Goal: Task Accomplishment & Management: Use online tool/utility

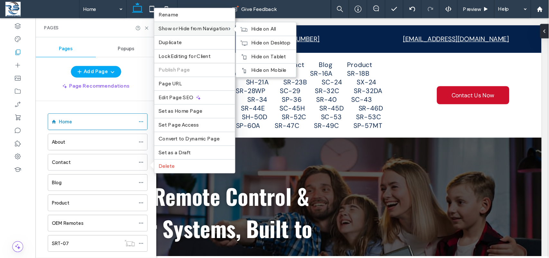
scroll to position [248, 0]
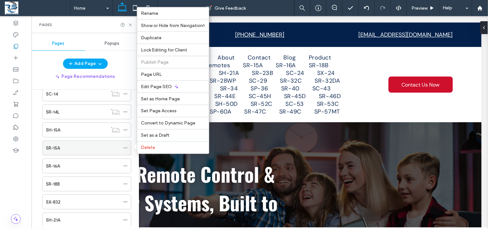
click at [124, 152] on span at bounding box center [125, 148] width 5 height 10
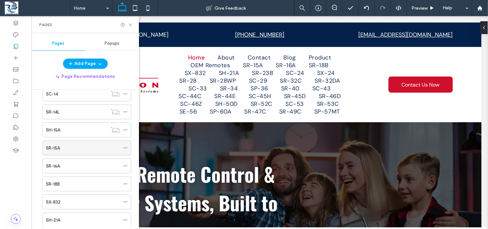
click at [124, 149] on use at bounding box center [125, 148] width 4 height 1
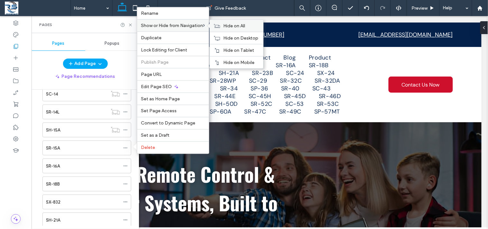
click at [231, 24] on span "Hide on All" at bounding box center [234, 25] width 22 height 5
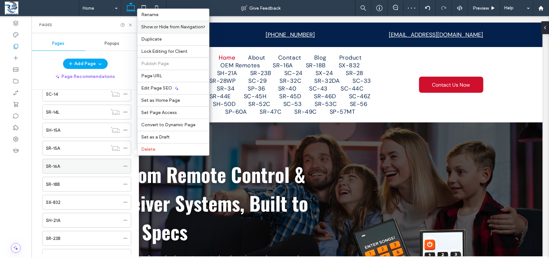
drag, startPoint x: 374, startPoint y: 5, endPoint x: 126, endPoint y: 170, distance: 298.0
click at [126, 168] on icon at bounding box center [125, 166] width 5 height 5
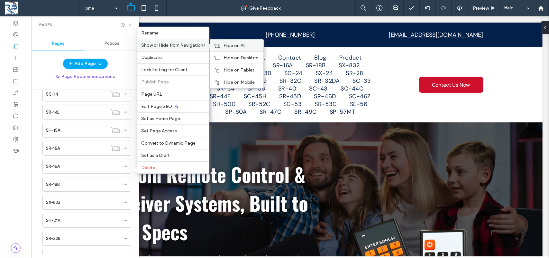
click at [256, 43] on label "Hide on All" at bounding box center [241, 45] width 36 height 5
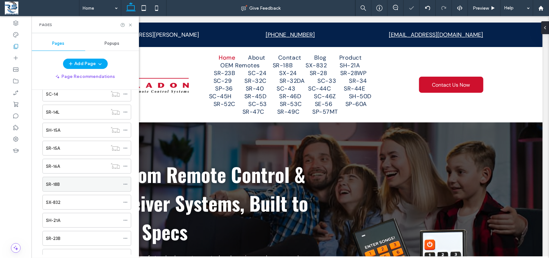
click at [124, 185] on use at bounding box center [125, 184] width 4 height 1
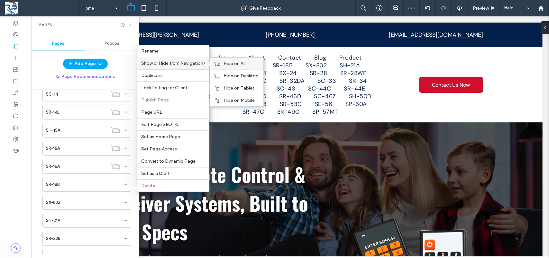
click at [236, 63] on span "Hide on All" at bounding box center [234, 63] width 22 height 5
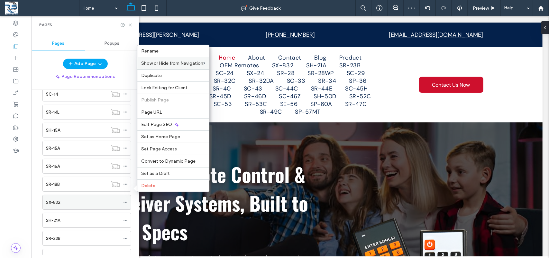
click at [122, 206] on div "SX-832" at bounding box center [86, 202] width 89 height 15
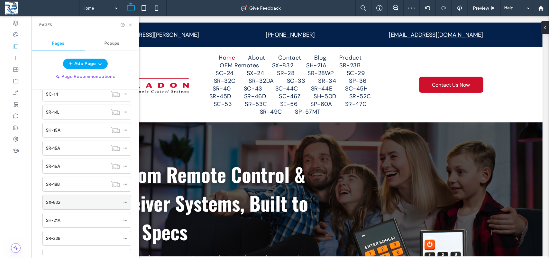
click at [125, 204] on icon at bounding box center [125, 202] width 5 height 5
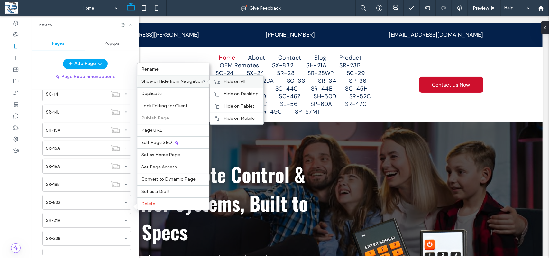
click at [220, 81] on use at bounding box center [217, 82] width 6 height 4
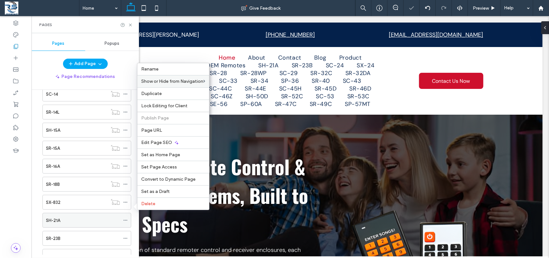
click at [125, 225] on span at bounding box center [125, 220] width 5 height 10
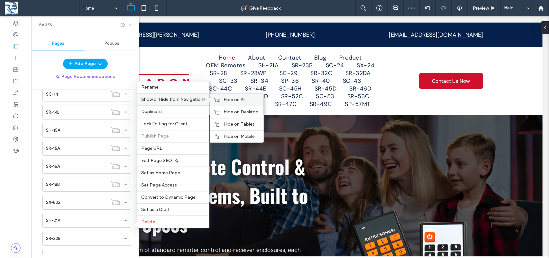
click at [222, 99] on div "Hide on All" at bounding box center [236, 100] width 53 height 12
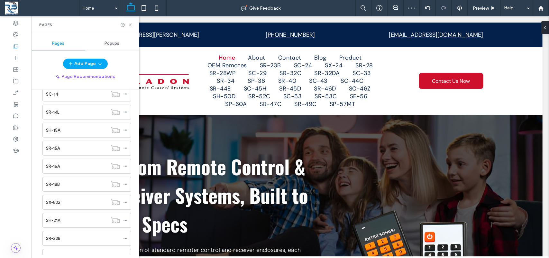
click at [137, 151] on div "Home About Contact Blog Product OEM Remotes SRT-07 SR-07 BW-7070 SR-9D SX-909 S…" at bounding box center [89, 172] width 100 height 165
click at [128, 111] on icon at bounding box center [125, 108] width 5 height 5
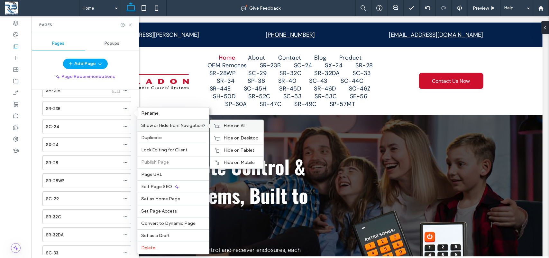
click at [219, 131] on div "Hide on All" at bounding box center [236, 126] width 53 height 12
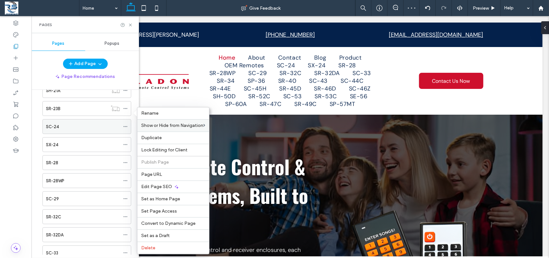
click at [126, 129] on icon at bounding box center [125, 126] width 5 height 5
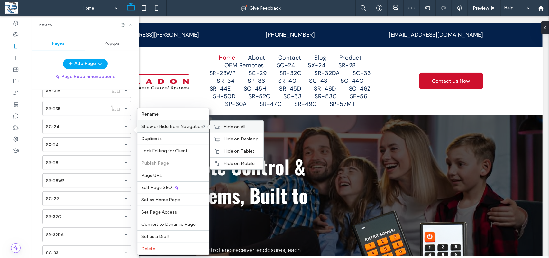
click at [234, 130] on div "Hide on All" at bounding box center [236, 127] width 53 height 12
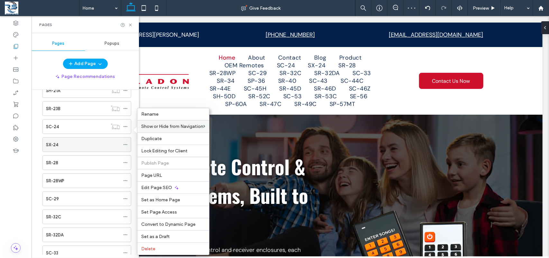
click at [126, 147] on icon at bounding box center [125, 144] width 5 height 5
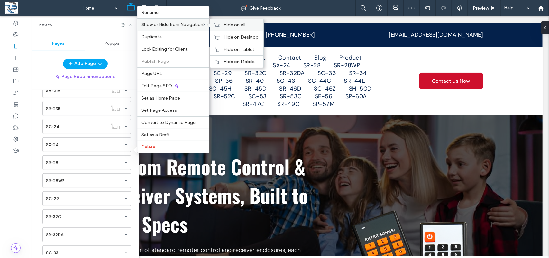
click at [220, 23] on use at bounding box center [217, 25] width 6 height 4
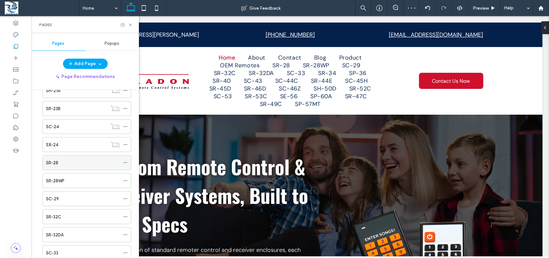
click at [126, 165] on icon at bounding box center [125, 162] width 5 height 5
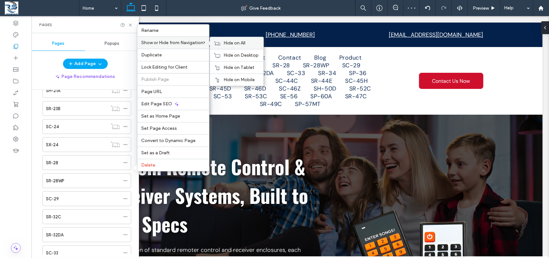
click at [225, 44] on div "Hide on All" at bounding box center [236, 43] width 53 height 12
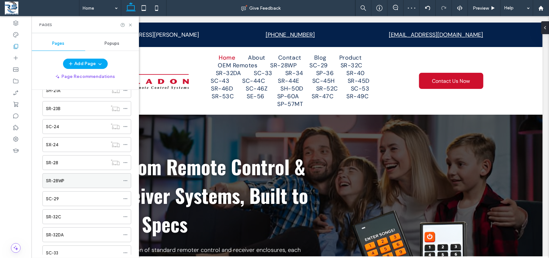
click at [124, 183] on icon at bounding box center [125, 180] width 5 height 5
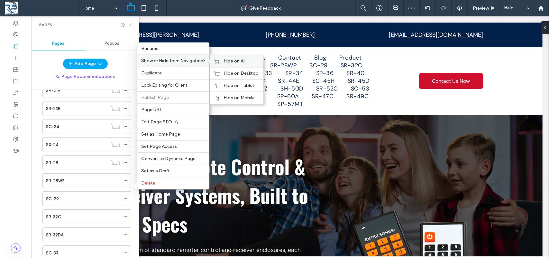
click at [227, 62] on div "Hide on All" at bounding box center [236, 61] width 53 height 12
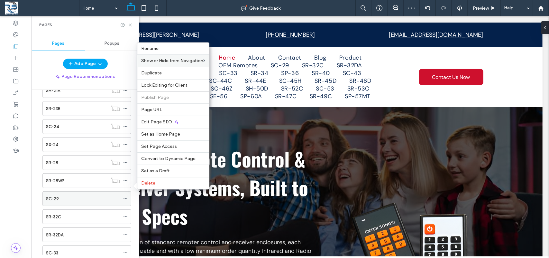
click at [126, 201] on icon at bounding box center [125, 198] width 5 height 5
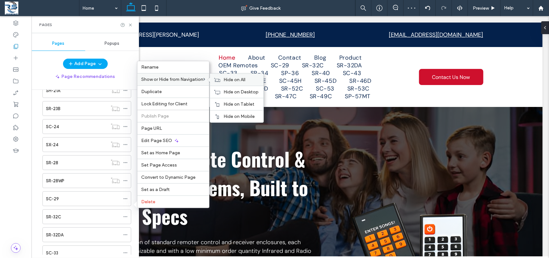
click at [229, 78] on span "Hide on All" at bounding box center [234, 79] width 22 height 5
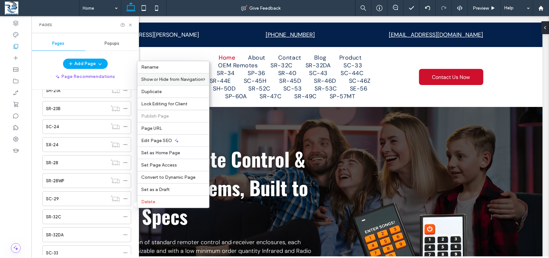
click at [134, 210] on div "Home About Contact Blog Product OEM Remotes SRT-07 SR-07 BW-7070 SR-9D SX-909 S…" at bounding box center [89, 172] width 100 height 165
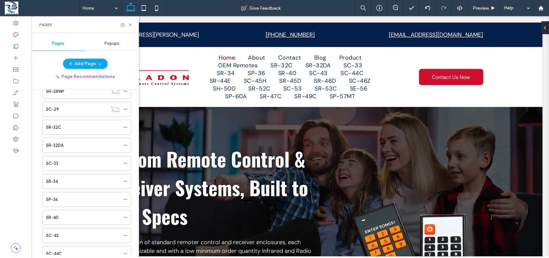
scroll to position [472, 0]
click at [128, 127] on div at bounding box center [127, 123] width 8 height 10
click at [125, 125] on icon at bounding box center [125, 122] width 5 height 5
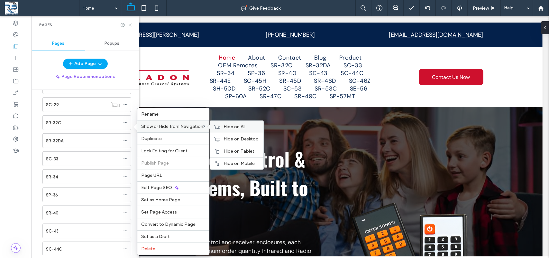
click at [220, 127] on icon at bounding box center [217, 126] width 6 height 5
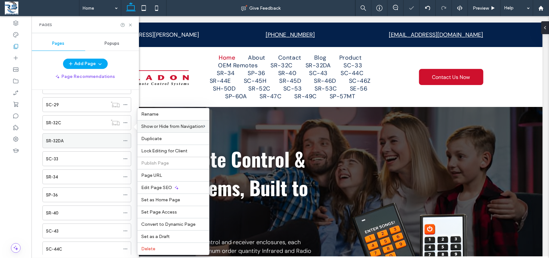
click at [124, 143] on icon at bounding box center [125, 140] width 5 height 5
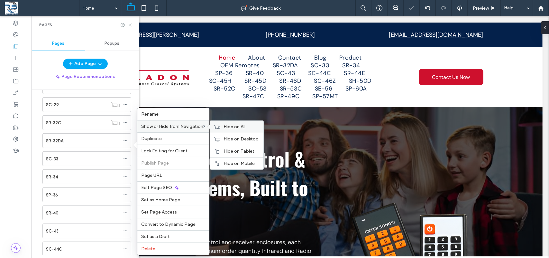
click at [217, 124] on div "Hide on All" at bounding box center [236, 127] width 53 height 12
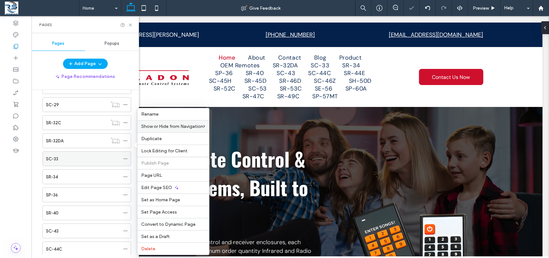
click at [125, 161] on icon at bounding box center [125, 158] width 5 height 5
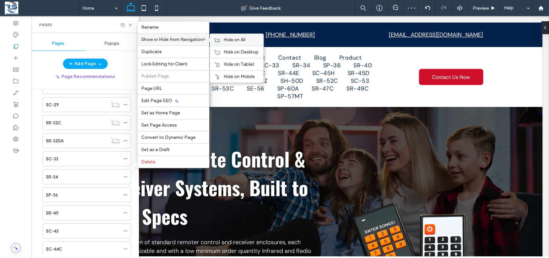
click at [226, 40] on div "Hide on All" at bounding box center [236, 40] width 53 height 12
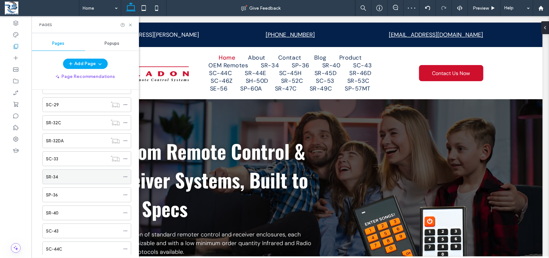
click at [125, 179] on icon at bounding box center [125, 176] width 5 height 5
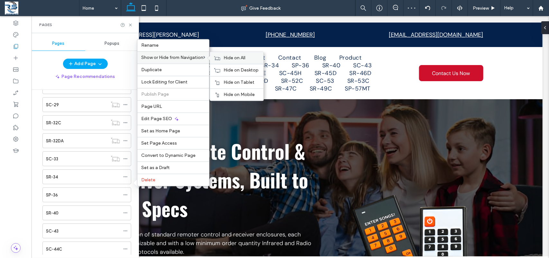
click at [223, 55] on div "Hide on All" at bounding box center [236, 58] width 53 height 12
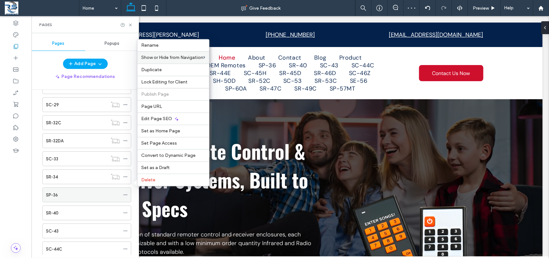
click at [124, 197] on icon at bounding box center [125, 194] width 5 height 5
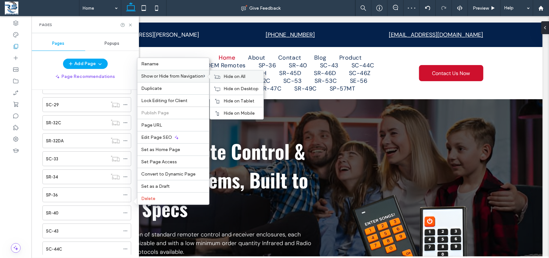
click at [232, 74] on span "Hide on All" at bounding box center [234, 76] width 22 height 5
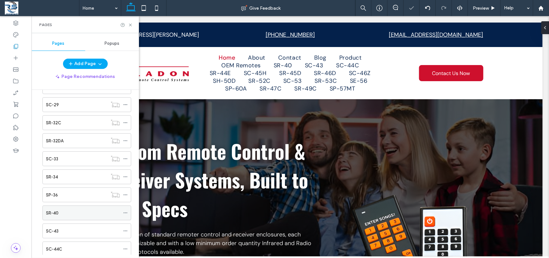
click at [124, 215] on icon at bounding box center [125, 212] width 5 height 5
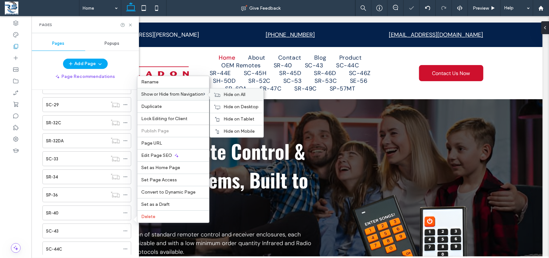
click at [224, 93] on div "Hide on All" at bounding box center [236, 94] width 53 height 12
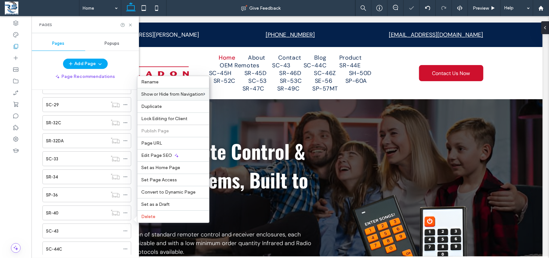
click at [134, 229] on div "Home About Contact Blog Product OEM Remotes SRT-07 SR-07 BW-7070 SR-9D SX-909 S…" at bounding box center [89, 172] width 100 height 165
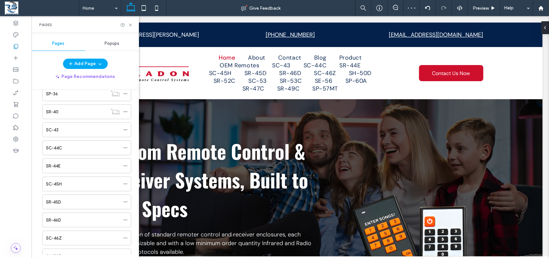
scroll to position [575, 0]
click at [126, 128] on use at bounding box center [125, 127] width 4 height 1
click at [127, 130] on icon at bounding box center [125, 127] width 5 height 5
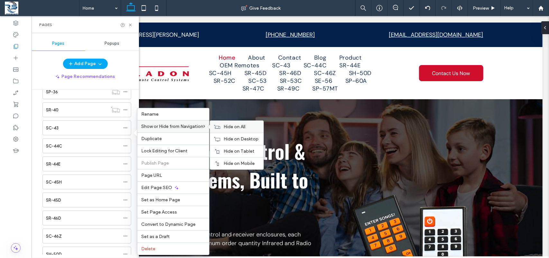
click at [218, 126] on icon at bounding box center [217, 126] width 6 height 5
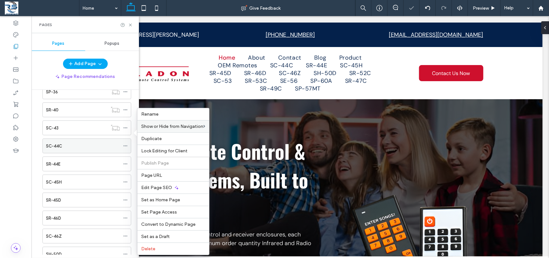
click at [128, 150] on div at bounding box center [127, 146] width 8 height 10
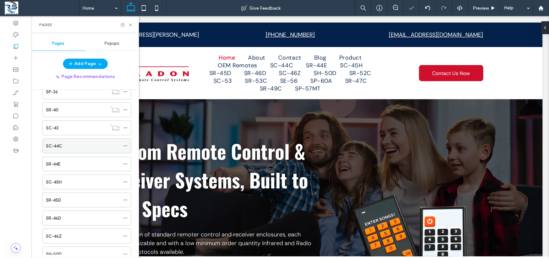
click at [126, 148] on icon at bounding box center [125, 145] width 5 height 5
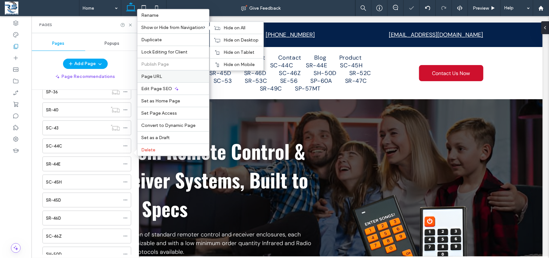
click at [219, 26] on icon at bounding box center [217, 27] width 6 height 5
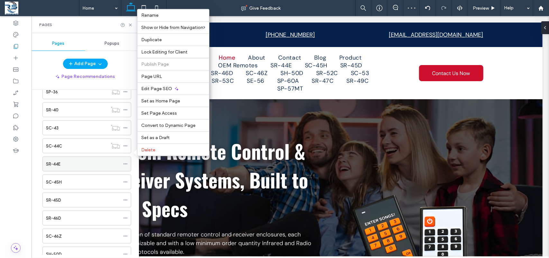
click at [124, 164] on use at bounding box center [125, 163] width 4 height 1
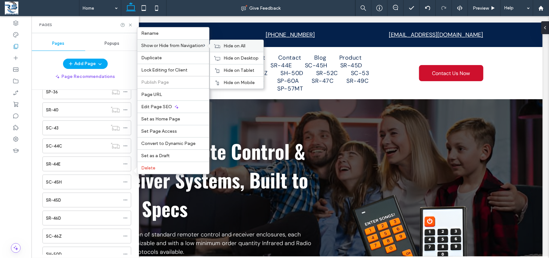
click at [225, 46] on div "Hide on All" at bounding box center [236, 46] width 53 height 12
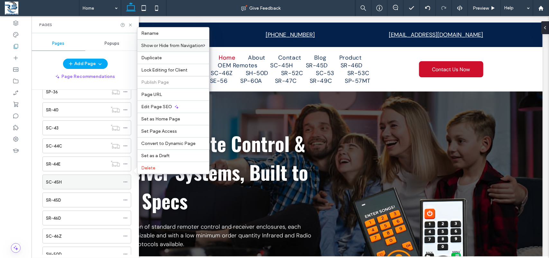
click at [124, 184] on icon at bounding box center [125, 181] width 5 height 5
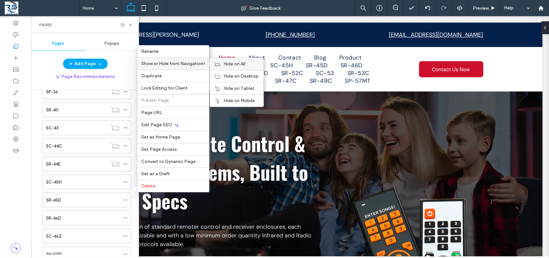
click at [245, 61] on span "Hide on All" at bounding box center [234, 63] width 22 height 5
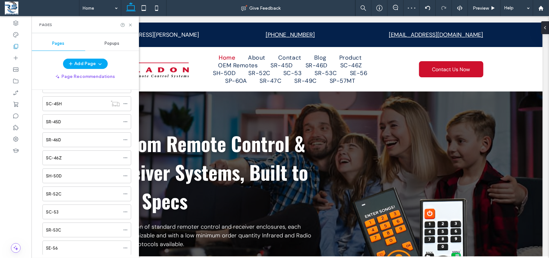
scroll to position [658, 0]
click at [127, 119] on icon at bounding box center [125, 116] width 5 height 5
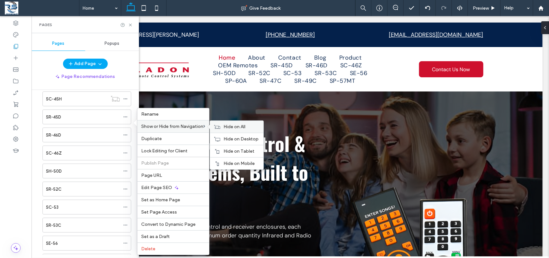
click at [224, 126] on div "Hide on All" at bounding box center [236, 127] width 53 height 12
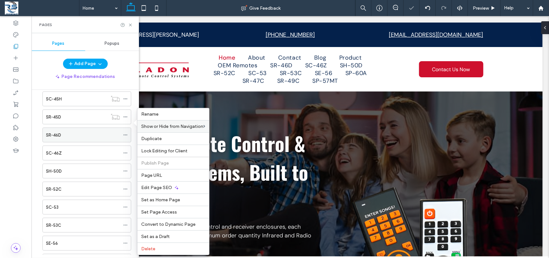
click at [126, 138] on span at bounding box center [125, 135] width 5 height 10
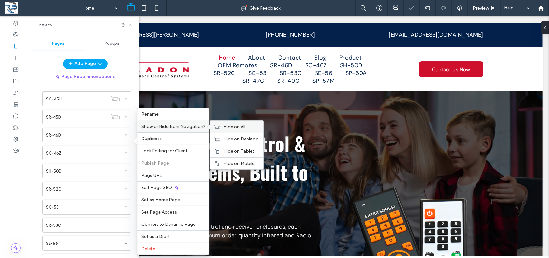
click at [215, 126] on icon at bounding box center [217, 126] width 6 height 5
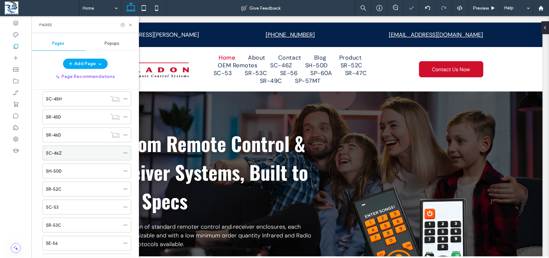
click at [123, 155] on icon at bounding box center [125, 152] width 5 height 5
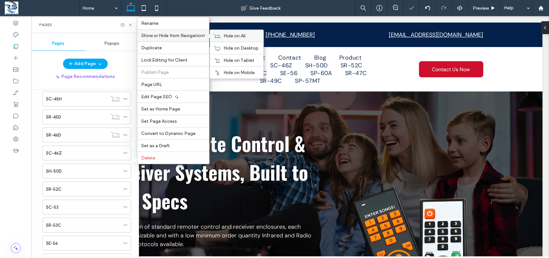
click at [229, 34] on span "Hide on All" at bounding box center [234, 35] width 22 height 5
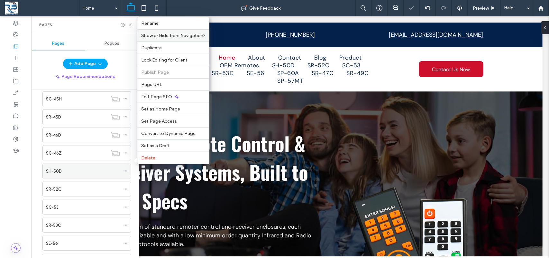
click at [125, 173] on icon at bounding box center [125, 170] width 5 height 5
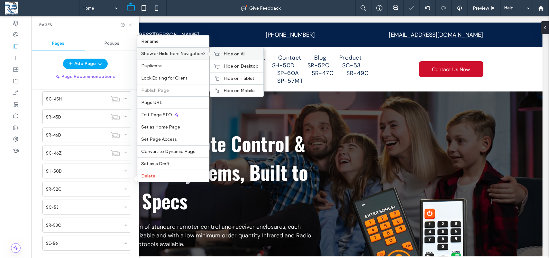
click at [230, 52] on span "Hide on All" at bounding box center [234, 53] width 22 height 5
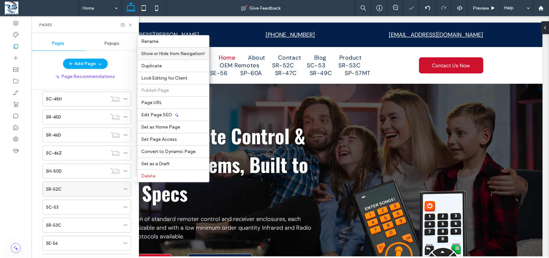
click at [125, 191] on icon at bounding box center [125, 188] width 5 height 5
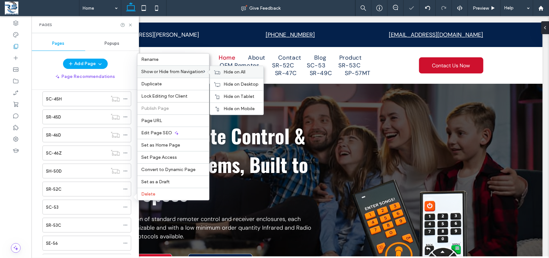
click at [220, 73] on div "Hide on All" at bounding box center [236, 72] width 53 height 12
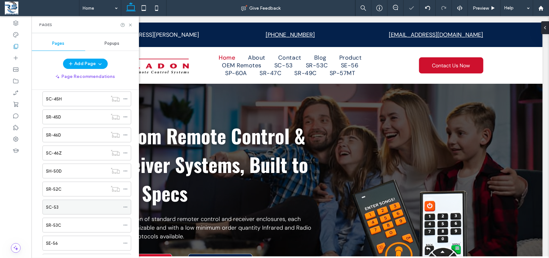
click at [123, 214] on div "SC-53" at bounding box center [86, 206] width 89 height 15
click at [125, 209] on icon at bounding box center [125, 207] width 5 height 5
click at [127, 209] on icon at bounding box center [125, 207] width 5 height 5
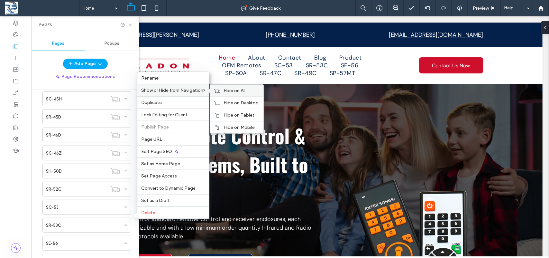
click at [220, 88] on icon at bounding box center [217, 90] width 6 height 5
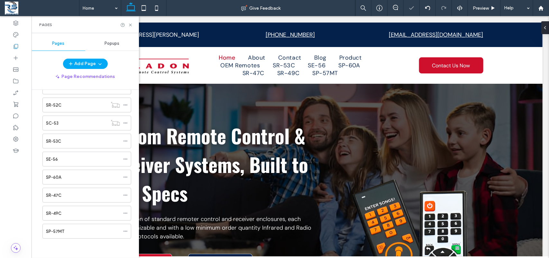
scroll to position [749, 0]
click at [127, 139] on icon at bounding box center [125, 141] width 5 height 5
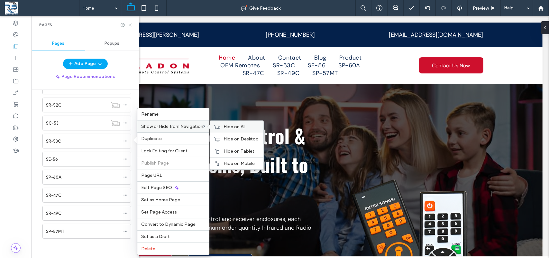
click at [223, 127] on div "Hide on All" at bounding box center [236, 127] width 53 height 12
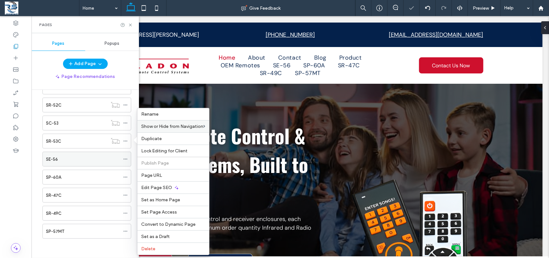
click at [126, 158] on icon at bounding box center [125, 159] width 5 height 5
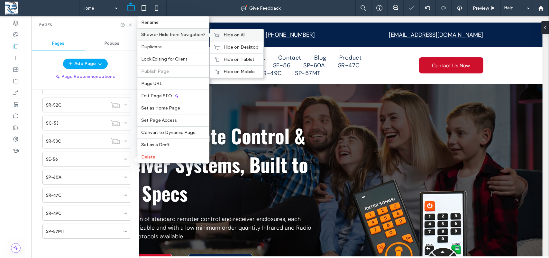
click at [220, 34] on use at bounding box center [217, 35] width 6 height 4
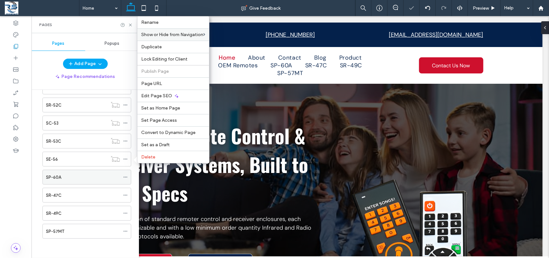
click at [125, 176] on icon at bounding box center [125, 177] width 5 height 5
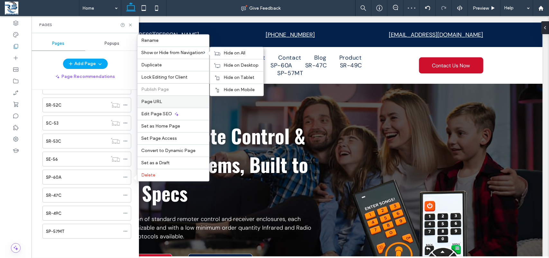
drag, startPoint x: 216, startPoint y: 51, endPoint x: 192, endPoint y: 94, distance: 48.7
click at [217, 51] on icon at bounding box center [217, 53] width 6 height 5
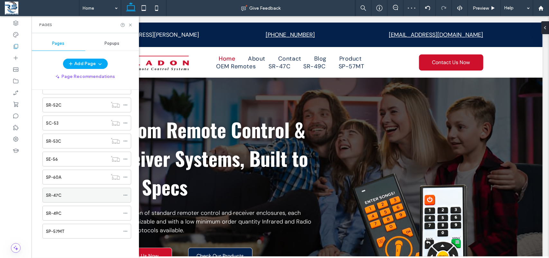
click at [126, 195] on icon at bounding box center [125, 195] width 5 height 5
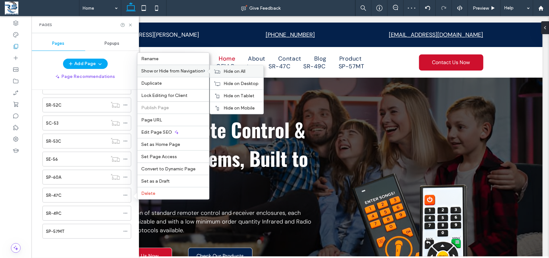
click at [238, 68] on span "Hide on All" at bounding box center [234, 70] width 22 height 5
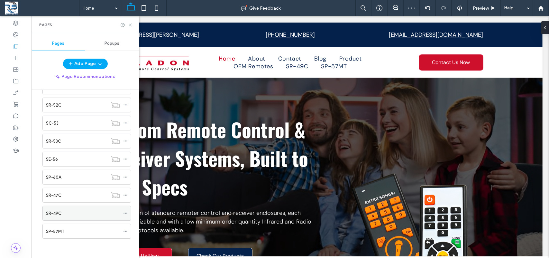
click at [127, 214] on icon at bounding box center [125, 213] width 5 height 5
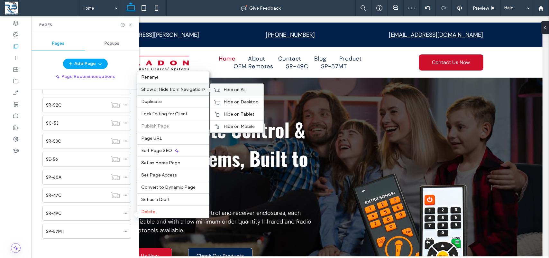
click at [224, 89] on div "Hide on All" at bounding box center [236, 90] width 53 height 12
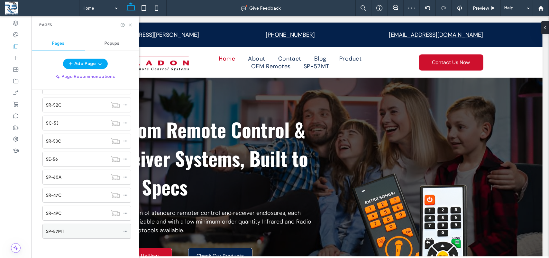
click at [124, 229] on icon at bounding box center [125, 231] width 5 height 5
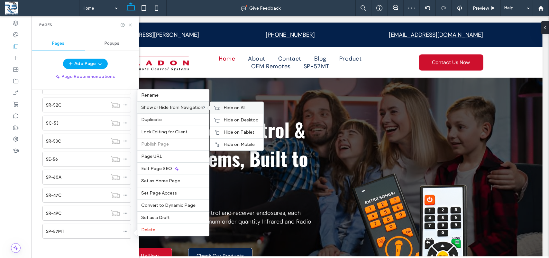
click at [218, 105] on icon at bounding box center [217, 107] width 6 height 5
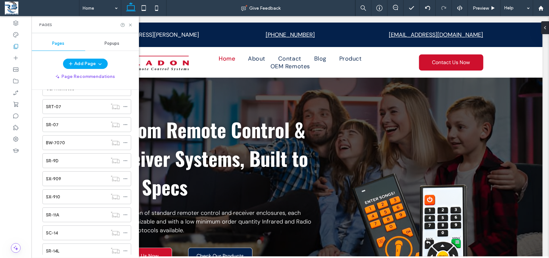
scroll to position [0, 0]
click at [81, 131] on div "About" at bounding box center [83, 126] width 74 height 14
click at [130, 24] on icon at bounding box center [130, 25] width 5 height 5
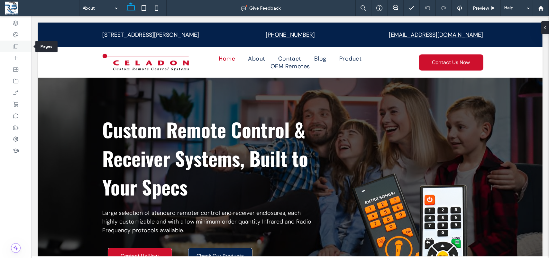
click at [14, 47] on use at bounding box center [16, 46] width 5 height 5
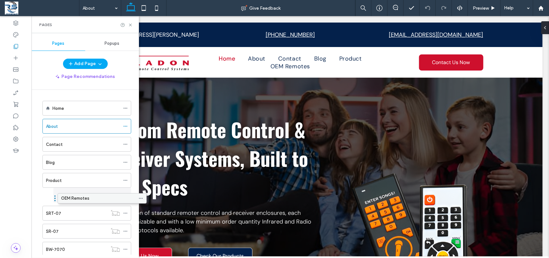
drag, startPoint x: 81, startPoint y: 182, endPoint x: 72, endPoint y: 198, distance: 18.0
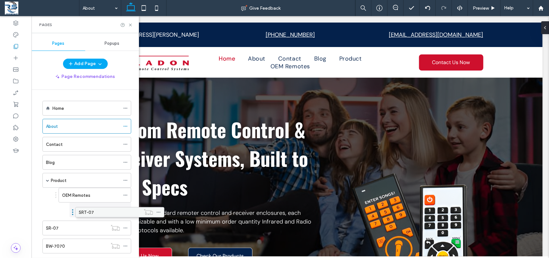
drag, startPoint x: 56, startPoint y: 214, endPoint x: 88, endPoint y: 214, distance: 32.8
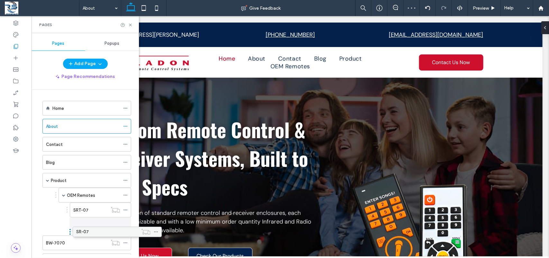
drag, startPoint x: 53, startPoint y: 224, endPoint x: 84, endPoint y: 229, distance: 30.6
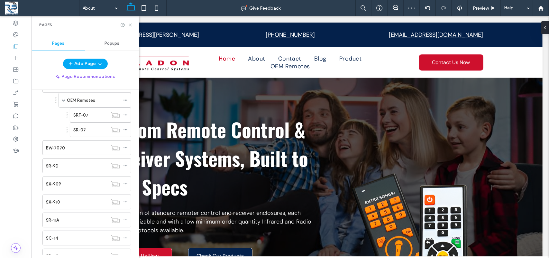
scroll to position [99, 0]
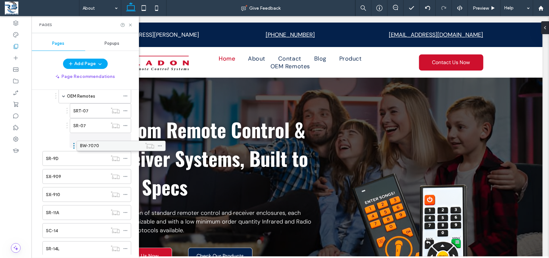
drag, startPoint x: 64, startPoint y: 145, endPoint x: 97, endPoint y: 148, distance: 33.0
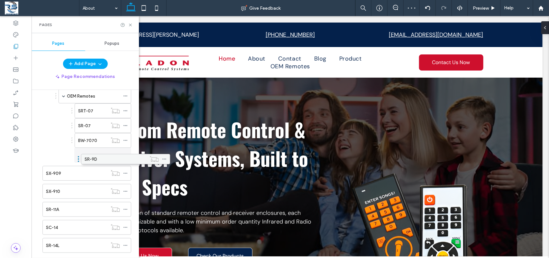
drag, startPoint x: 63, startPoint y: 157, endPoint x: 100, endPoint y: 158, distance: 37.7
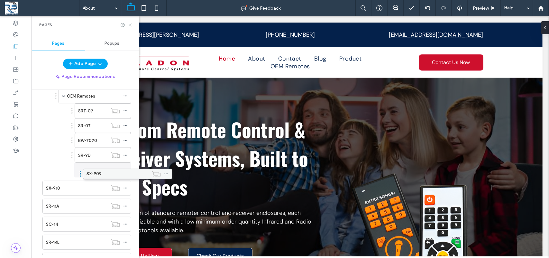
drag, startPoint x: 57, startPoint y: 173, endPoint x: 97, endPoint y: 173, distance: 39.6
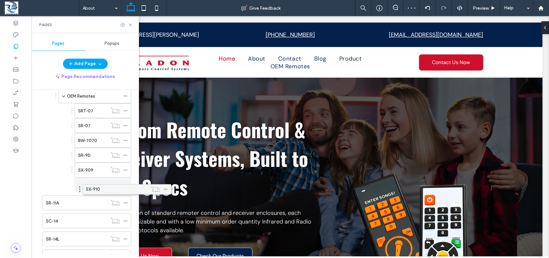
drag, startPoint x: 59, startPoint y: 189, endPoint x: 98, endPoint y: 191, distance: 39.9
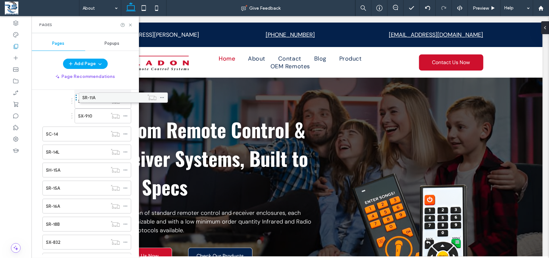
scroll to position [155, 0]
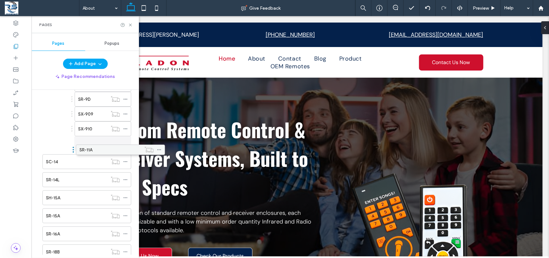
drag, startPoint x: 69, startPoint y: 107, endPoint x: 102, endPoint y: 151, distance: 54.7
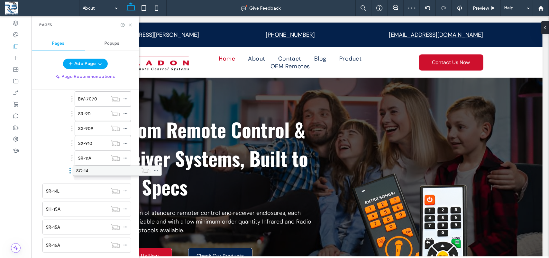
drag, startPoint x: 59, startPoint y: 160, endPoint x: 89, endPoint y: 169, distance: 30.6
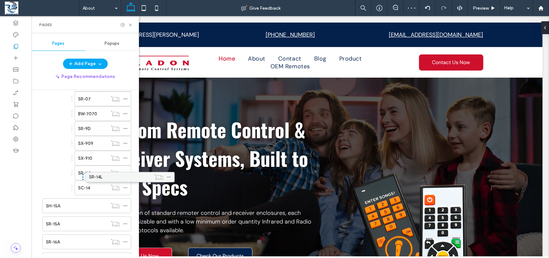
scroll to position [126, 0]
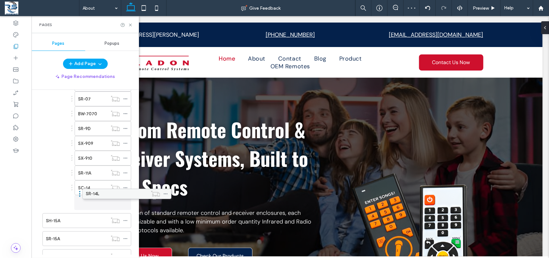
drag, startPoint x: 51, startPoint y: 191, endPoint x: 89, endPoint y: 194, distance: 38.1
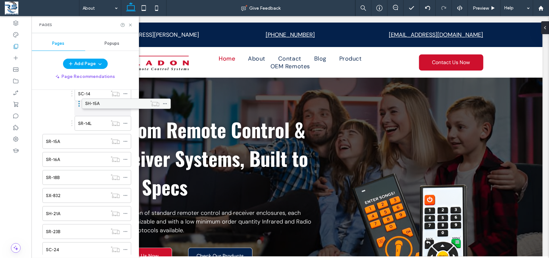
scroll to position [205, 0]
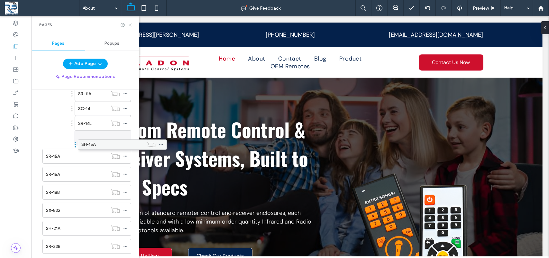
drag, startPoint x: 52, startPoint y: 126, endPoint x: 87, endPoint y: 144, distance: 39.7
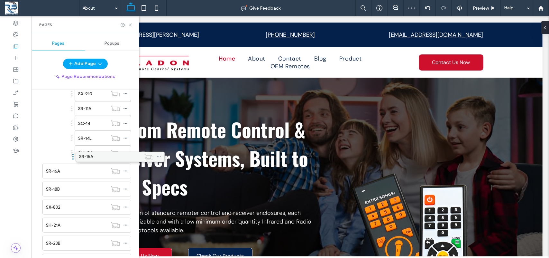
scroll to position [190, 0]
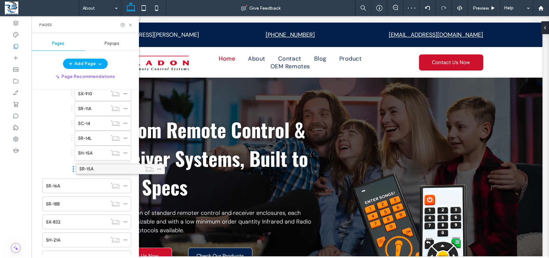
drag, startPoint x: 50, startPoint y: 159, endPoint x: 81, endPoint y: 171, distance: 33.9
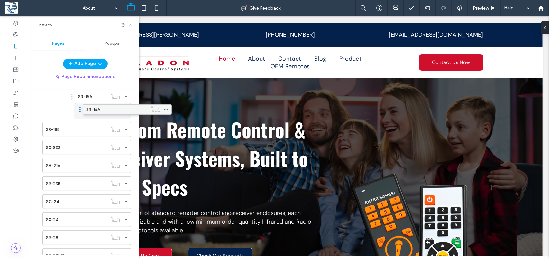
scroll to position [246, 0]
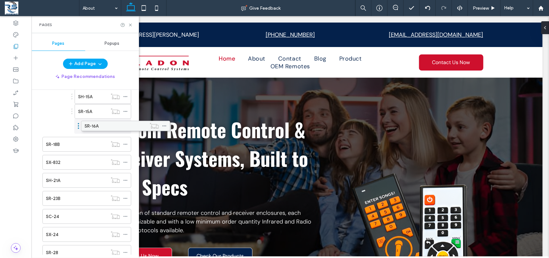
drag, startPoint x: 55, startPoint y: 115, endPoint x: 91, endPoint y: 126, distance: 37.6
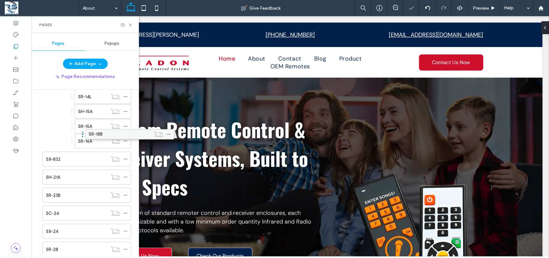
scroll to position [232, 0]
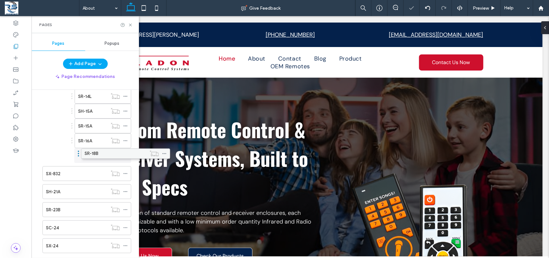
drag, startPoint x: 53, startPoint y: 145, endPoint x: 90, endPoint y: 153, distance: 37.9
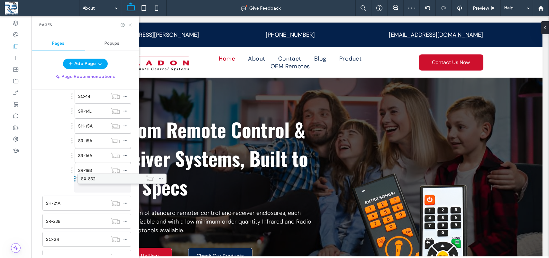
drag, startPoint x: 52, startPoint y: 173, endPoint x: 87, endPoint y: 178, distance: 35.4
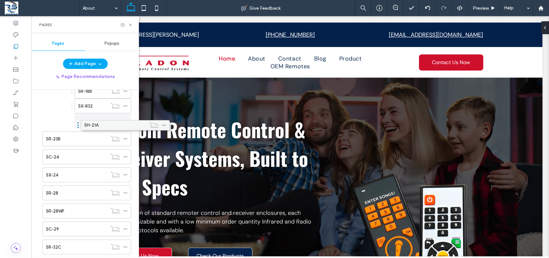
scroll to position [281, 0]
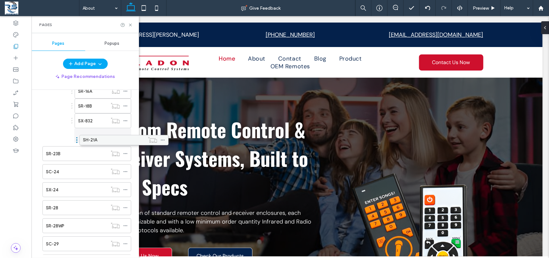
drag, startPoint x: 52, startPoint y: 126, endPoint x: 89, endPoint y: 141, distance: 39.9
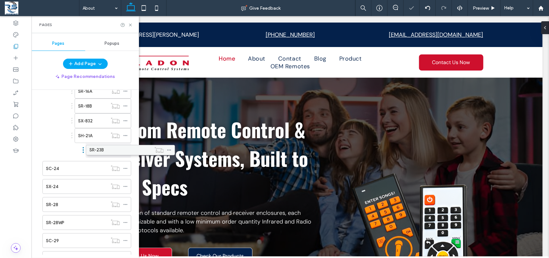
scroll to position [266, 0]
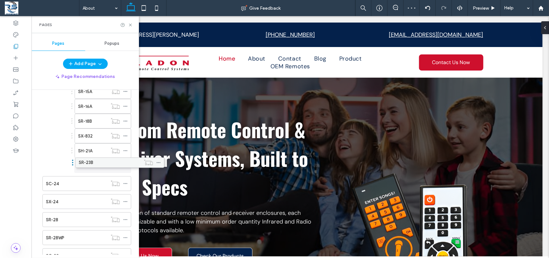
drag, startPoint x: 51, startPoint y: 155, endPoint x: 85, endPoint y: 163, distance: 34.0
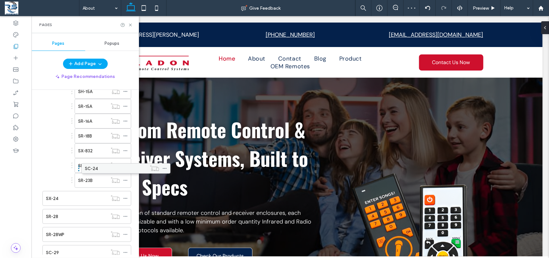
scroll to position [251, 0]
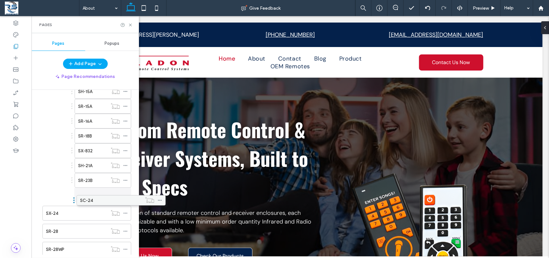
drag, startPoint x: 51, startPoint y: 182, endPoint x: 86, endPoint y: 198, distance: 37.5
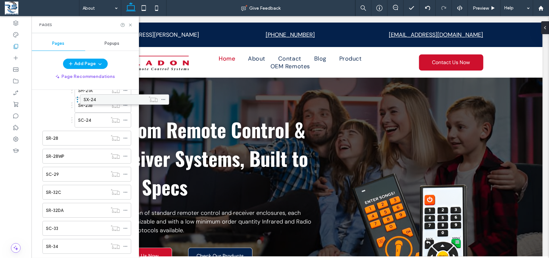
scroll to position [326, 0]
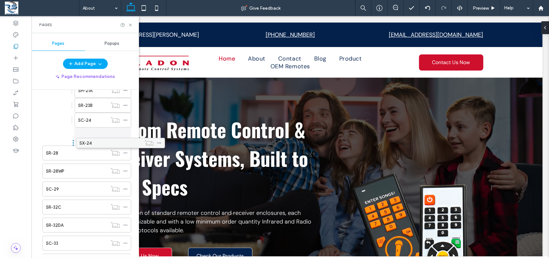
drag, startPoint x: 51, startPoint y: 114, endPoint x: 83, endPoint y: 145, distance: 44.6
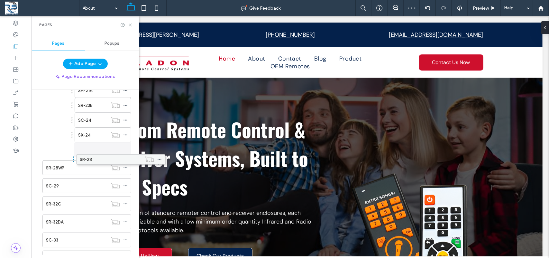
scroll to position [311, 0]
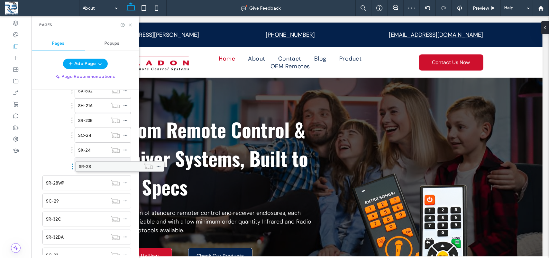
drag, startPoint x: 50, startPoint y: 153, endPoint x: 81, endPoint y: 165, distance: 33.7
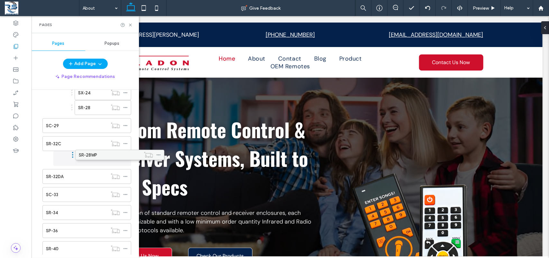
scroll to position [354, 0]
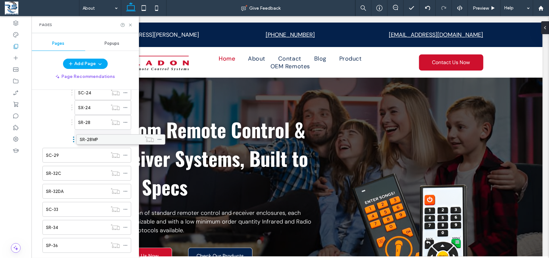
drag, startPoint x: 56, startPoint y: 103, endPoint x: 90, endPoint y: 141, distance: 51.2
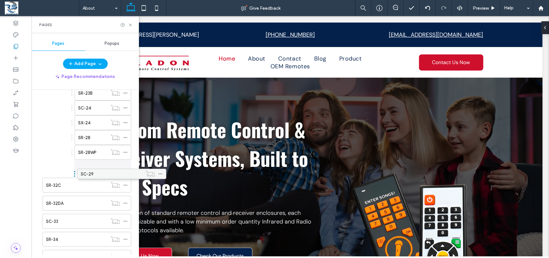
drag, startPoint x: 51, startPoint y: 159, endPoint x: 86, endPoint y: 176, distance: 38.5
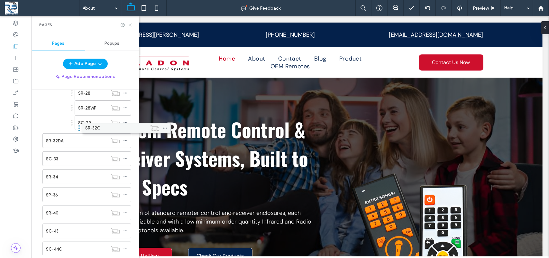
scroll to position [383, 0]
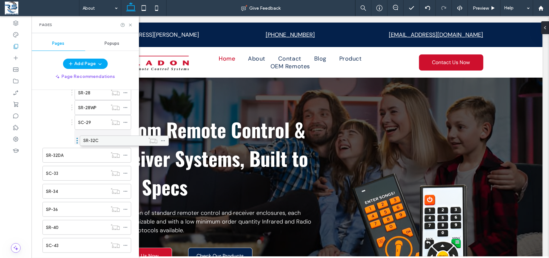
drag, startPoint x: 50, startPoint y: 128, endPoint x: 87, endPoint y: 141, distance: 39.5
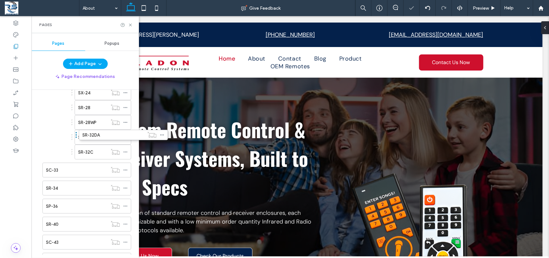
scroll to position [369, 0]
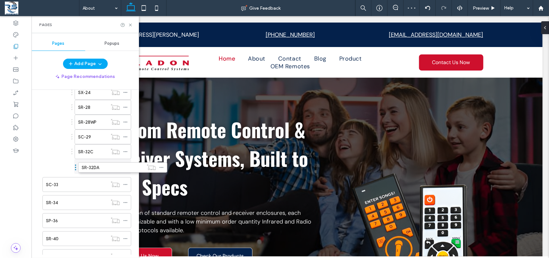
drag, startPoint x: 51, startPoint y: 161, endPoint x: 87, endPoint y: 171, distance: 37.1
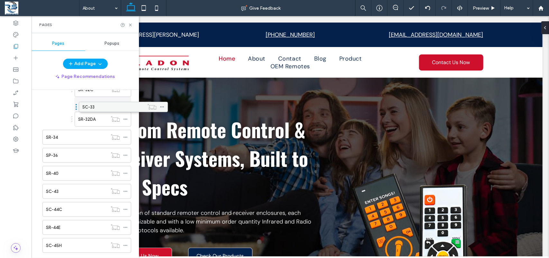
scroll to position [416, 0]
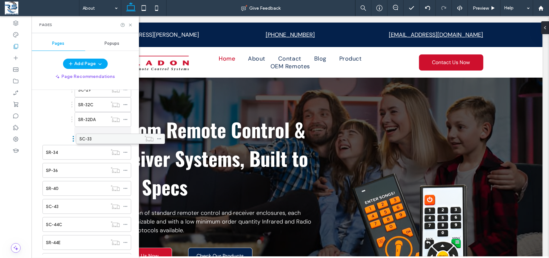
drag, startPoint x: 52, startPoint y: 124, endPoint x: 83, endPoint y: 137, distance: 33.6
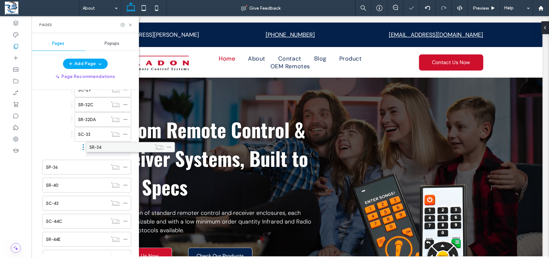
scroll to position [401, 0]
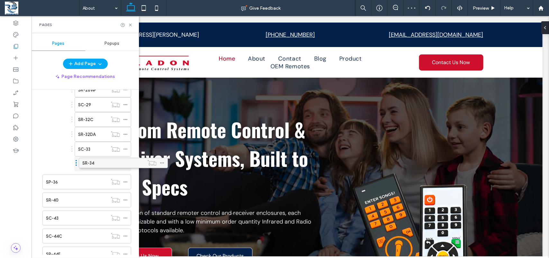
drag, startPoint x: 48, startPoint y: 155, endPoint x: 85, endPoint y: 163, distance: 37.3
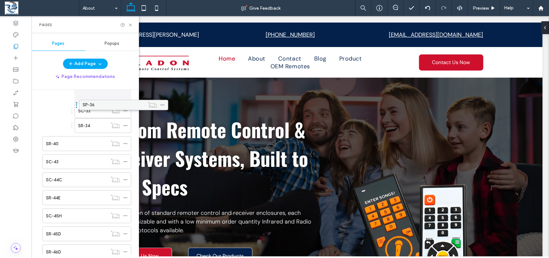
scroll to position [435, 0]
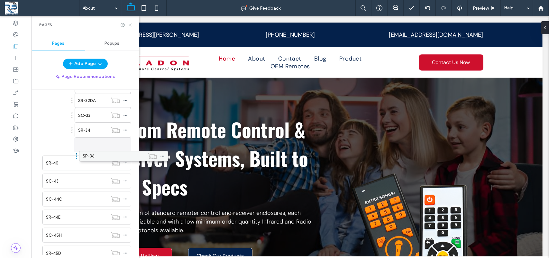
drag, startPoint x: 56, startPoint y: 120, endPoint x: 87, endPoint y: 157, distance: 48.4
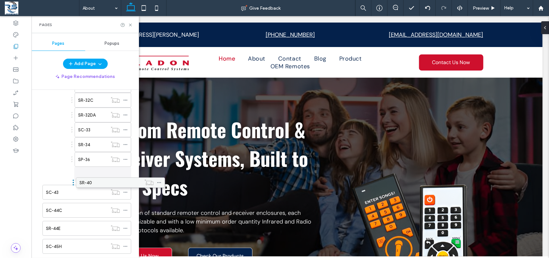
drag, startPoint x: 55, startPoint y: 167, endPoint x: 89, endPoint y: 184, distance: 37.5
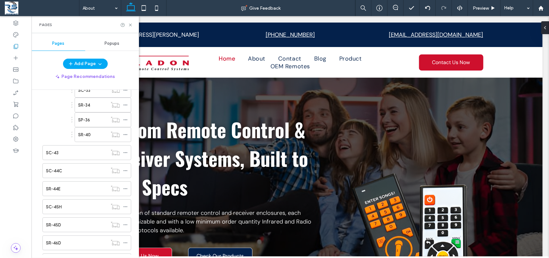
scroll to position [401, 0]
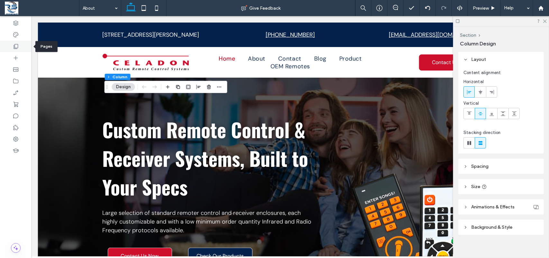
click at [17, 48] on icon at bounding box center [16, 46] width 6 height 6
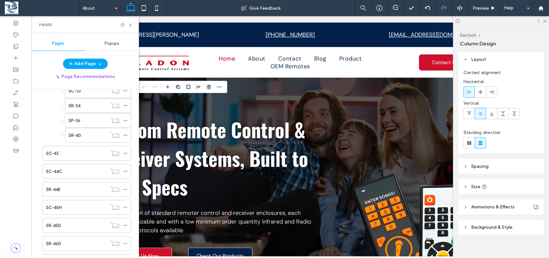
scroll to position [466, 0]
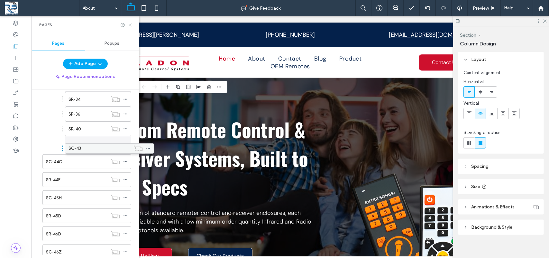
drag, startPoint x: 51, startPoint y: 150, endPoint x: 74, endPoint y: 149, distance: 22.9
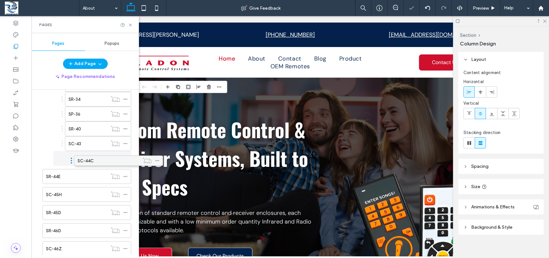
drag, startPoint x: 48, startPoint y: 167, endPoint x: 79, endPoint y: 163, distance: 31.4
drag, startPoint x: 59, startPoint y: 163, endPoint x: 81, endPoint y: 182, distance: 29.4
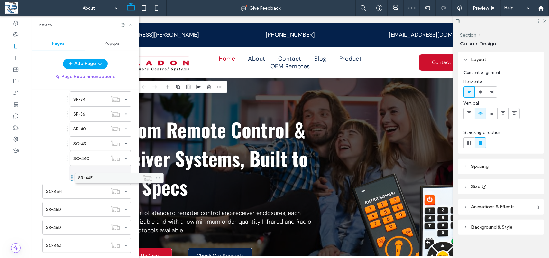
drag, startPoint x: 53, startPoint y: 180, endPoint x: 84, endPoint y: 179, distance: 30.6
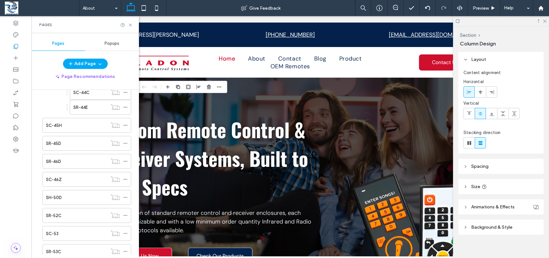
scroll to position [534, 0]
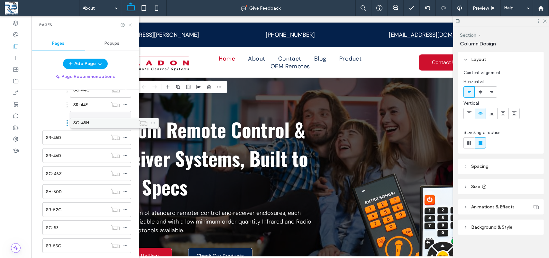
drag, startPoint x: 52, startPoint y: 128, endPoint x: 78, endPoint y: 124, distance: 26.3
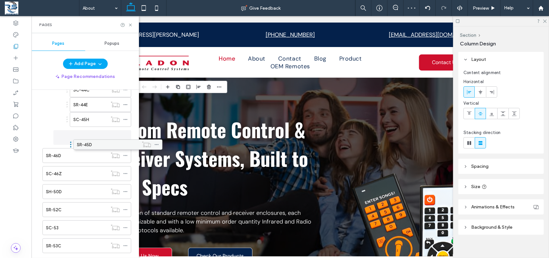
drag, startPoint x: 49, startPoint y: 143, endPoint x: 80, endPoint y: 147, distance: 31.1
drag, startPoint x: 66, startPoint y: 140, endPoint x: 74, endPoint y: 141, distance: 8.4
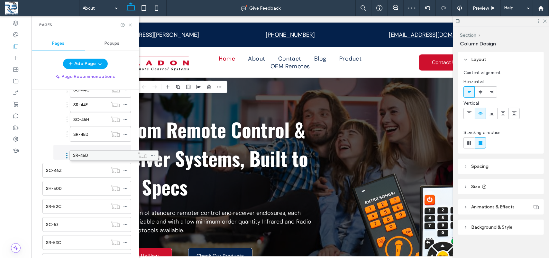
drag, startPoint x: 52, startPoint y: 158, endPoint x: 79, endPoint y: 158, distance: 27.0
drag, startPoint x: 65, startPoint y: 153, endPoint x: 82, endPoint y: 151, distance: 16.8
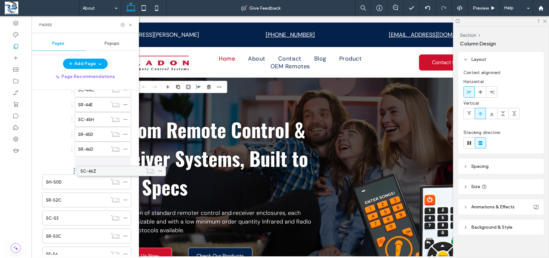
drag, startPoint x: 55, startPoint y: 173, endPoint x: 89, endPoint y: 173, distance: 34.4
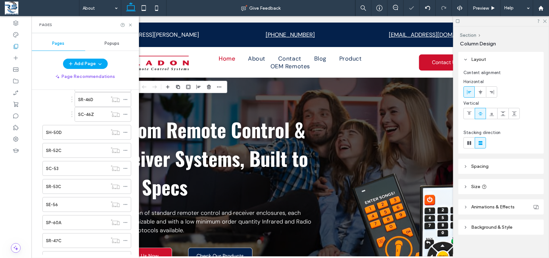
scroll to position [586, 0]
drag, startPoint x: 56, startPoint y: 138, endPoint x: 87, endPoint y: 139, distance: 31.5
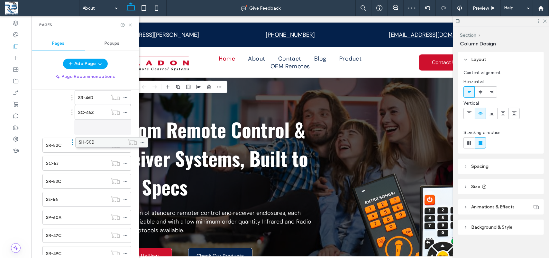
drag, startPoint x: 67, startPoint y: 135, endPoint x: 83, endPoint y: 143, distance: 17.8
drag, startPoint x: 88, startPoint y: 134, endPoint x: 89, endPoint y: 147, distance: 12.9
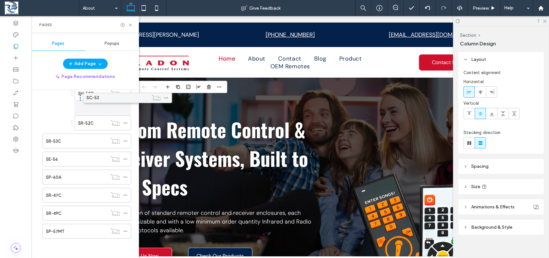
scroll to position [627, 0]
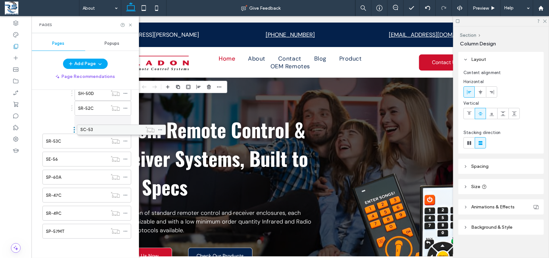
drag, startPoint x: 55, startPoint y: 121, endPoint x: 89, endPoint y: 131, distance: 35.8
drag, startPoint x: 54, startPoint y: 139, endPoint x: 84, endPoint y: 146, distance: 31.4
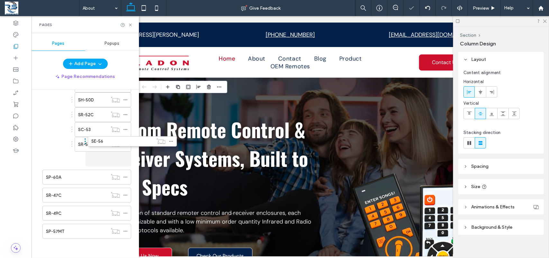
scroll to position [621, 0]
drag, startPoint x: 83, startPoint y: 152, endPoint x: 91, endPoint y: 158, distance: 9.8
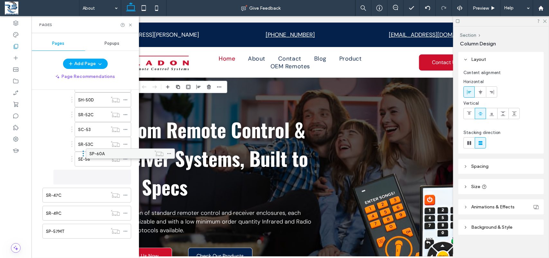
scroll to position [617, 0]
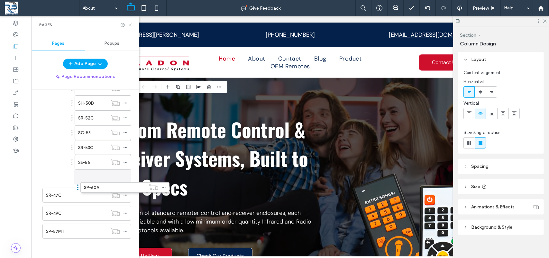
drag, startPoint x: 58, startPoint y: 174, endPoint x: 96, endPoint y: 188, distance: 40.2
drag, startPoint x: 68, startPoint y: 177, endPoint x: 86, endPoint y: 185, distance: 19.0
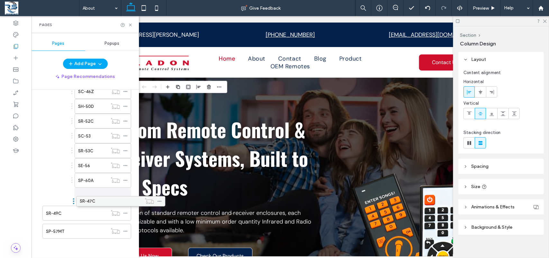
drag, startPoint x: 56, startPoint y: 195, endPoint x: 87, endPoint y: 203, distance: 32.2
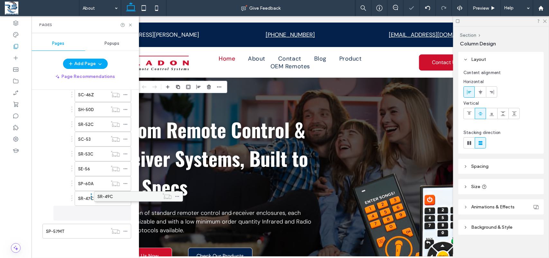
scroll to position [611, 0]
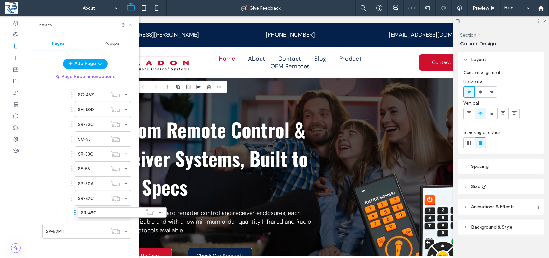
drag, startPoint x: 57, startPoint y: 216, endPoint x: 92, endPoint y: 218, distance: 35.1
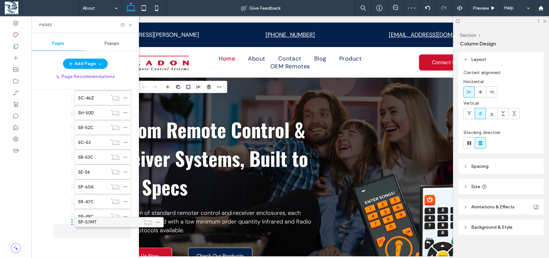
scroll to position [608, 0]
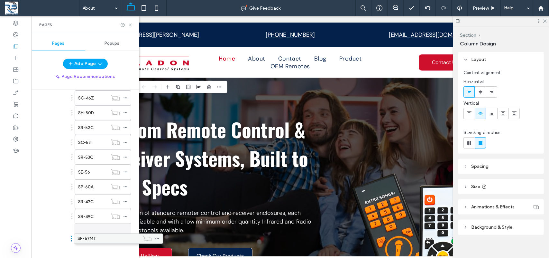
drag, startPoint x: 53, startPoint y: 229, endPoint x: 85, endPoint y: 239, distance: 33.0
click at [129, 24] on icon at bounding box center [130, 25] width 5 height 5
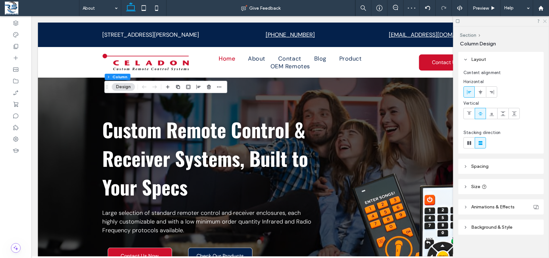
click at [487, 22] on icon at bounding box center [544, 21] width 4 height 4
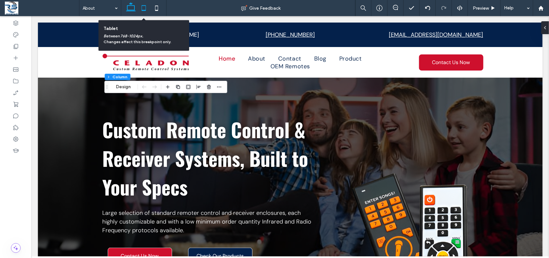
click at [148, 8] on icon at bounding box center [143, 8] width 13 height 13
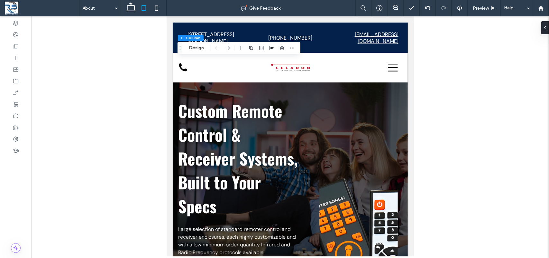
click at [415, 62] on div at bounding box center [290, 136] width 517 height 240
drag, startPoint x: 415, startPoint y: 84, endPoint x: 416, endPoint y: 97, distance: 13.5
click at [416, 97] on div at bounding box center [290, 136] width 517 height 240
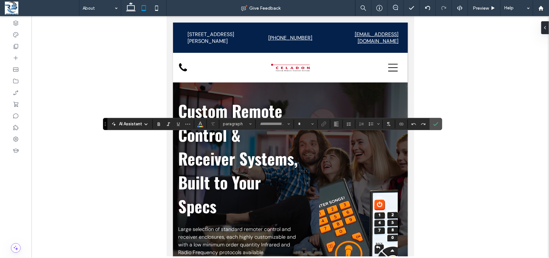
type input "******"
type input "**"
click at [335, 123] on use "Alignment" at bounding box center [336, 124] width 5 height 5
click at [343, 143] on icon "ui.textEditor.alignment.center" at bounding box center [341, 143] width 5 height 5
click at [436, 126] on icon "Confirm" at bounding box center [435, 123] width 5 height 5
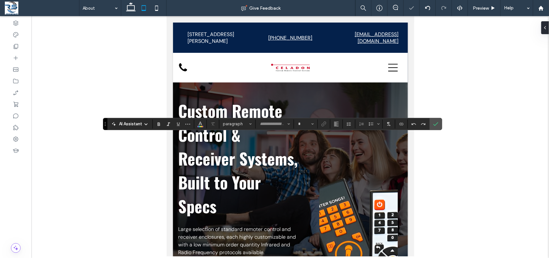
type input "******"
type input "**"
click at [336, 125] on icon "Alignment" at bounding box center [336, 123] width 5 height 5
click at [343, 135] on icon "ui.textEditor.alignment.left" at bounding box center [341, 134] width 5 height 5
click at [438, 123] on icon "Confirm" at bounding box center [435, 123] width 5 height 5
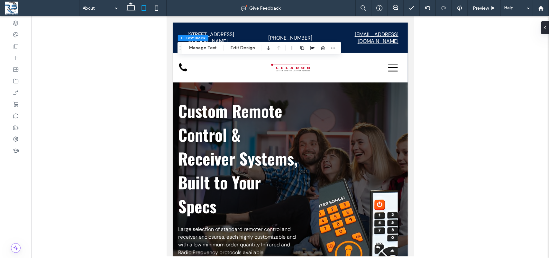
drag, startPoint x: 417, startPoint y: 158, endPoint x: 418, endPoint y: 153, distance: 4.6
click at [417, 154] on div at bounding box center [290, 136] width 517 height 240
click at [418, 153] on div at bounding box center [290, 136] width 517 height 240
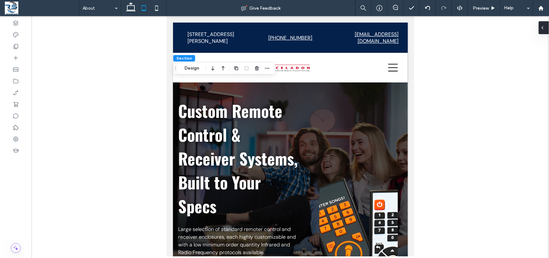
click at [487, 27] on icon at bounding box center [542, 27] width 5 height 5
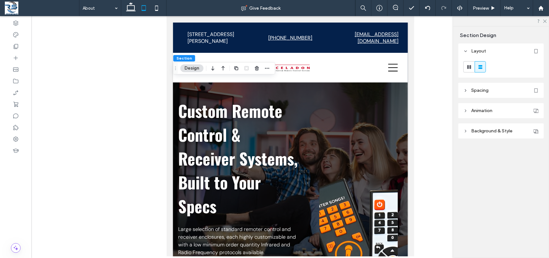
click at [481, 89] on span "Spacing" at bounding box center [479, 89] width 17 height 5
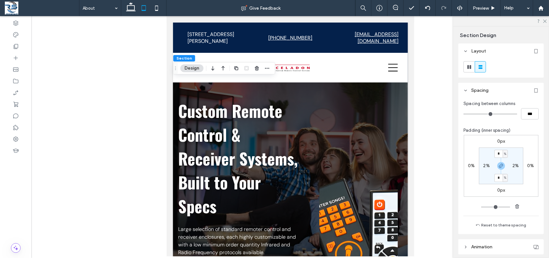
click at [487, 163] on label "2%" at bounding box center [515, 165] width 6 height 5
type input "*"
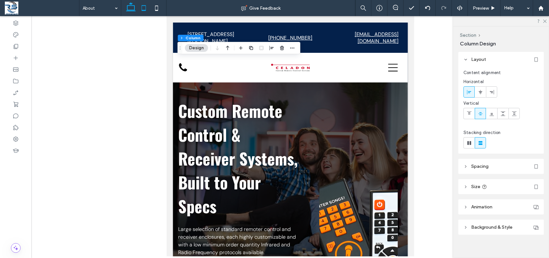
click at [134, 7] on use at bounding box center [131, 6] width 10 height 9
type input "**"
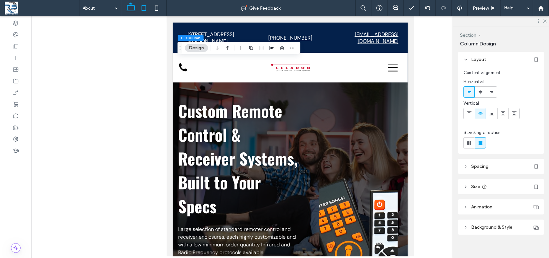
type input "*****"
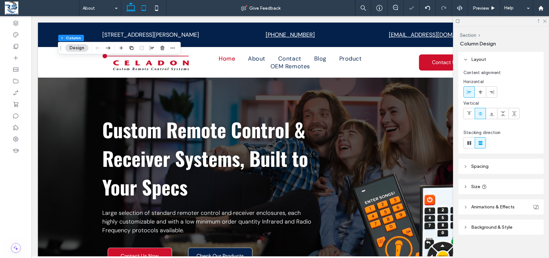
click at [142, 10] on use at bounding box center [143, 7] width 4 height 5
type input "*"
type input "***"
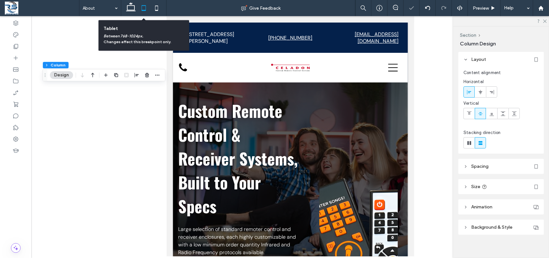
type input "***"
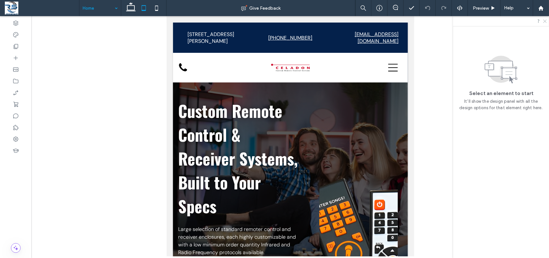
click at [487, 21] on icon at bounding box center [544, 21] width 4 height 4
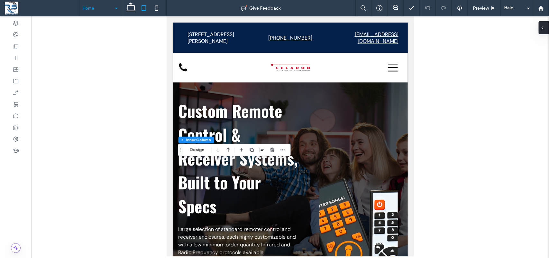
click at [487, 29] on icon at bounding box center [542, 27] width 5 height 5
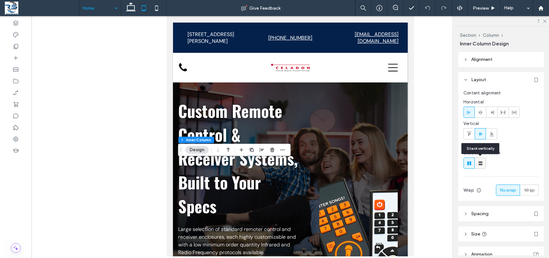
click at [482, 162] on icon at bounding box center [480, 163] width 6 height 6
type input "**"
type input "****"
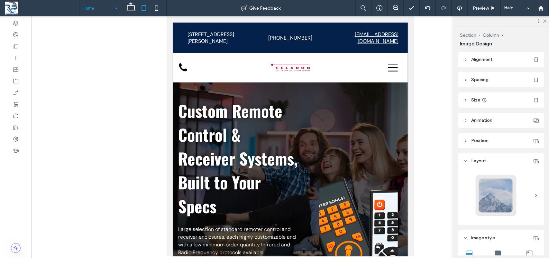
type input "***"
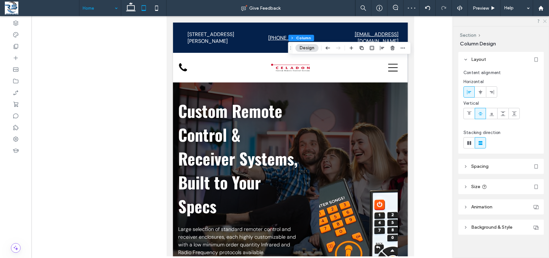
click at [487, 20] on icon at bounding box center [544, 21] width 4 height 4
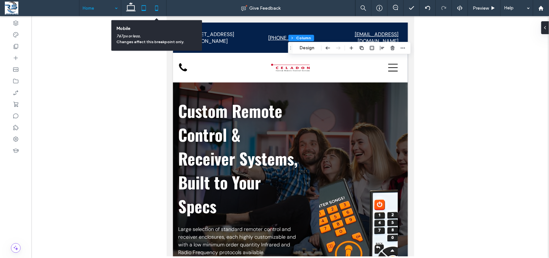
click at [159, 8] on icon at bounding box center [156, 8] width 13 height 13
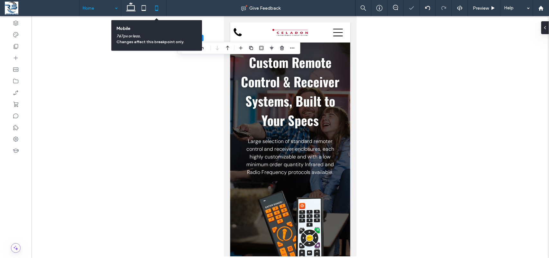
type input "***"
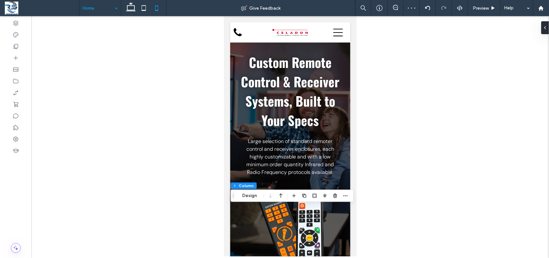
click at [375, 22] on div at bounding box center [290, 136] width 517 height 240
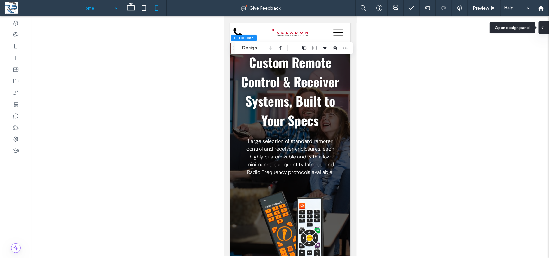
click at [487, 28] on icon at bounding box center [542, 27] width 5 height 5
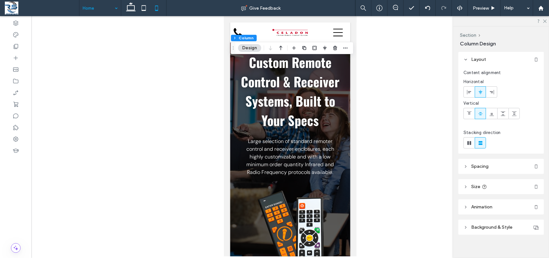
click at [477, 168] on span "Spacing" at bounding box center [479, 165] width 17 height 5
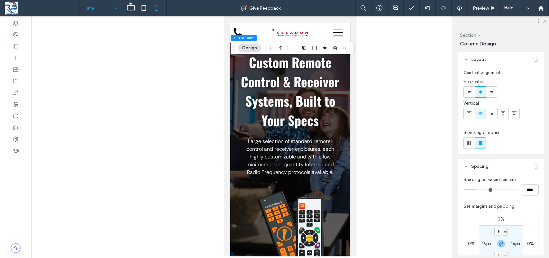
click at [487, 21] on icon at bounding box center [544, 21] width 4 height 4
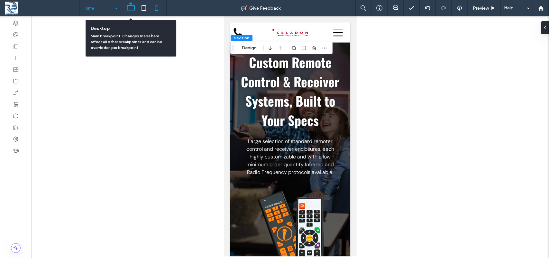
click at [132, 4] on use at bounding box center [131, 6] width 10 height 9
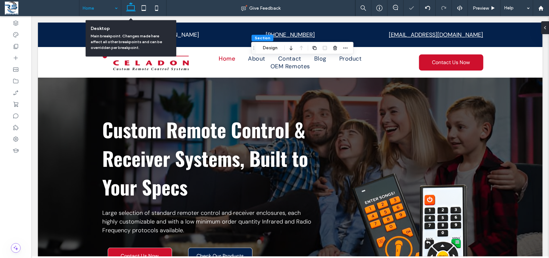
type input "*"
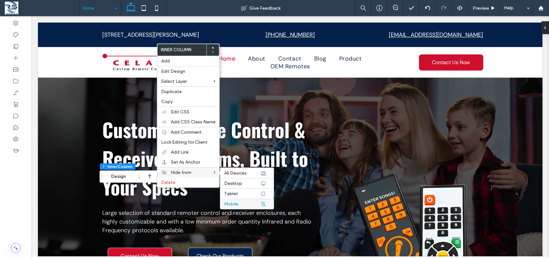
click at [231, 206] on span "Mobile" at bounding box center [231, 203] width 14 height 5
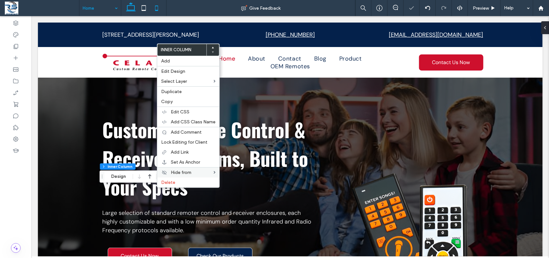
click at [160, 3] on icon at bounding box center [156, 8] width 13 height 13
type input "*"
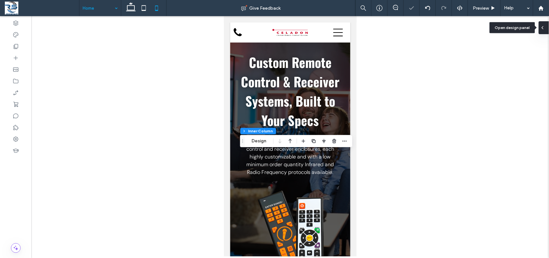
click at [487, 27] on icon at bounding box center [542, 27] width 5 height 5
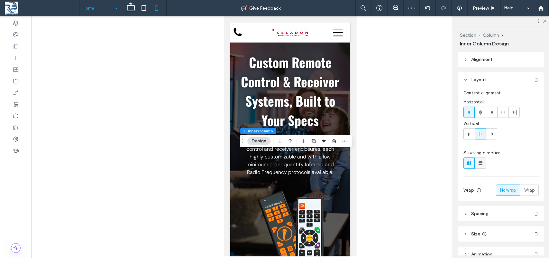
click at [480, 162] on use at bounding box center [480, 163] width 4 height 4
type input "**"
type input "****"
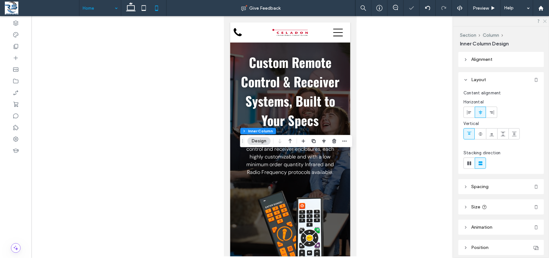
click at [487, 21] on use at bounding box center [545, 22] width 4 height 4
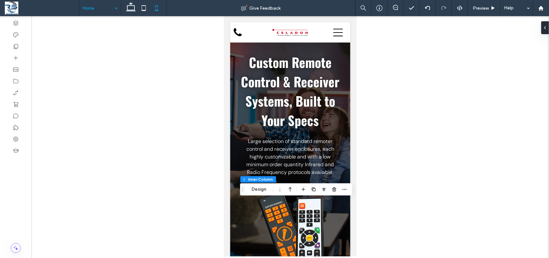
click at [421, 215] on div at bounding box center [290, 136] width 517 height 240
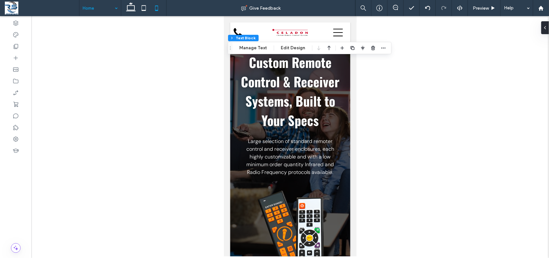
type input "*******"
type input "**"
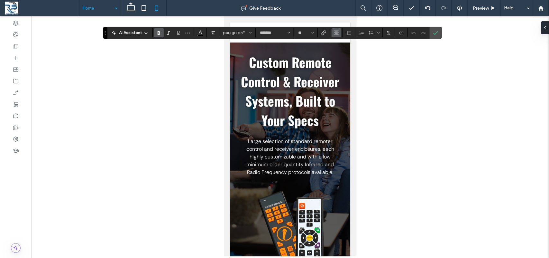
click at [340, 33] on button "Alignment" at bounding box center [337, 32] width 10 height 9
click at [343, 45] on icon "ui.textEditor.alignment.left" at bounding box center [341, 43] width 5 height 5
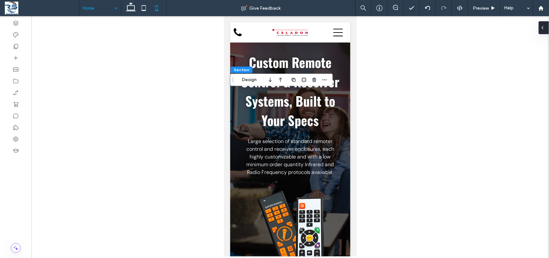
click at [487, 26] on icon at bounding box center [542, 27] width 5 height 5
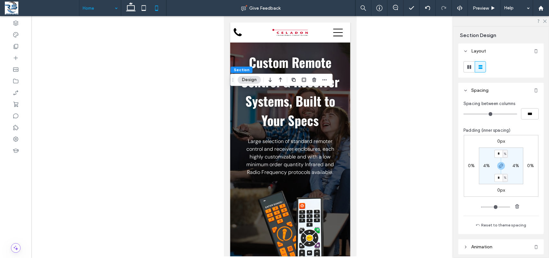
click at [484, 167] on label "4%" at bounding box center [486, 165] width 7 height 5
type input "**"
type input "*"
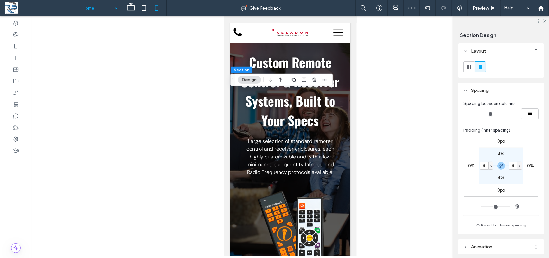
type input "*"
click at [487, 154] on label "4%" at bounding box center [500, 153] width 7 height 5
type input "*"
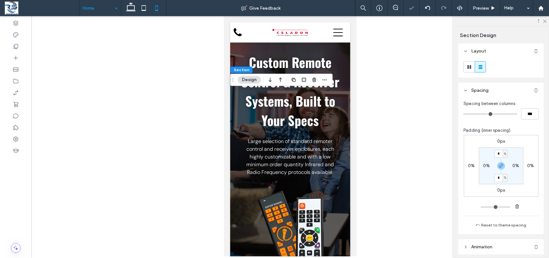
type input "*"
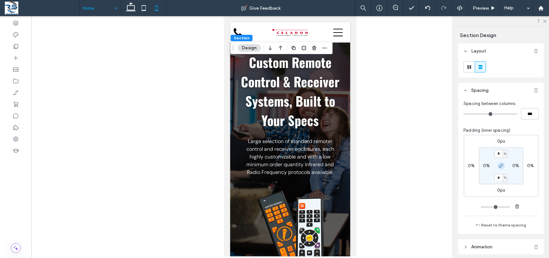
click at [487, 167] on span "button" at bounding box center [501, 166] width 8 height 8
type input "*"
click at [487, 153] on input "*" at bounding box center [498, 154] width 8 height 8
click at [487, 176] on label "0%" at bounding box center [500, 177] width 7 height 5
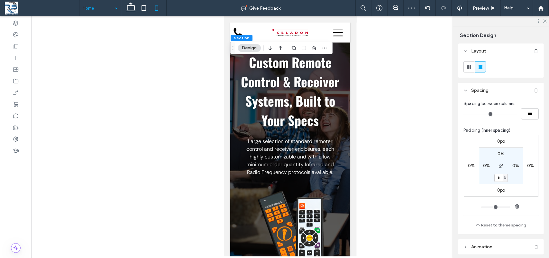
click at [487, 156] on label "0%" at bounding box center [500, 153] width 7 height 5
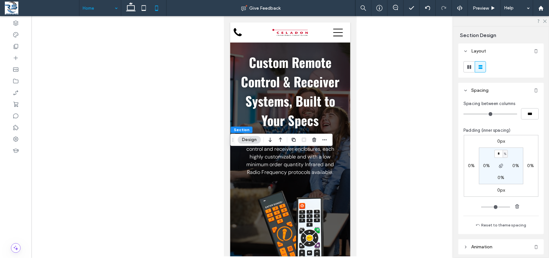
click at [364, 179] on div at bounding box center [290, 136] width 517 height 240
drag, startPoint x: 364, startPoint y: 179, endPoint x: 368, endPoint y: 112, distance: 67.4
click at [368, 112] on div at bounding box center [290, 136] width 517 height 240
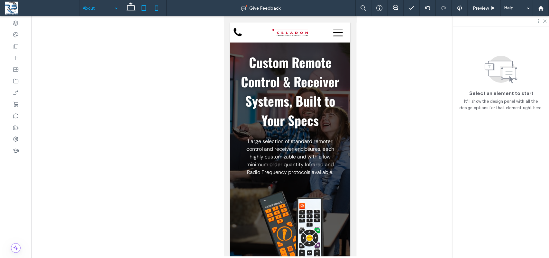
click at [144, 8] on icon at bounding box center [143, 8] width 13 height 13
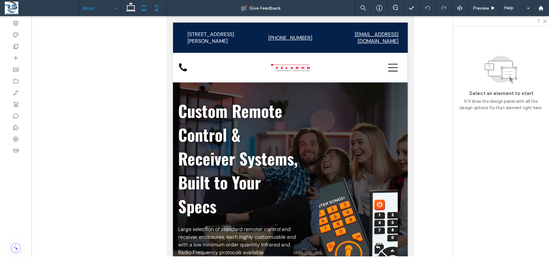
click at [156, 8] on icon at bounding box center [156, 8] width 13 height 13
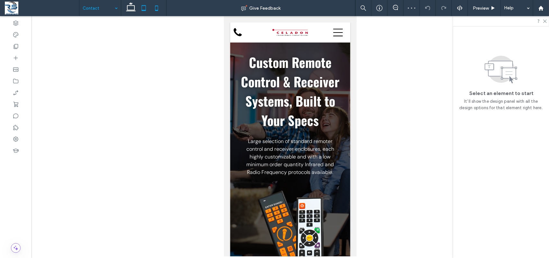
click at [144, 10] on icon at bounding box center [143, 8] width 13 height 13
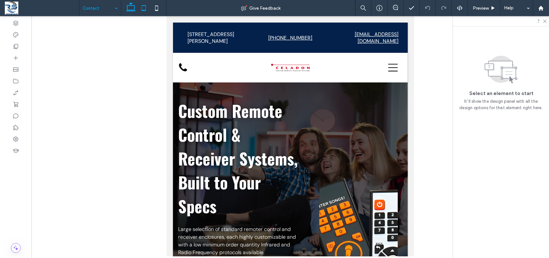
click at [133, 8] on icon at bounding box center [130, 8] width 13 height 13
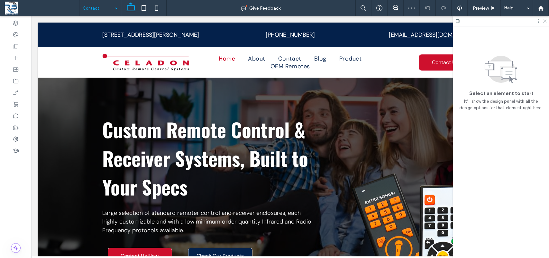
click at [487, 23] on icon at bounding box center [544, 21] width 4 height 4
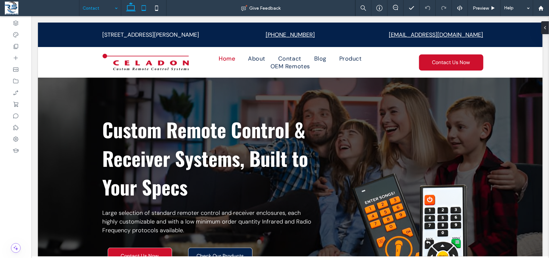
click at [147, 7] on icon at bounding box center [143, 8] width 13 height 13
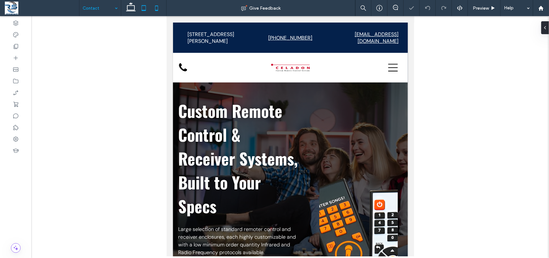
click at [159, 7] on icon at bounding box center [156, 8] width 13 height 13
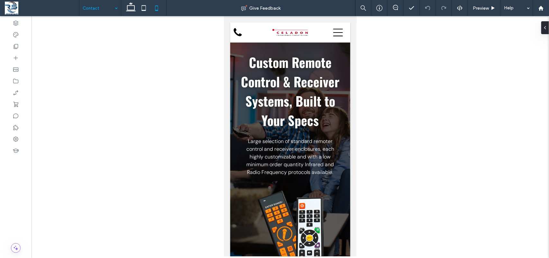
type input "***"
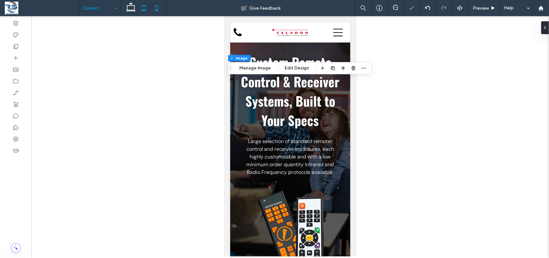
click at [145, 8] on icon at bounding box center [143, 8] width 13 height 13
type input "***"
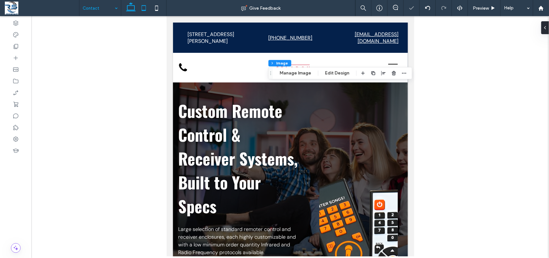
click at [129, 7] on icon at bounding box center [130, 8] width 13 height 13
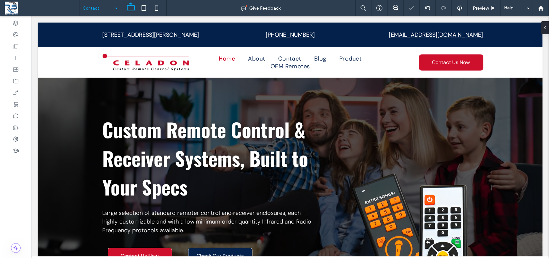
type input "***"
click at [157, 6] on use at bounding box center [156, 7] width 3 height 5
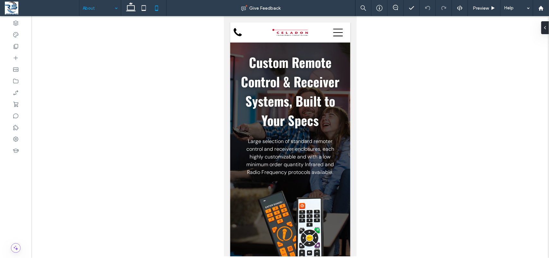
type input "**"
type input "***"
type input "****"
type input "***"
click at [108, 10] on input at bounding box center [99, 8] width 32 height 16
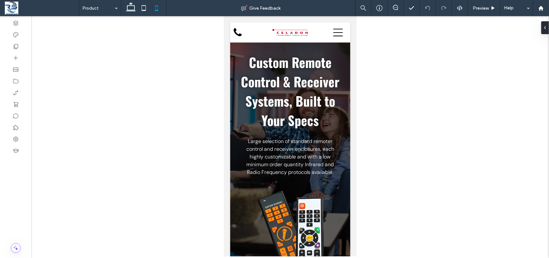
click at [131, 10] on use at bounding box center [131, 6] width 10 height 9
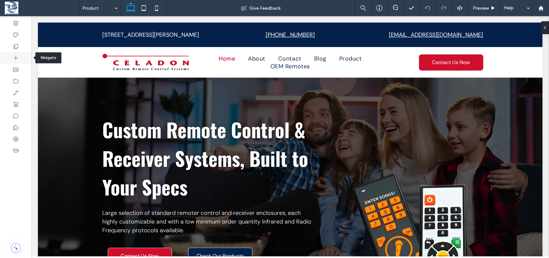
click at [16, 52] on div at bounding box center [16, 58] width 32 height 12
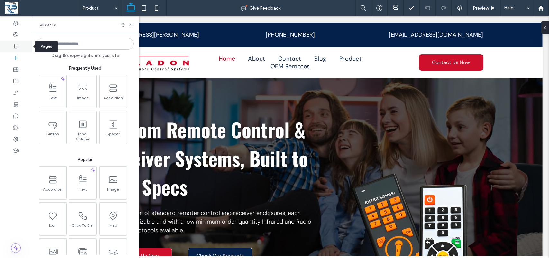
click at [14, 50] on div at bounding box center [16, 47] width 32 height 12
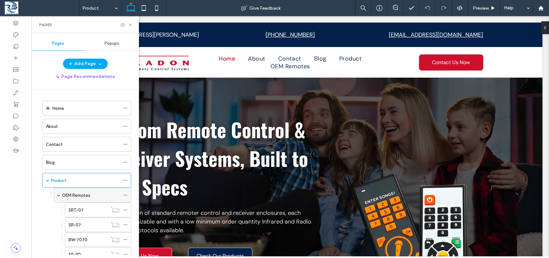
click at [80, 196] on label "OEM Remotes" at bounding box center [76, 194] width 28 height 11
click at [129, 25] on icon at bounding box center [130, 25] width 5 height 5
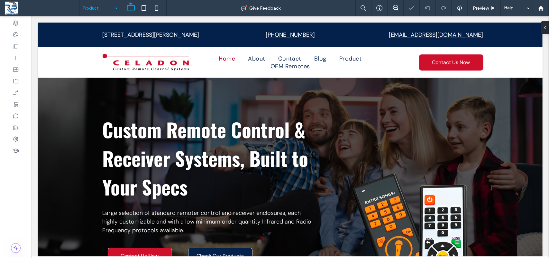
click at [143, 10] on use at bounding box center [143, 7] width 4 height 5
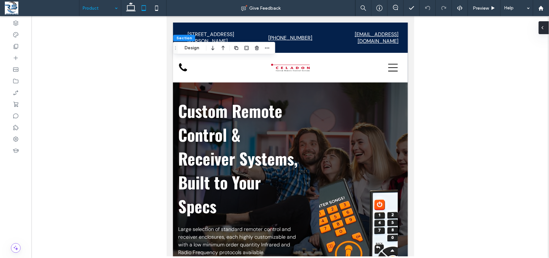
click at [487, 28] on icon at bounding box center [542, 27] width 5 height 5
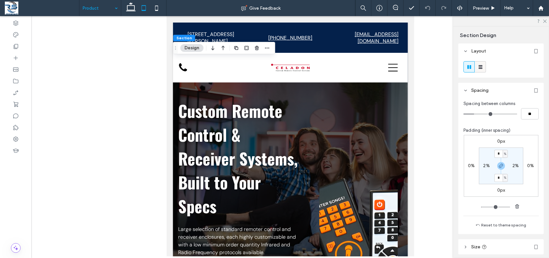
click at [476, 68] on div at bounding box center [480, 66] width 11 height 11
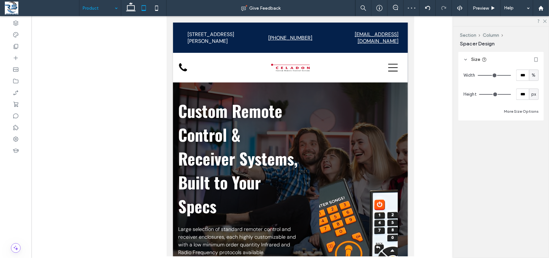
type input "**"
type input "****"
type input "***"
click at [418, 107] on div at bounding box center [290, 136] width 517 height 240
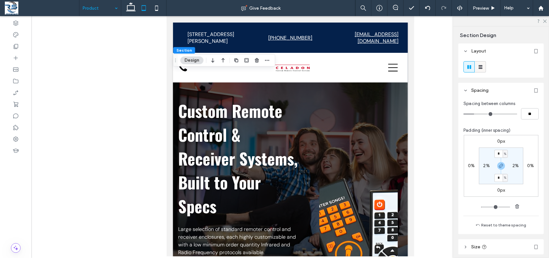
click at [481, 67] on icon at bounding box center [480, 67] width 6 height 6
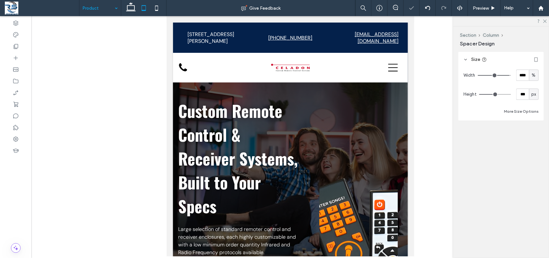
type input "**"
type input "****"
type input "***"
click at [418, 106] on div at bounding box center [290, 136] width 517 height 240
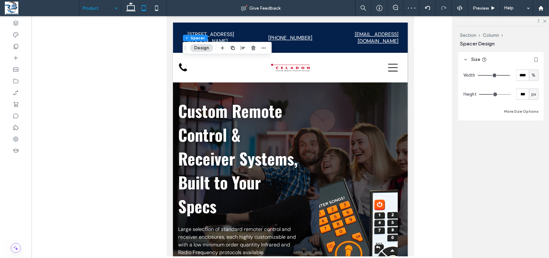
click at [418, 105] on div at bounding box center [290, 136] width 517 height 240
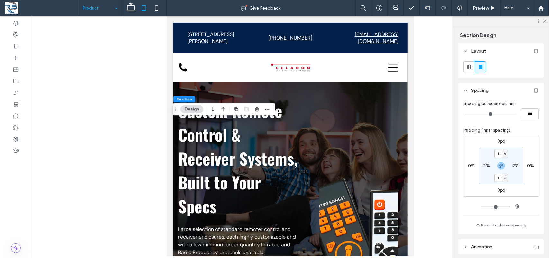
click at [485, 168] on label "2%" at bounding box center [486, 165] width 6 height 5
type input "*"
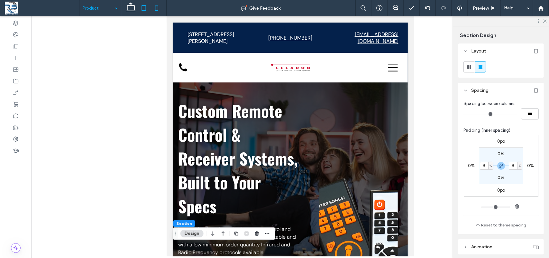
click at [159, 6] on icon at bounding box center [156, 8] width 13 height 13
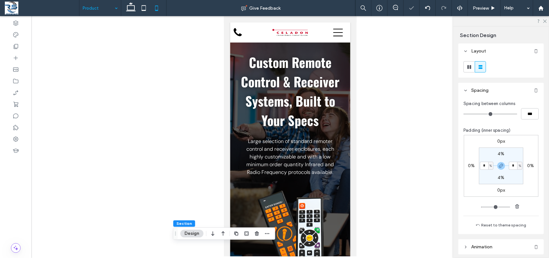
type input "*"
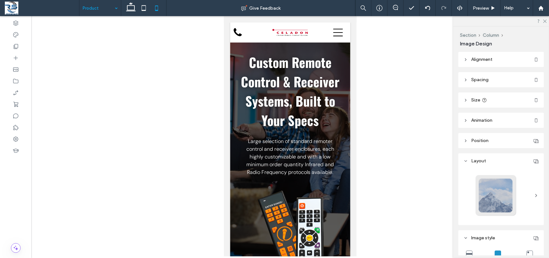
type input "**"
type input "****"
type input "***"
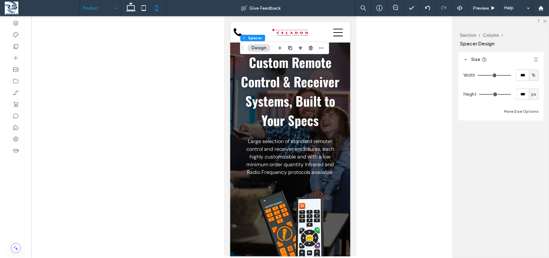
drag, startPoint x: 359, startPoint y: 59, endPoint x: 361, endPoint y: 39, distance: 19.7
click at [361, 39] on div at bounding box center [290, 136] width 517 height 240
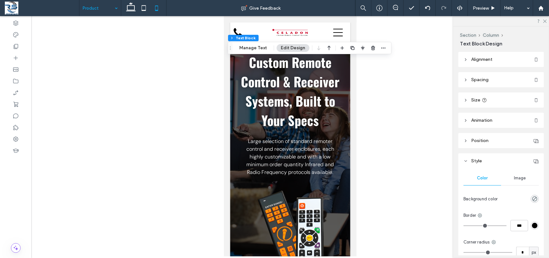
type input "*******"
type input "**"
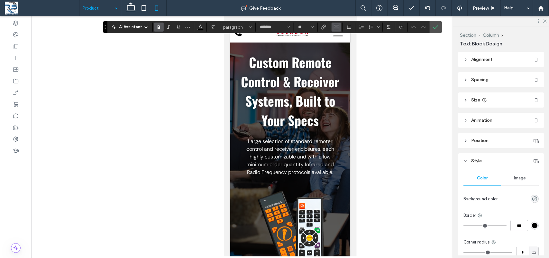
click at [336, 28] on icon "Alignment" at bounding box center [336, 26] width 5 height 5
click at [342, 39] on icon "ui.textEditor.alignment.left" at bounding box center [341, 37] width 5 height 5
click at [435, 27] on icon "Confirm" at bounding box center [435, 26] width 5 height 5
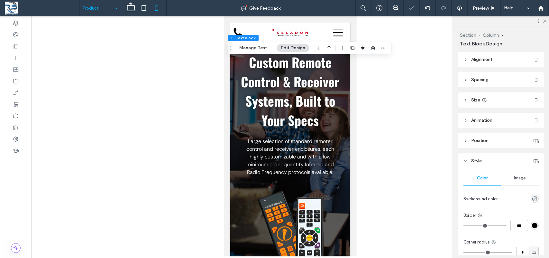
click at [359, 89] on div at bounding box center [290, 136] width 517 height 240
click at [359, 87] on div at bounding box center [290, 136] width 517 height 240
click at [360, 80] on div at bounding box center [290, 136] width 517 height 240
click at [361, 76] on div at bounding box center [290, 136] width 517 height 240
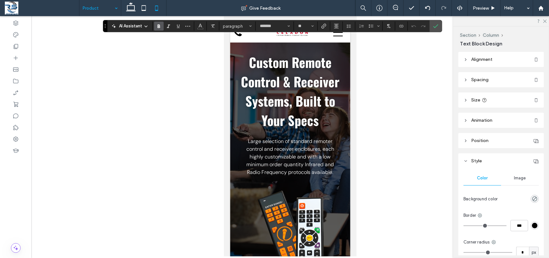
type input "*******"
type input "**"
click at [338, 25] on icon "Alignment" at bounding box center [336, 25] width 5 height 5
click at [345, 37] on div "ui.textEditor.alignment.left" at bounding box center [343, 36] width 8 height 5
click at [438, 24] on icon "Confirm" at bounding box center [435, 25] width 5 height 5
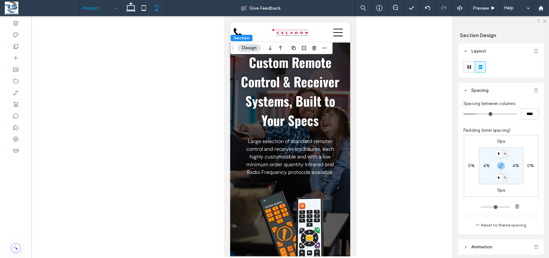
type input "**"
type input "****"
type input "**"
type input "****"
type input "**"
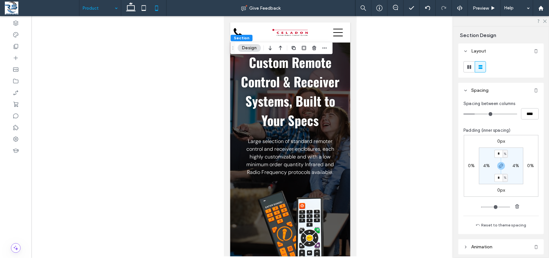
type input "****"
type input "*"
type input "***"
type input "*"
type input "***"
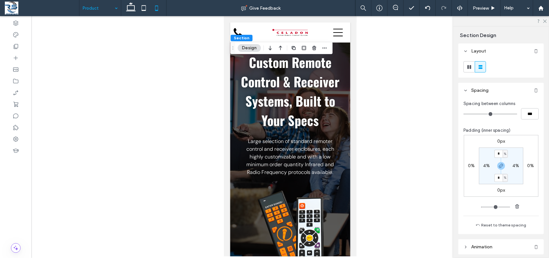
drag, startPoint x: 475, startPoint y: 114, endPoint x: 463, endPoint y: 115, distance: 12.2
type input "*"
click at [463, 114] on input "range" at bounding box center [490, 114] width 54 height 1
drag, startPoint x: 362, startPoint y: 89, endPoint x: 364, endPoint y: 76, distance: 14.0
click at [364, 76] on div at bounding box center [290, 136] width 517 height 240
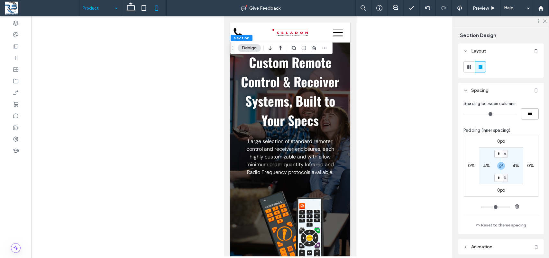
click at [487, 116] on input "***" at bounding box center [530, 113] width 18 height 11
type input "**"
type input "****"
click at [487, 168] on label "4%" at bounding box center [486, 165] width 7 height 5
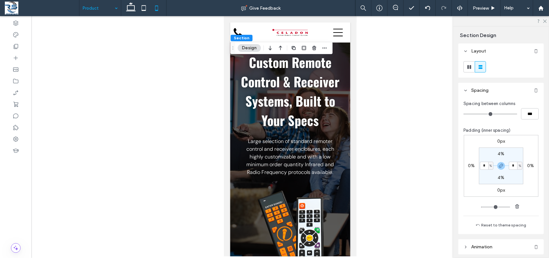
type input "*"
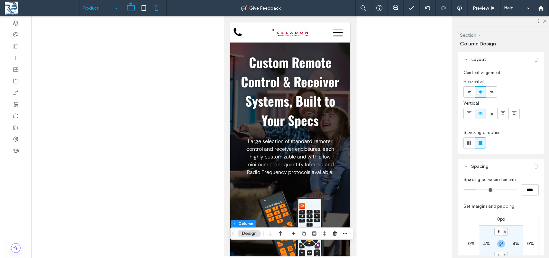
click at [130, 7] on icon at bounding box center [130, 8] width 13 height 13
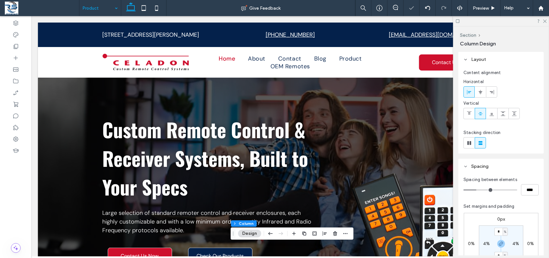
type input "**"
type input "*****"
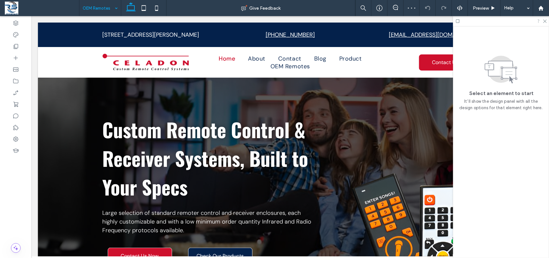
click at [487, 23] on div at bounding box center [501, 21] width 96 height 10
click at [487, 21] on icon at bounding box center [544, 21] width 4 height 4
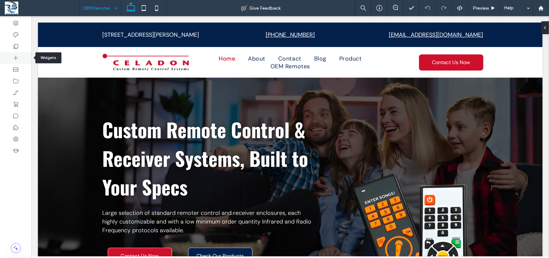
click at [14, 57] on icon at bounding box center [16, 58] width 6 height 6
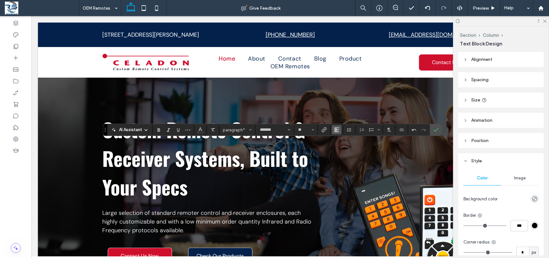
click at [333, 132] on button "Alignment" at bounding box center [337, 129] width 10 height 9
click at [341, 150] on use "ui.textEditor.alignment.center" at bounding box center [341, 149] width 5 height 5
click at [438, 127] on icon "Confirm" at bounding box center [435, 129] width 5 height 5
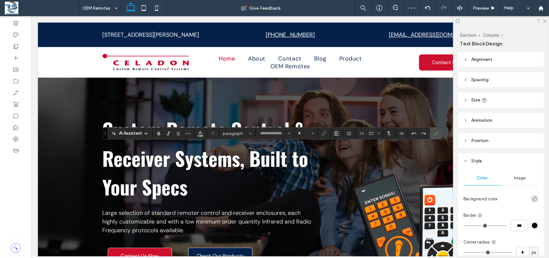
type input "*******"
type input "**"
click at [196, 136] on button "Color" at bounding box center [201, 133] width 10 height 9
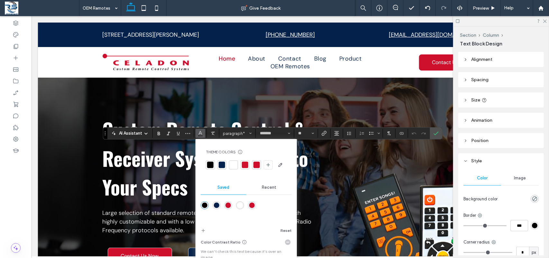
click at [237, 164] on div at bounding box center [233, 164] width 9 height 9
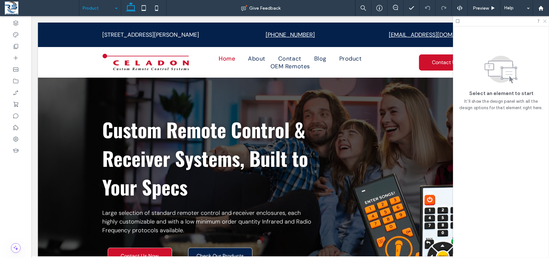
click at [487, 23] on icon at bounding box center [544, 21] width 4 height 4
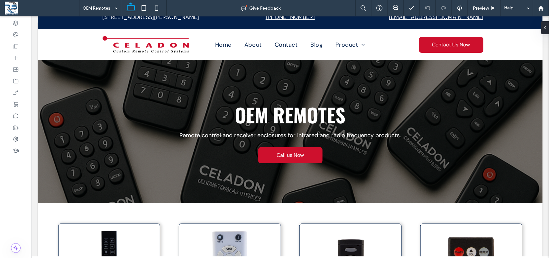
scroll to position [13, 0]
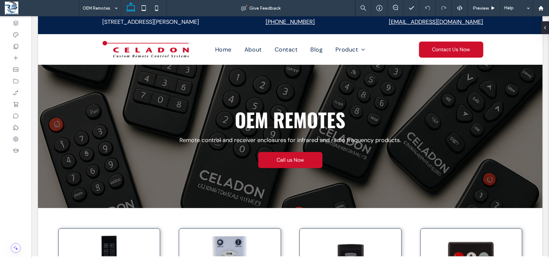
drag, startPoint x: 546, startPoint y: 69, endPoint x: 580, endPoint y: 47, distance: 40.0
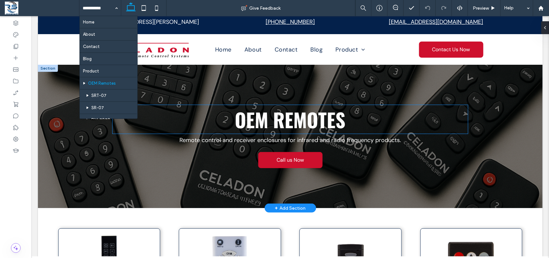
click at [347, 123] on h1 "OEM REMOTES" at bounding box center [289, 119] width 355 height 29
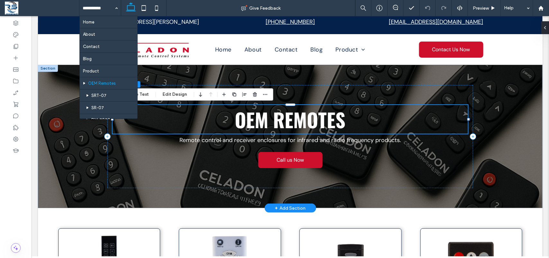
click at [341, 122] on span "OEM REMOTES" at bounding box center [290, 119] width 111 height 29
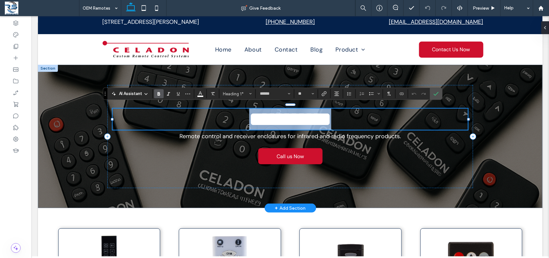
click at [331, 120] on span "**********" at bounding box center [290, 118] width 82 height 19
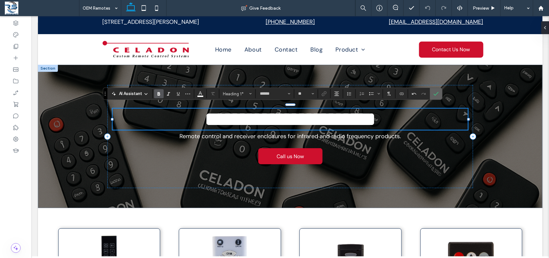
click at [438, 93] on use "Confirm" at bounding box center [435, 94] width 5 height 4
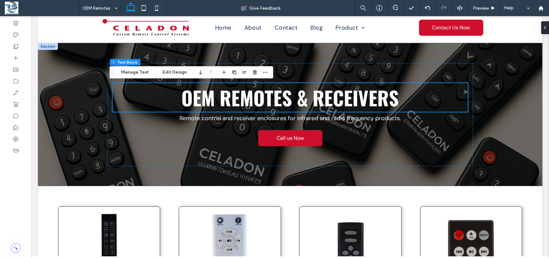
scroll to position [35, 0]
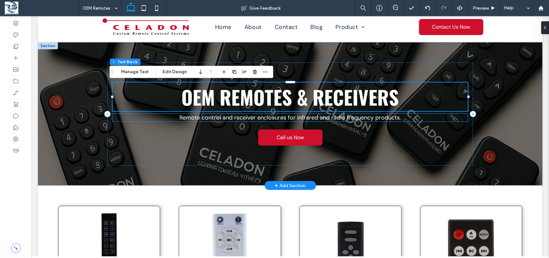
click at [375, 116] on span "Remote control and receiver enclosures for infrared and radio frequency product…" at bounding box center [290, 117] width 222 height 8
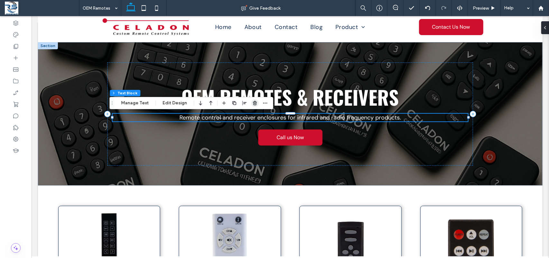
click at [255, 104] on icon "button" at bounding box center [254, 102] width 5 height 5
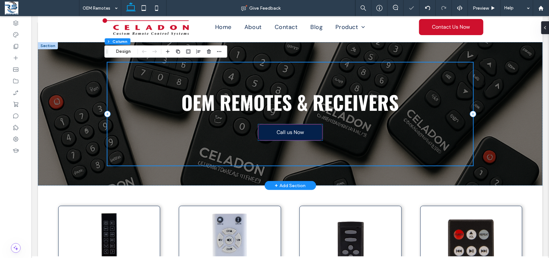
click at [301, 132] on link "Call us Now" at bounding box center [290, 132] width 64 height 16
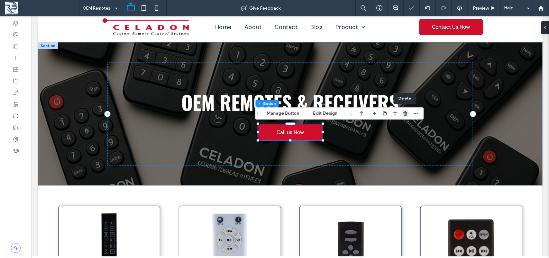
click at [404, 110] on span "button" at bounding box center [406, 113] width 8 height 8
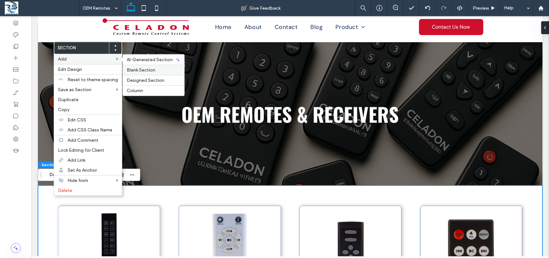
click at [139, 70] on span "Blank Section" at bounding box center [141, 69] width 29 height 5
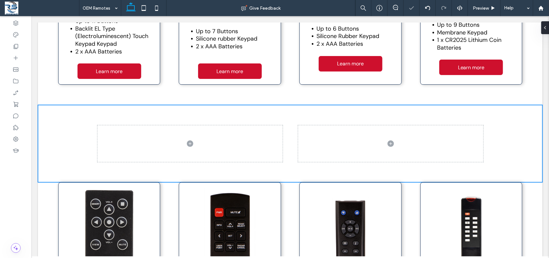
scroll to position [353, 0]
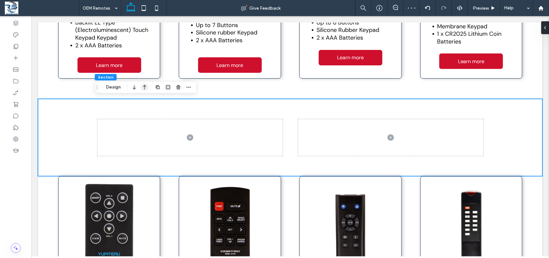
click at [145, 91] on icon "button" at bounding box center [145, 87] width 8 height 12
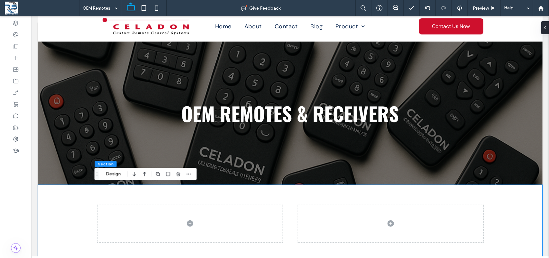
scroll to position [18, 0]
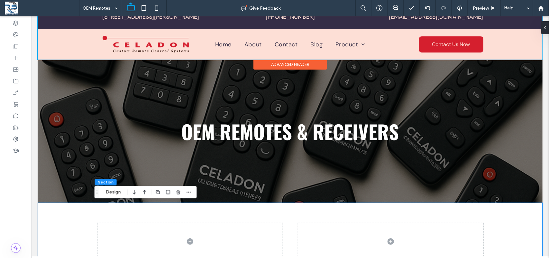
click at [350, 43] on div at bounding box center [290, 31] width 505 height 55
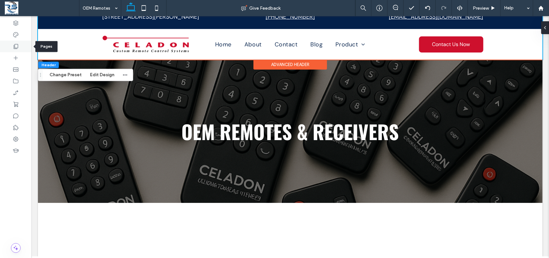
click at [15, 48] on icon at bounding box center [16, 46] width 6 height 6
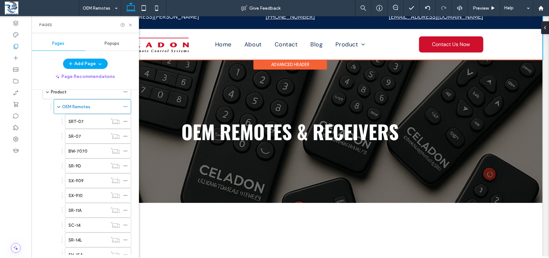
scroll to position [81, 0]
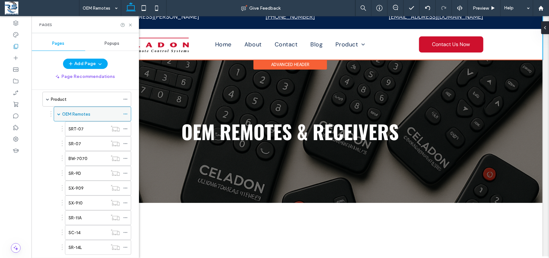
click at [125, 114] on icon at bounding box center [125, 114] width 5 height 5
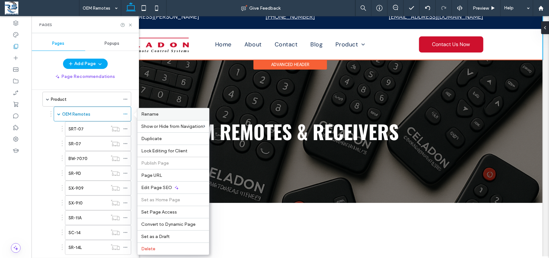
click at [161, 116] on label "Rename" at bounding box center [173, 113] width 64 height 5
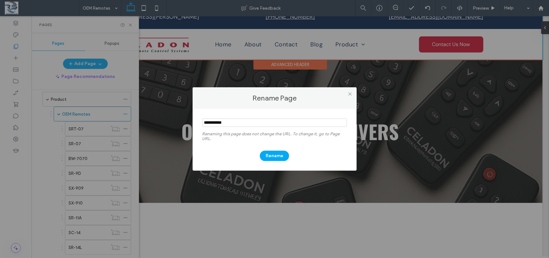
click at [242, 123] on input "notEmpty" at bounding box center [274, 122] width 145 height 8
type input "**********"
click at [268, 156] on button "Rename" at bounding box center [274, 155] width 29 height 10
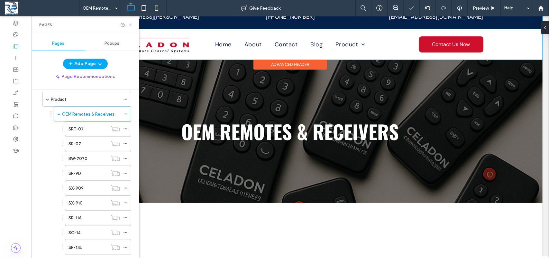
click at [131, 25] on icon at bounding box center [130, 25] width 5 height 5
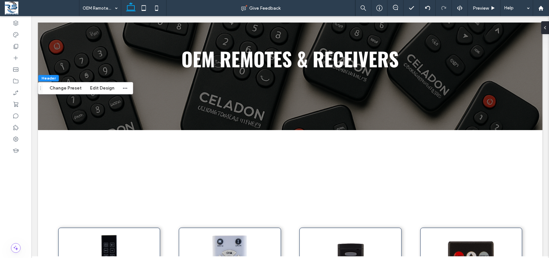
scroll to position [105, 0]
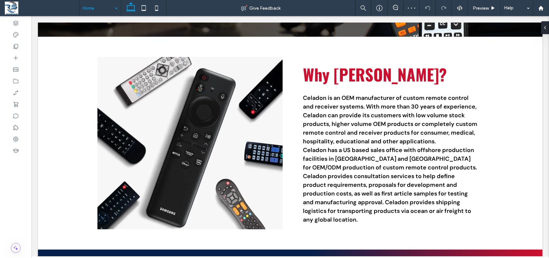
scroll to position [272, 0]
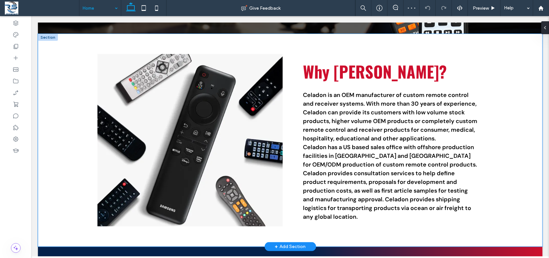
click at [64, 76] on div "Why Celadon? Celadon is an OEM manufacturer of custom remote control and receiv…" at bounding box center [290, 139] width 505 height 213
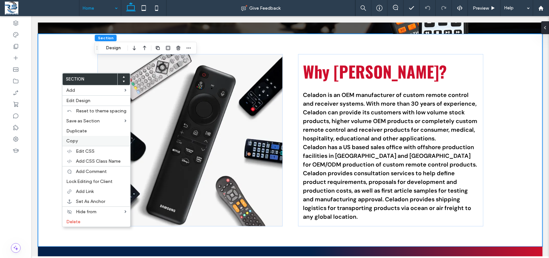
click at [73, 145] on div "Copy" at bounding box center [96, 141] width 68 height 10
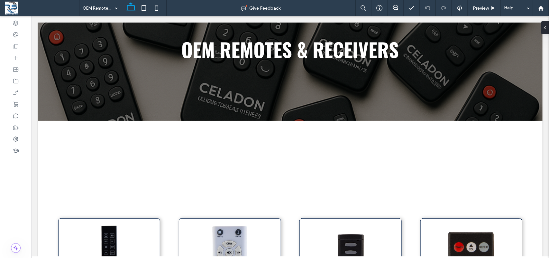
scroll to position [113, 0]
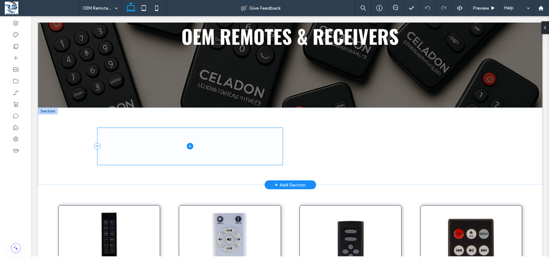
click at [215, 145] on span at bounding box center [189, 145] width 185 height 37
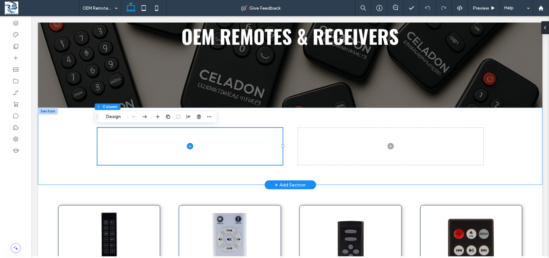
click at [53, 127] on div at bounding box center [290, 145] width 505 height 77
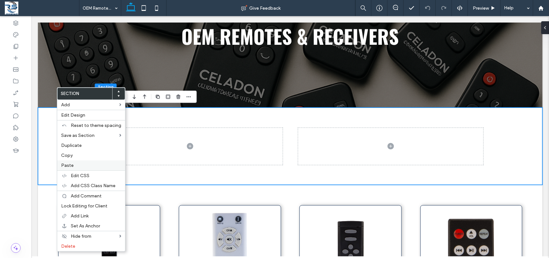
click at [68, 168] on span "Paste" at bounding box center [67, 164] width 13 height 5
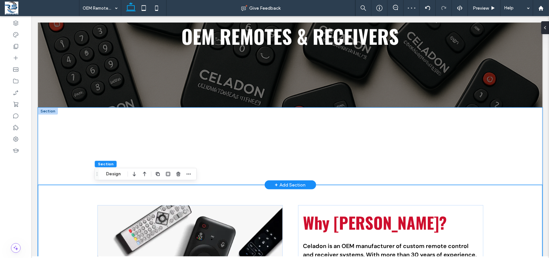
click at [67, 137] on div at bounding box center [290, 145] width 505 height 77
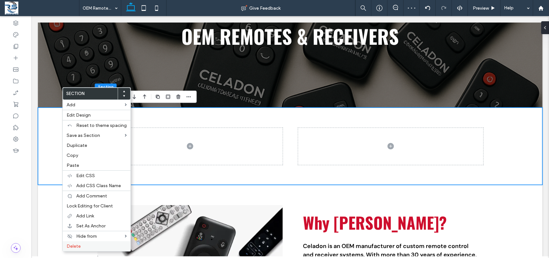
click at [79, 248] on span "Delete" at bounding box center [74, 245] width 14 height 5
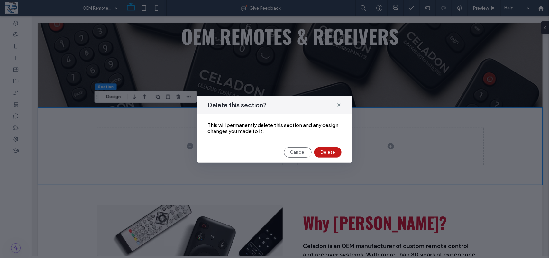
drag, startPoint x: 329, startPoint y: 151, endPoint x: 299, endPoint y: 135, distance: 34.2
click at [329, 151] on button "Delete" at bounding box center [327, 152] width 27 height 10
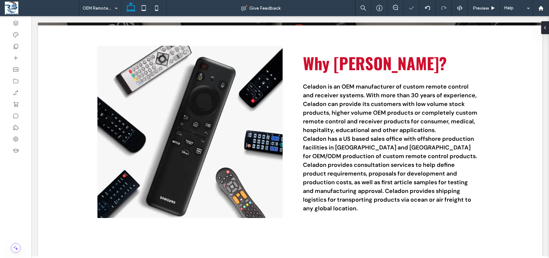
scroll to position [200, 0]
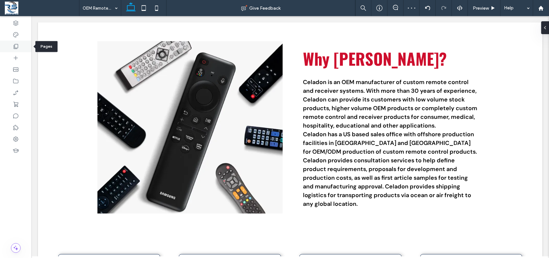
click at [17, 44] on use at bounding box center [16, 46] width 5 height 5
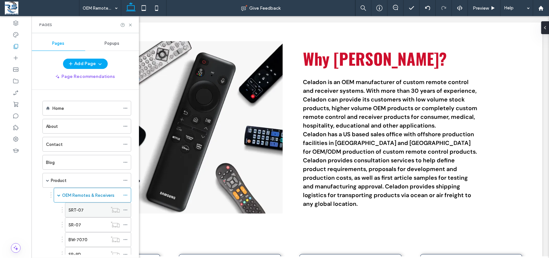
click at [84, 208] on div "SRT-07" at bounding box center [87, 209] width 39 height 7
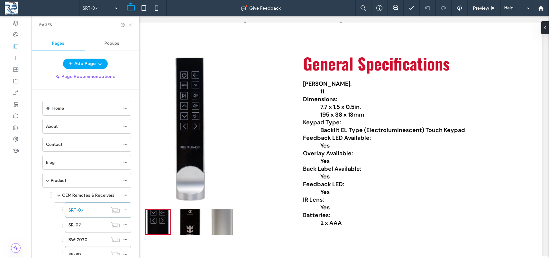
scroll to position [282, 0]
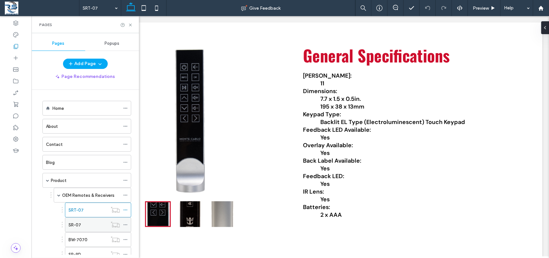
click at [84, 228] on div "SR-07" at bounding box center [87, 224] width 39 height 7
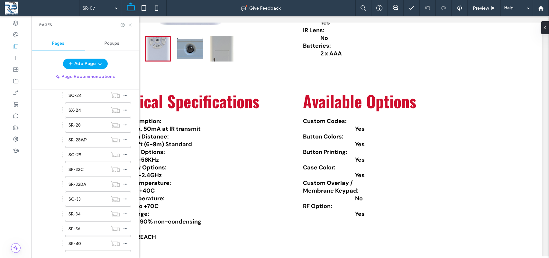
scroll to position [396, 0]
drag, startPoint x: 137, startPoint y: 118, endPoint x: 113, endPoint y: 186, distance: 72.0
click at [82, 198] on div "SR-40" at bounding box center [87, 198] width 39 height 14
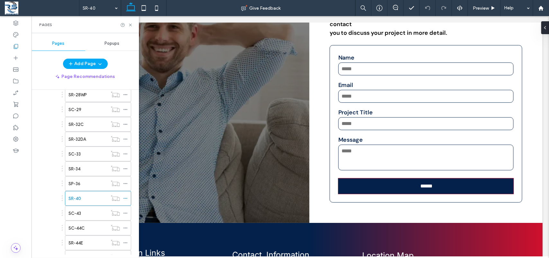
scroll to position [771, 0]
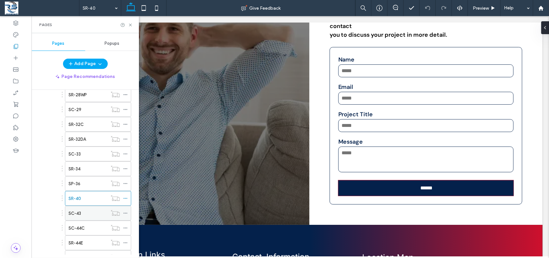
click at [90, 216] on div "SC-43" at bounding box center [87, 213] width 39 height 7
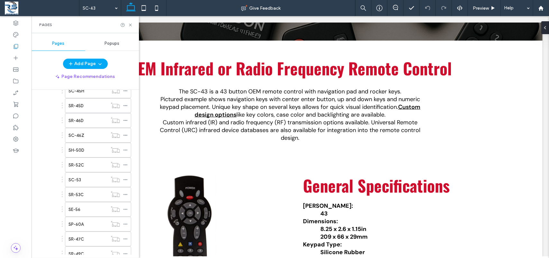
scroll to position [608, 0]
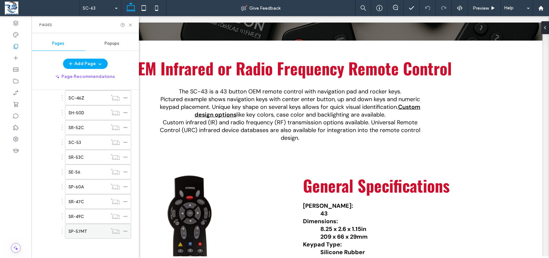
click at [95, 232] on div "SP-57MT" at bounding box center [87, 231] width 39 height 7
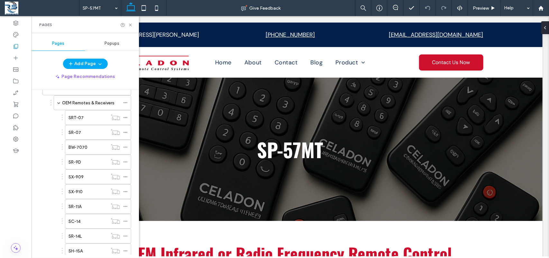
scroll to position [70, 0]
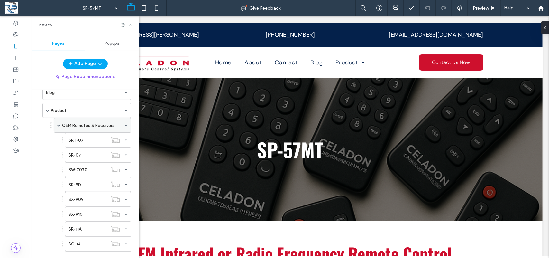
click at [96, 131] on div "OEM Remotes & Receivers" at bounding box center [91, 125] width 58 height 14
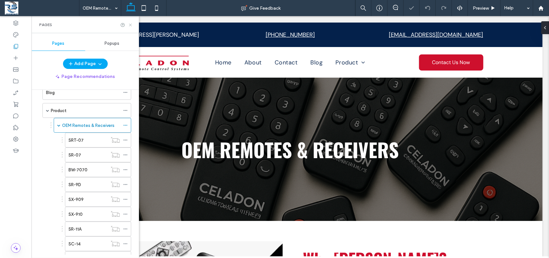
click at [129, 26] on use at bounding box center [130, 24] width 3 height 3
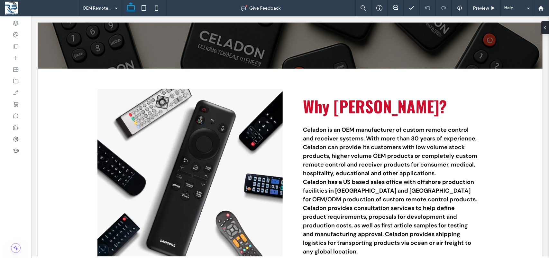
scroll to position [171, 0]
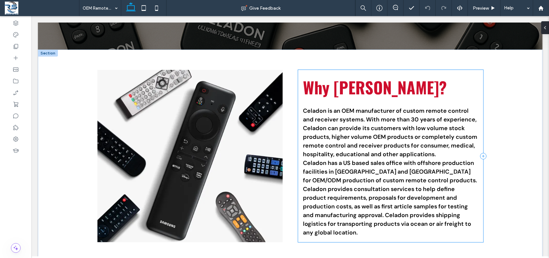
click at [386, 100] on div "Why Celadon? Celadon is an OEM manufacturer of custom remote control and receiv…" at bounding box center [390, 155] width 185 height 172
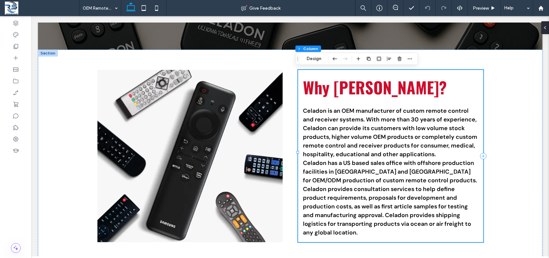
click at [298, 80] on div "Why Celadon? Celadon is an OEM manufacturer of custom remote control and receiv…" at bounding box center [390, 155] width 185 height 172
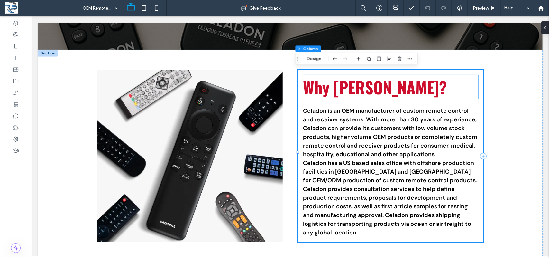
click at [349, 85] on span "Why [PERSON_NAME]?" at bounding box center [375, 87] width 144 height 24
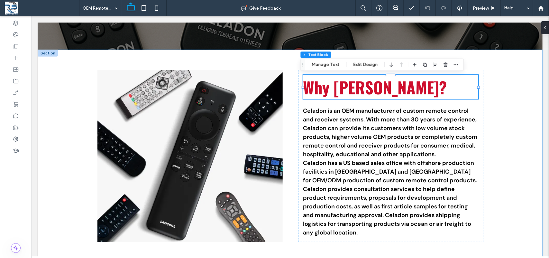
click at [56, 91] on div "Why Celadon? Celadon is an OEM manufacturer of custom remote control and receiv…" at bounding box center [290, 155] width 505 height 213
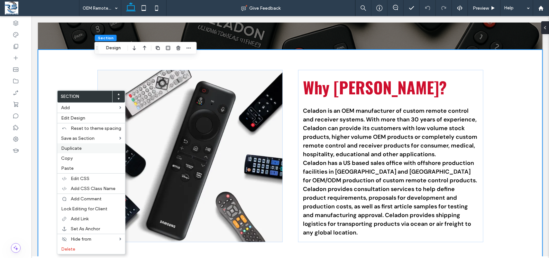
click at [79, 148] on span "Duplicate" at bounding box center [71, 147] width 21 height 5
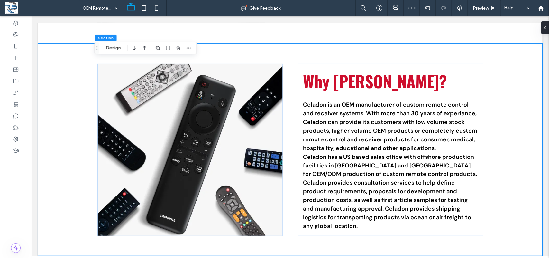
scroll to position [395, 0]
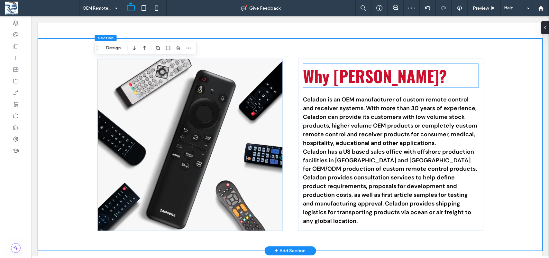
click at [360, 71] on span "Why [PERSON_NAME]?" at bounding box center [375, 75] width 144 height 24
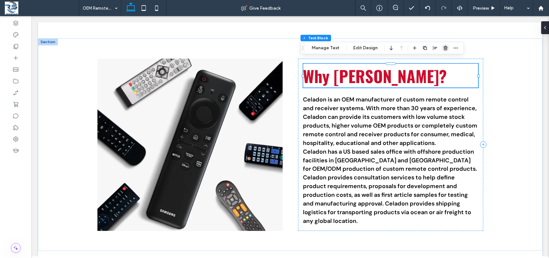
drag, startPoint x: 442, startPoint y: 46, endPoint x: 398, endPoint y: 69, distance: 50.5
click at [443, 46] on icon "button" at bounding box center [445, 47] width 5 height 5
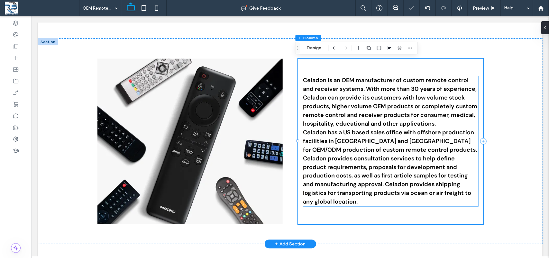
click at [391, 103] on span "Celadon is an OEM manufacturer of custom remote control and receiver systems. W…" at bounding box center [390, 101] width 174 height 51
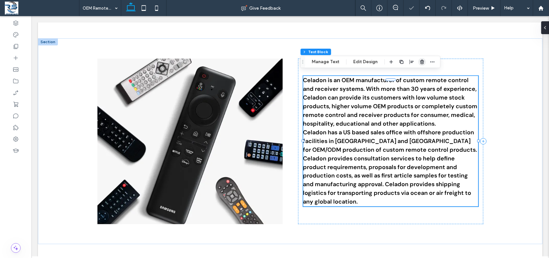
click at [420, 63] on use "button" at bounding box center [422, 61] width 4 height 4
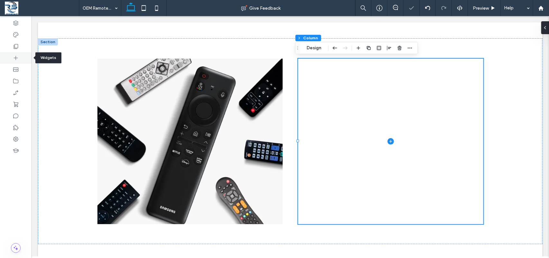
click at [18, 61] on div at bounding box center [16, 58] width 32 height 12
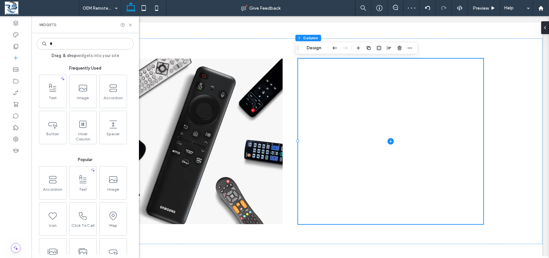
type input "*"
click at [132, 26] on icon at bounding box center [130, 25] width 5 height 5
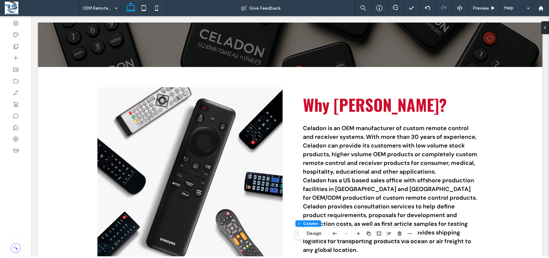
scroll to position [184, 0]
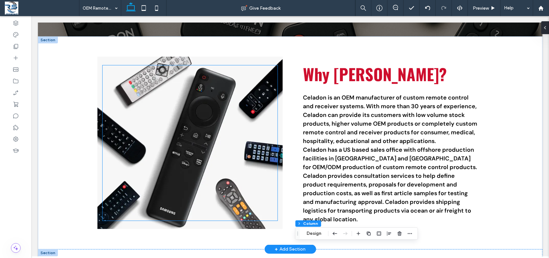
click at [140, 102] on div at bounding box center [189, 142] width 175 height 155
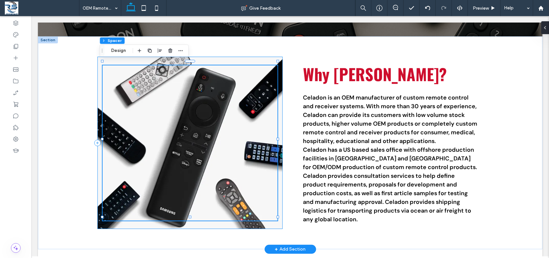
click at [97, 100] on div at bounding box center [189, 142] width 185 height 172
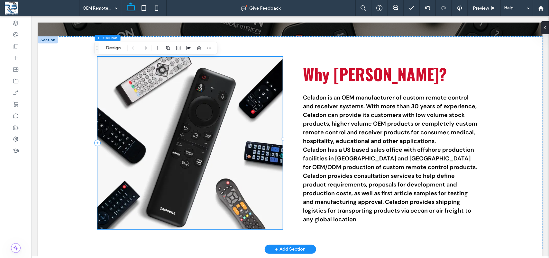
click at [97, 100] on div at bounding box center [189, 142] width 185 height 172
click at [544, 26] on icon at bounding box center [542, 27] width 5 height 5
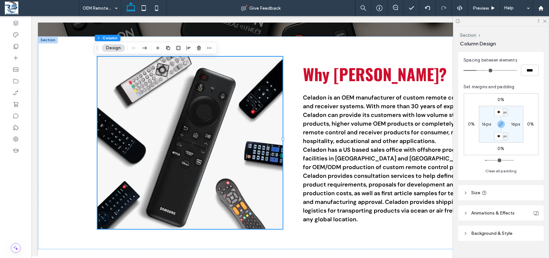
scroll to position [131, 0]
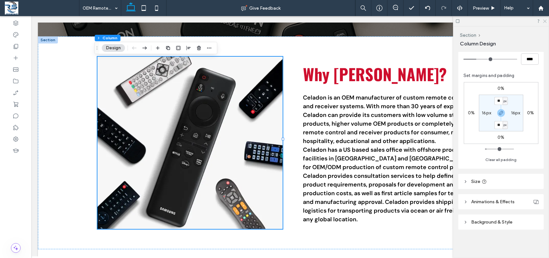
click at [544, 22] on icon at bounding box center [544, 21] width 4 height 4
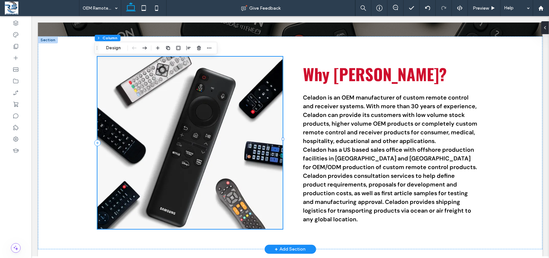
click at [275, 219] on div at bounding box center [189, 142] width 185 height 172
click at [544, 28] on icon at bounding box center [542, 27] width 5 height 5
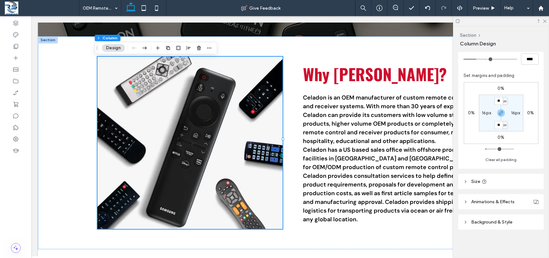
click at [495, 224] on span "Background & Style" at bounding box center [491, 221] width 41 height 5
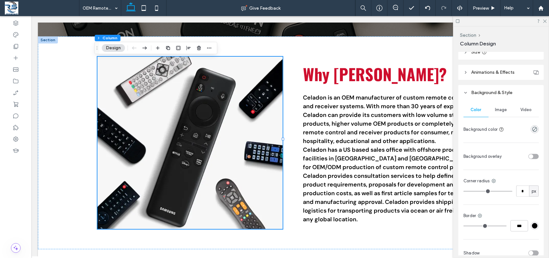
scroll to position [261, 0]
click at [496, 108] on span "Image" at bounding box center [501, 108] width 12 height 5
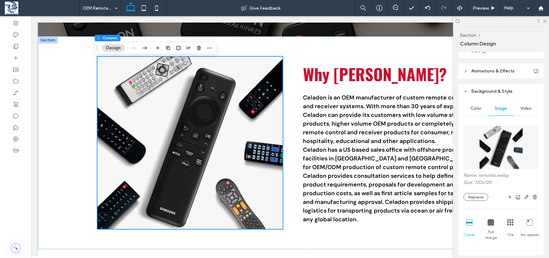
click at [501, 141] on img at bounding box center [501, 147] width 44 height 44
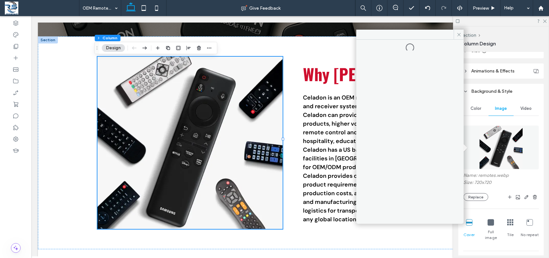
drag, startPoint x: 459, startPoint y: 35, endPoint x: 471, endPoint y: 47, distance: 17.3
click at [459, 34] on icon at bounding box center [459, 34] width 5 height 5
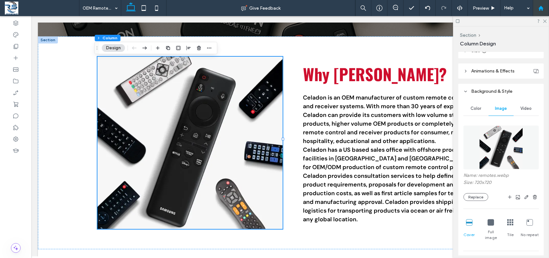
drag, startPoint x: 543, startPoint y: 21, endPoint x: 536, endPoint y: 7, distance: 16.1
click at [543, 21] on icon at bounding box center [544, 21] width 4 height 4
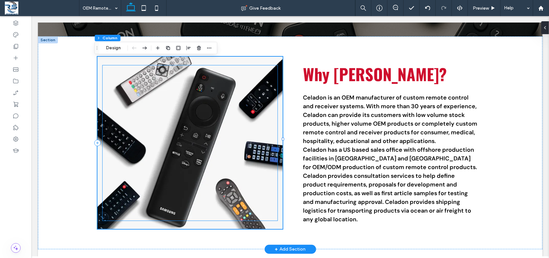
click at [264, 85] on div at bounding box center [189, 142] width 175 height 155
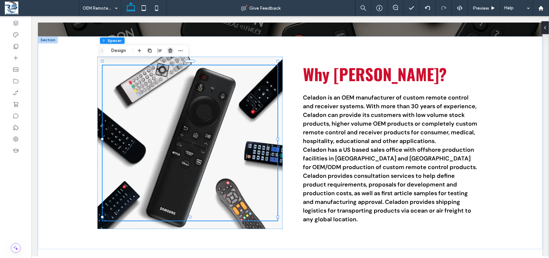
click at [168, 50] on icon "button" at bounding box center [170, 50] width 5 height 5
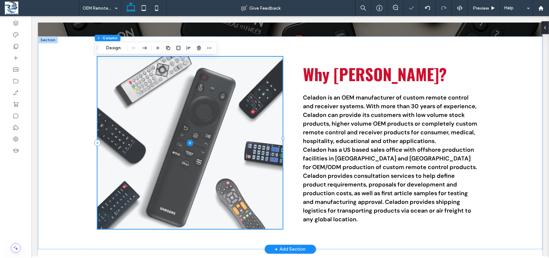
click at [243, 76] on span at bounding box center [189, 142] width 185 height 172
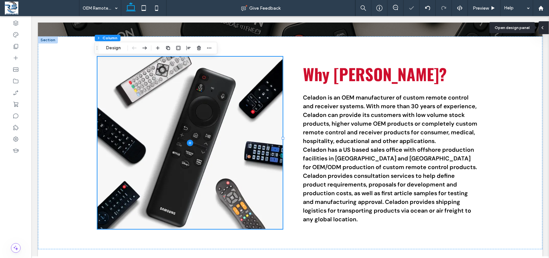
click at [544, 31] on span at bounding box center [542, 27] width 5 height 13
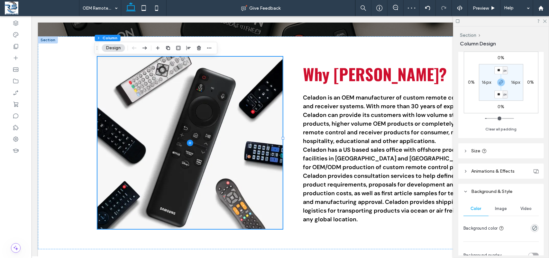
scroll to position [179, 0]
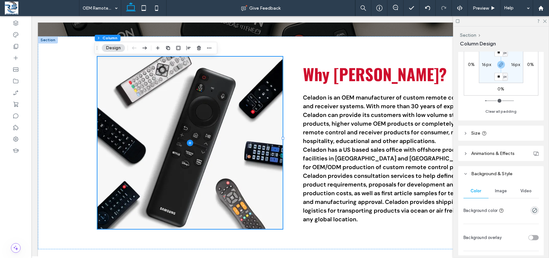
click at [505, 185] on div "Image" at bounding box center [500, 191] width 25 height 14
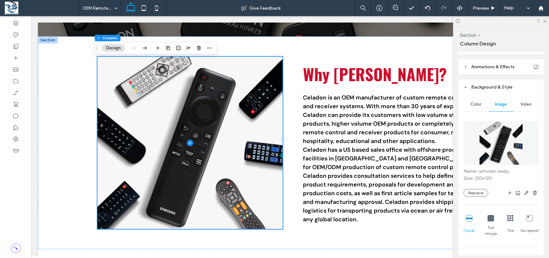
scroll to position [282, 0]
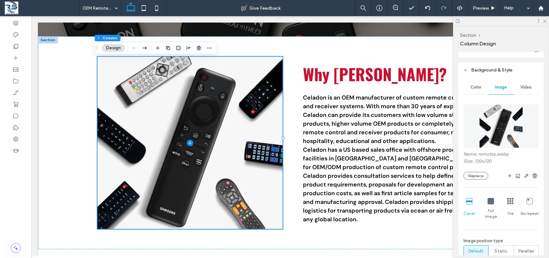
click at [532, 177] on icon "button" at bounding box center [534, 175] width 5 height 5
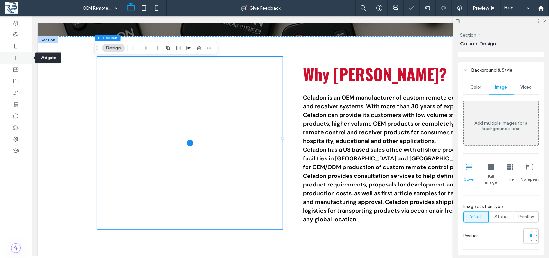
click at [15, 57] on icon at bounding box center [16, 58] width 6 height 6
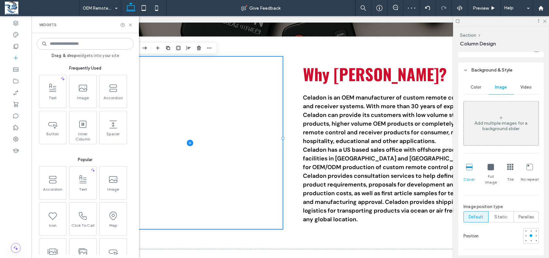
click at [77, 43] on input at bounding box center [85, 44] width 97 height 12
type input "*"
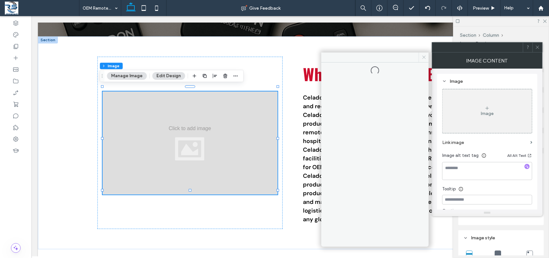
click at [422, 59] on icon at bounding box center [424, 57] width 5 height 5
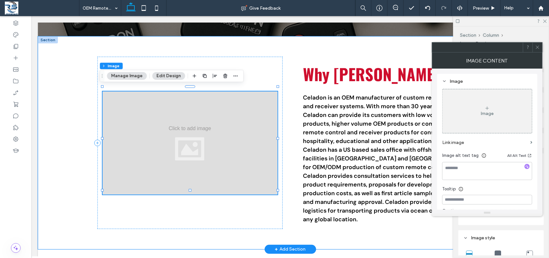
click at [227, 116] on div at bounding box center [189, 142] width 175 height 103
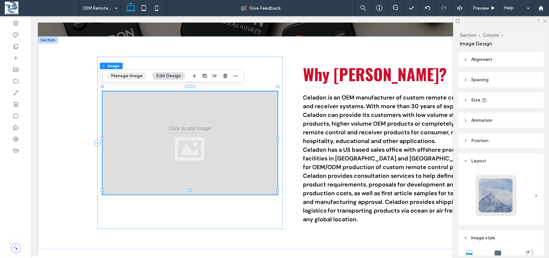
click at [122, 73] on button "Manage Image" at bounding box center [127, 76] width 40 height 8
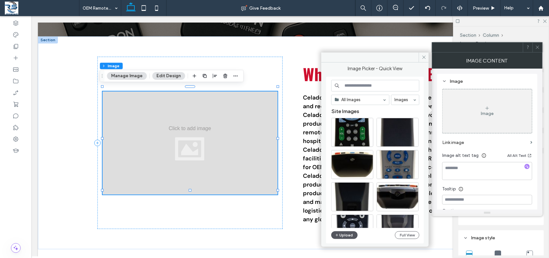
click at [350, 238] on button "Upload" at bounding box center [344, 235] width 26 height 8
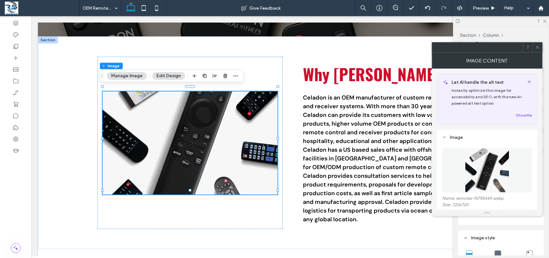
click at [538, 47] on use at bounding box center [537, 47] width 3 height 3
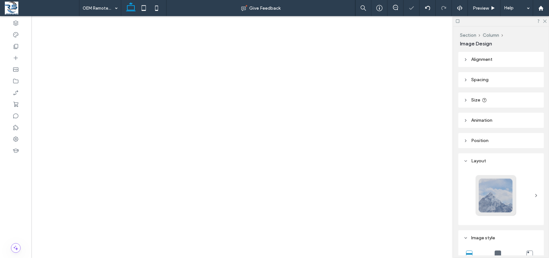
type input "***"
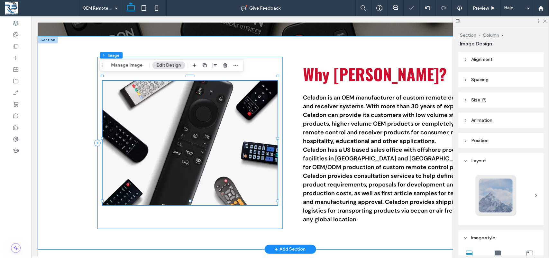
scroll to position [184, 0]
click at [192, 208] on div "100% , 386px Why Celadon? Celadon is an OEM manufacturer of custom remote contr…" at bounding box center [290, 142] width 386 height 213
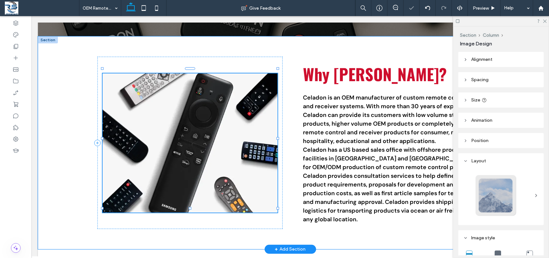
type input "***"
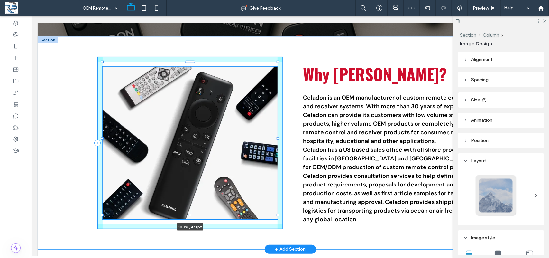
drag, startPoint x: 187, startPoint y: 206, endPoint x: 188, endPoint y: 213, distance: 6.9
click at [103, 62] on div at bounding box center [102, 62] width 0 height 0
type input "***"
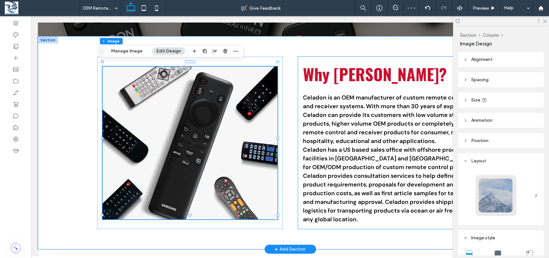
click at [392, 74] on h2 "Why [PERSON_NAME]?" at bounding box center [390, 73] width 175 height 24
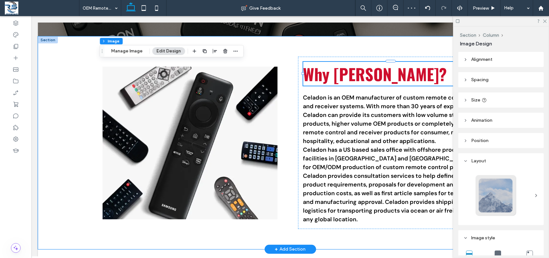
click at [402, 76] on div "Why [PERSON_NAME]?" at bounding box center [390, 73] width 175 height 24
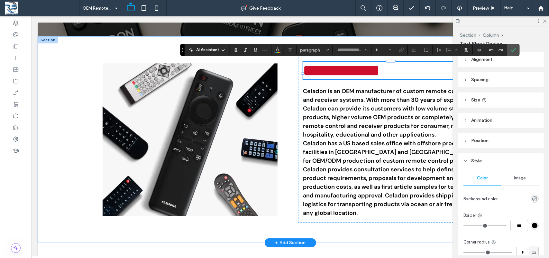
click at [379, 73] on span "**********" at bounding box center [341, 70] width 77 height 16
type input "******"
type input "**"
click at [397, 73] on h2 "**********" at bounding box center [390, 69] width 175 height 17
drag, startPoint x: 396, startPoint y: 74, endPoint x: 314, endPoint y: 76, distance: 81.4
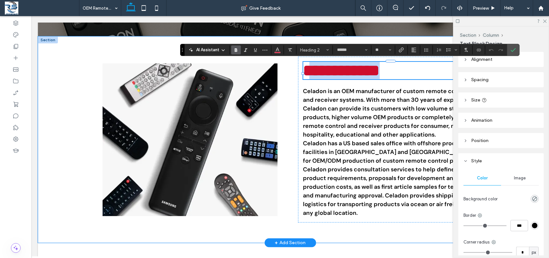
click at [314, 76] on h2 "**********" at bounding box center [390, 69] width 175 height 17
type input "*******"
type input "**"
type input "******"
type input "**"
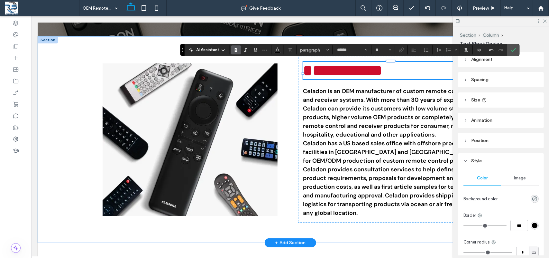
click at [333, 74] on span "***" at bounding box center [324, 70] width 25 height 16
click at [310, 76] on span "*" at bounding box center [307, 70] width 9 height 16
click at [392, 74] on h2 "*** *******" at bounding box center [390, 69] width 175 height 17
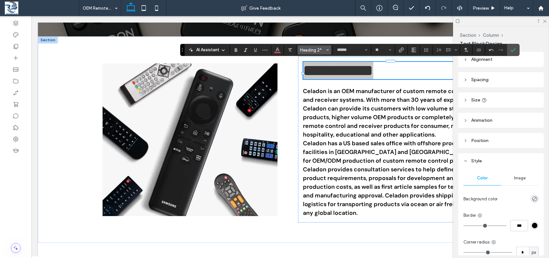
click at [317, 50] on span "Heading 2*" at bounding box center [312, 50] width 25 height 5
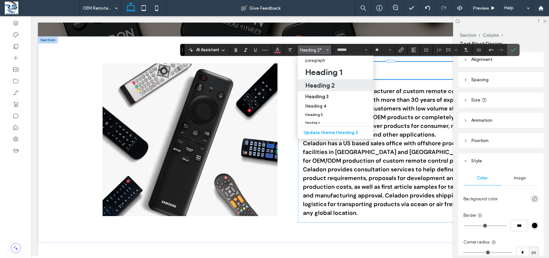
click at [327, 86] on h2 "Heading 2" at bounding box center [320, 85] width 30 height 8
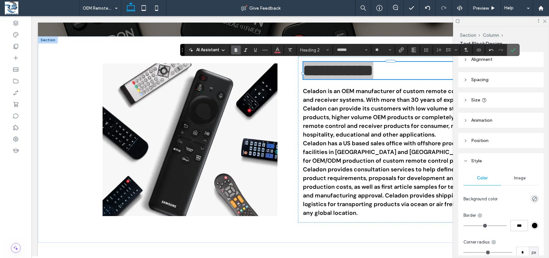
click at [515, 49] on use "Confirm" at bounding box center [513, 50] width 5 height 4
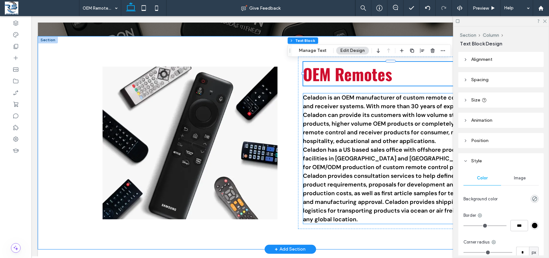
click at [324, 126] on p "Celadon is an OEM manufacturer of custom remote control and receiver systems. W…" at bounding box center [390, 158] width 175 height 130
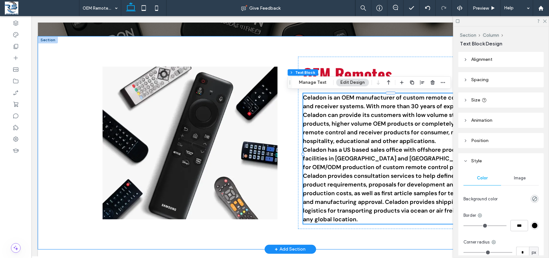
click at [332, 118] on p "Celadon is an OEM manufacturer of custom remote control and receiver systems. W…" at bounding box center [390, 158] width 175 height 130
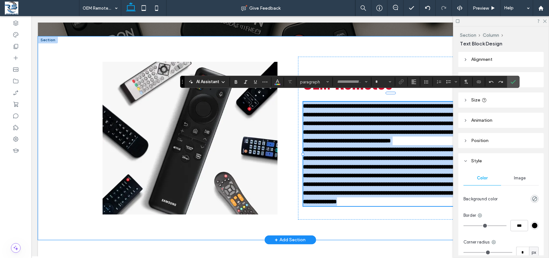
type input "*******"
type input "**"
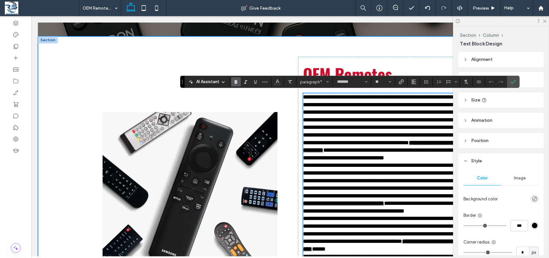
scroll to position [0, 0]
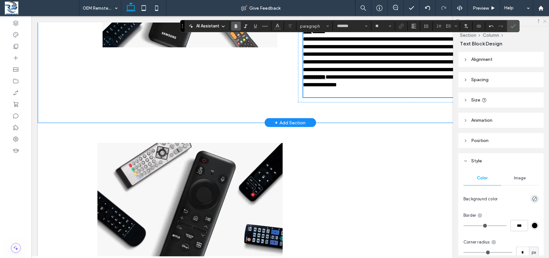
click at [546, 20] on icon at bounding box center [544, 21] width 4 height 4
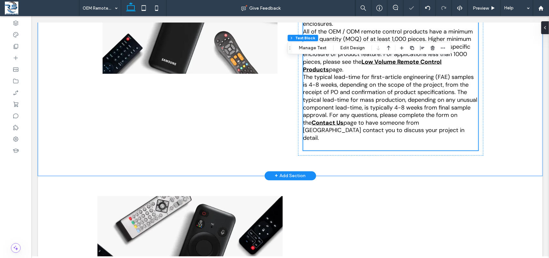
click at [333, 141] on p at bounding box center [390, 145] width 175 height 9
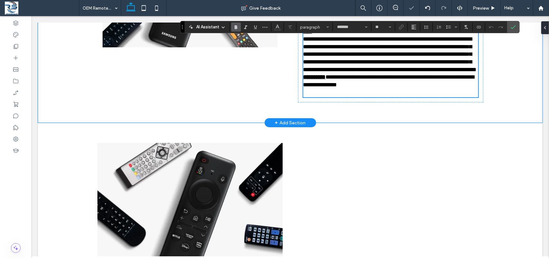
type input "*******"
type input "**"
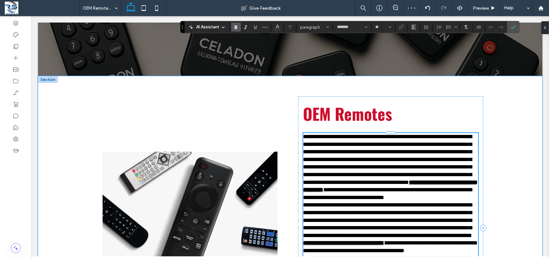
click at [344, 158] on span "**********" at bounding box center [387, 158] width 169 height 51
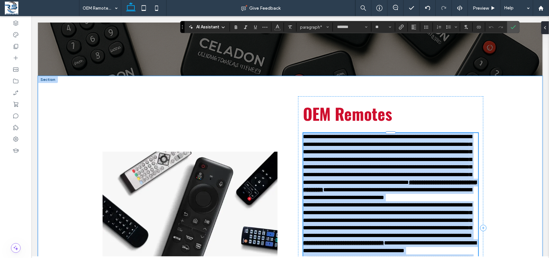
click at [352, 164] on span "**********" at bounding box center [387, 158] width 169 height 51
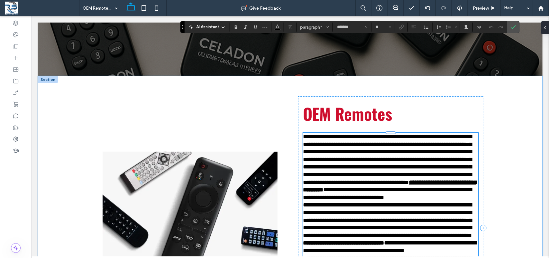
click at [350, 160] on span "**********" at bounding box center [387, 158] width 169 height 51
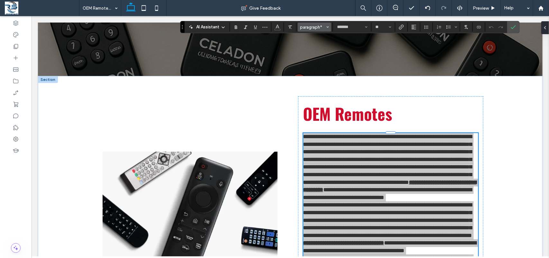
click at [314, 28] on span "paragraph*" at bounding box center [312, 27] width 25 height 5
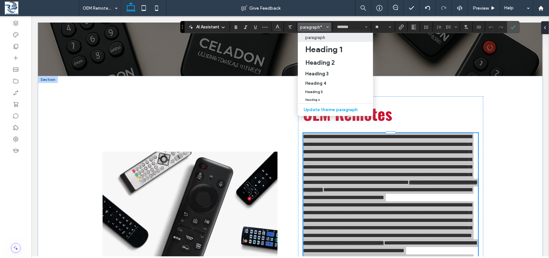
click at [321, 38] on p "paragraph" at bounding box center [315, 37] width 20 height 5
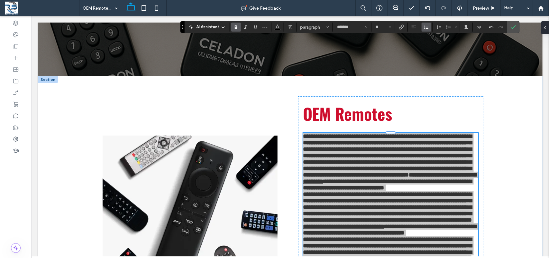
click at [425, 29] on icon "Line Height" at bounding box center [426, 26] width 5 height 5
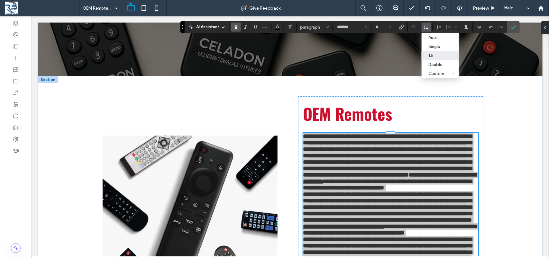
click at [429, 57] on div "1.5" at bounding box center [437, 55] width 16 height 5
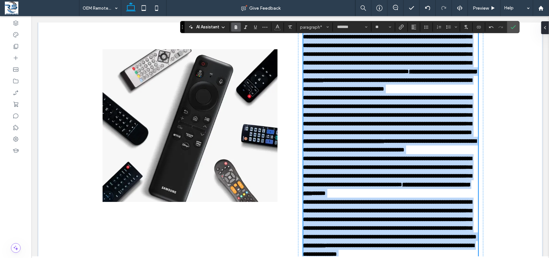
scroll to position [235, 0]
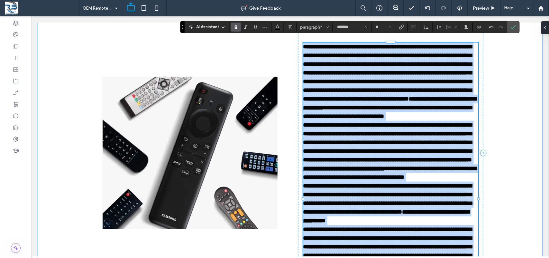
click at [445, 88] on span "**********" at bounding box center [387, 72] width 169 height 58
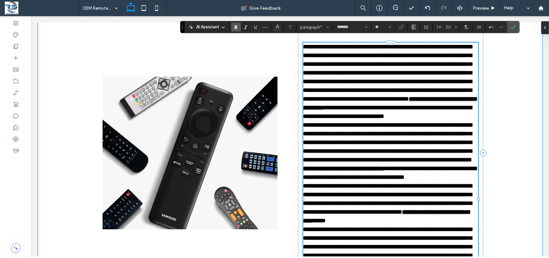
click at [453, 90] on p "**********" at bounding box center [390, 81] width 175 height 78
click at [453, 113] on p "**********" at bounding box center [390, 81] width 175 height 78
click at [467, 120] on p "**********" at bounding box center [390, 81] width 175 height 78
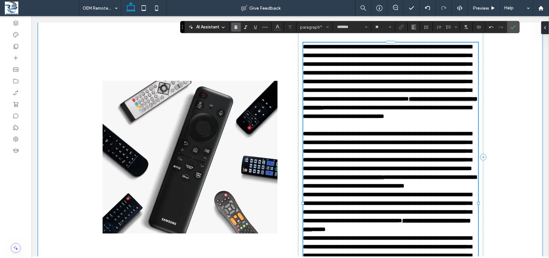
click at [459, 175] on p "**********" at bounding box center [390, 159] width 175 height 61
click at [407, 190] on p "**********" at bounding box center [390, 159] width 175 height 61
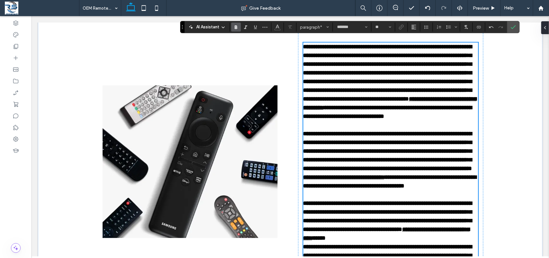
scroll to position [391, 0]
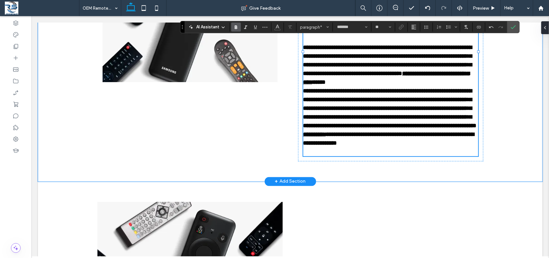
click at [396, 86] on p "**********" at bounding box center [390, 64] width 175 height 43
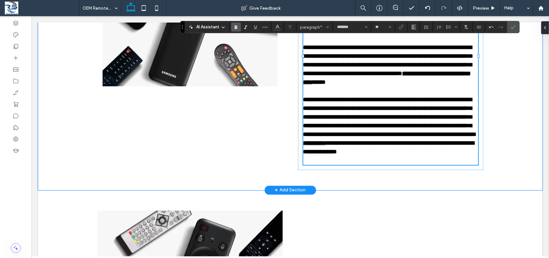
click at [325, 164] on p at bounding box center [390, 160] width 175 height 9
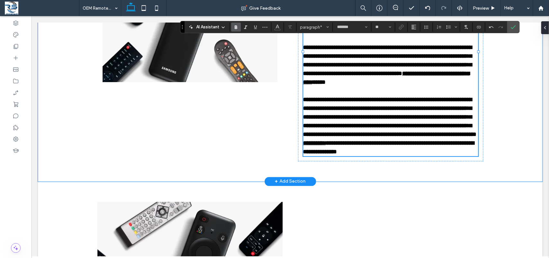
click at [401, 86] on p "**********" at bounding box center [390, 64] width 175 height 43
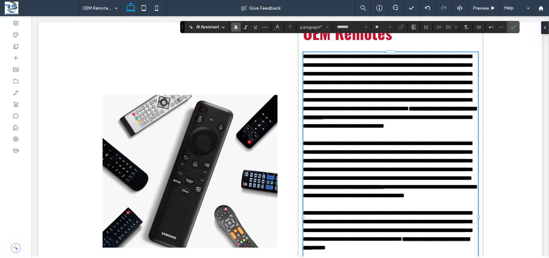
scroll to position [187, 0]
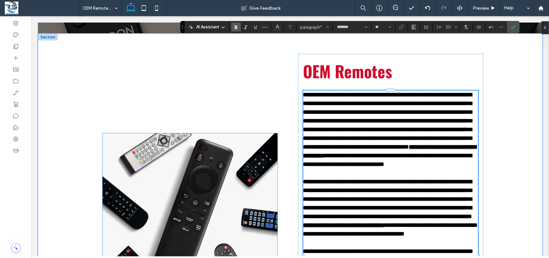
click at [175, 203] on img at bounding box center [189, 209] width 175 height 152
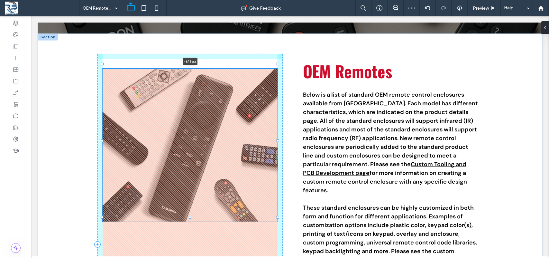
drag, startPoint x: 196, startPoint y: 127, endPoint x: 212, endPoint y: -35, distance: 162.5
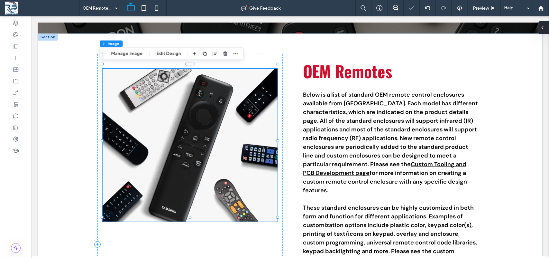
click at [549, 25] on div at bounding box center [544, 27] width 10 height 13
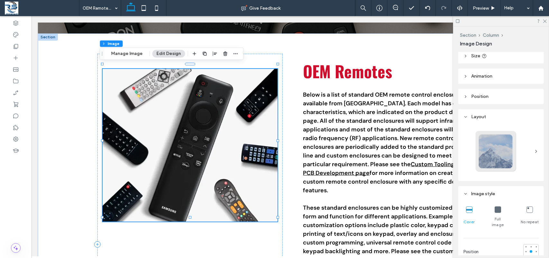
scroll to position [38, 0]
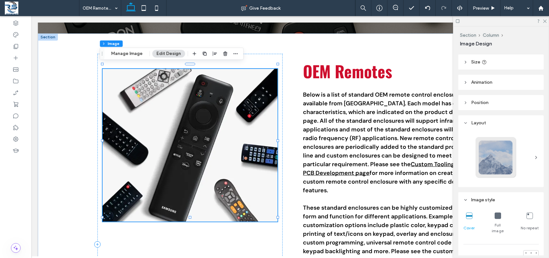
click at [483, 104] on span "Position" at bounding box center [479, 102] width 17 height 5
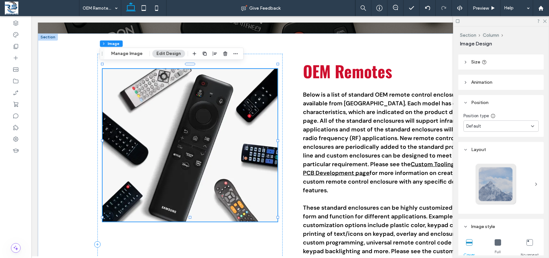
click at [473, 124] on span "Default" at bounding box center [473, 126] width 15 height 6
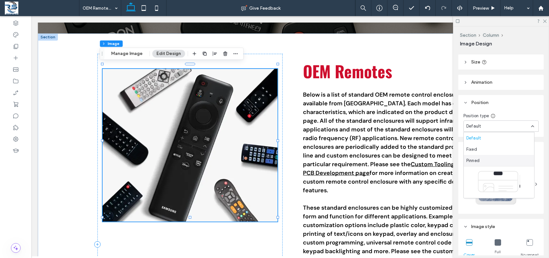
click at [479, 158] on span "Pinned" at bounding box center [472, 160] width 13 height 6
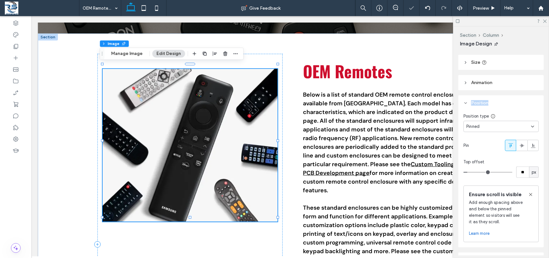
drag, startPoint x: 549, startPoint y: 83, endPoint x: 549, endPoint y: 102, distance: 18.6
click at [549, 102] on div "Section Column Image Design Alignment Spacing Set margins and padding -615px 0%…" at bounding box center [501, 141] width 96 height 231
click at [546, 19] on icon at bounding box center [544, 21] width 4 height 4
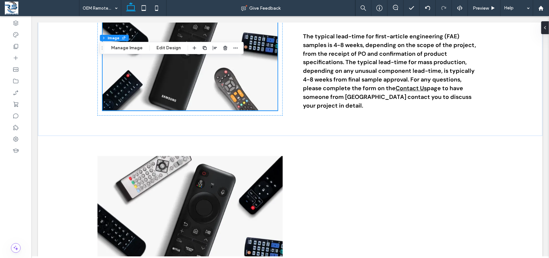
scroll to position [528, 0]
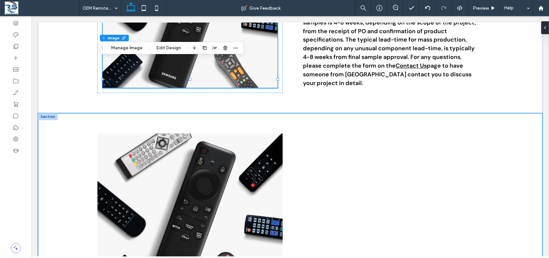
click at [61, 130] on div at bounding box center [290, 216] width 505 height 206
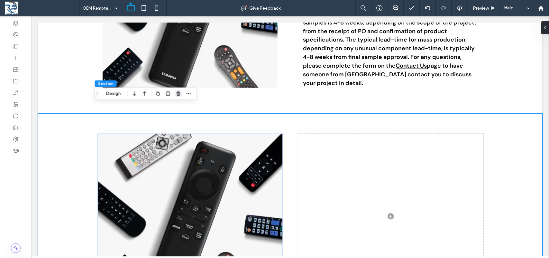
click at [179, 94] on icon "button" at bounding box center [178, 93] width 5 height 5
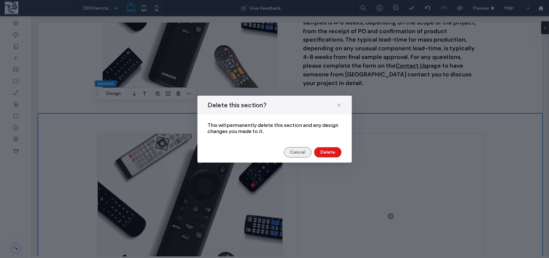
click at [298, 150] on button "Cancel" at bounding box center [298, 152] width 28 height 10
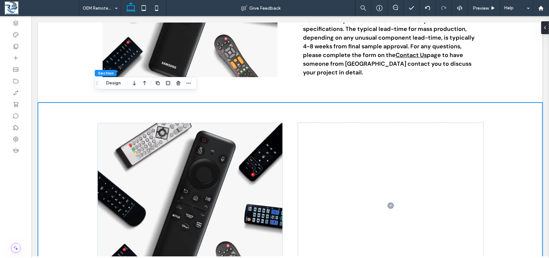
scroll to position [528, 0]
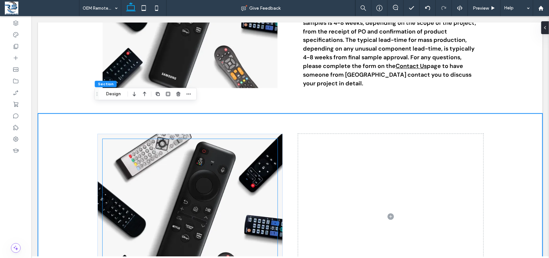
click at [213, 183] on div at bounding box center [189, 216] width 175 height 155
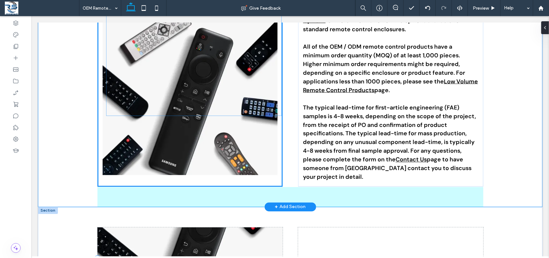
scroll to position [419, 0]
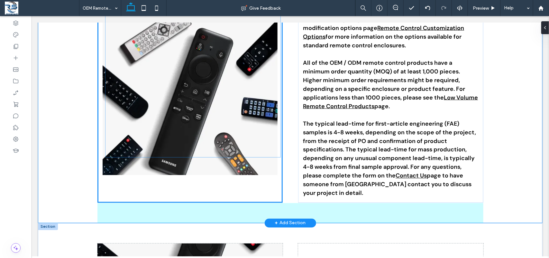
drag, startPoint x: 202, startPoint y: 101, endPoint x: 232, endPoint y: 89, distance: 33.3
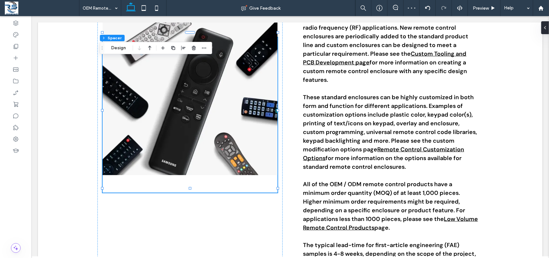
scroll to position [298, 0]
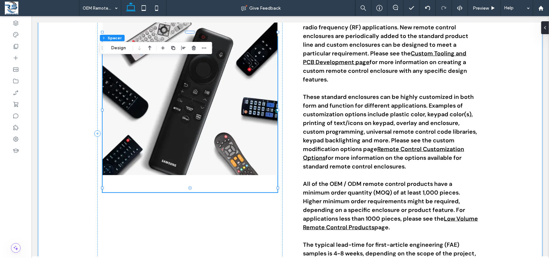
click at [221, 185] on div at bounding box center [189, 114] width 175 height 155
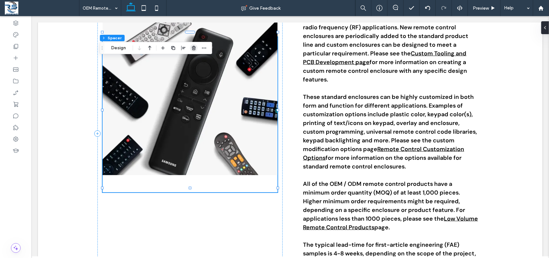
drag, startPoint x: 195, startPoint y: 51, endPoint x: 169, endPoint y: 53, distance: 26.4
click at [195, 51] on span "button" at bounding box center [194, 48] width 8 height 8
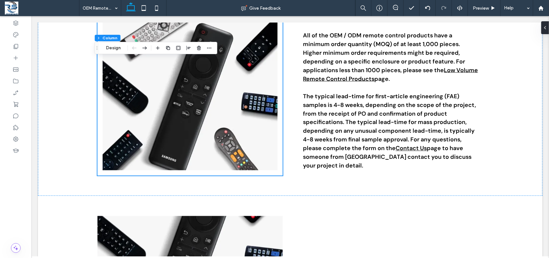
scroll to position [563, 0]
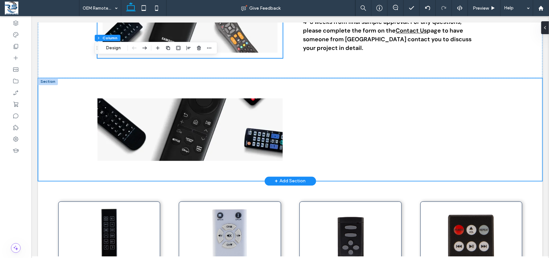
click at [47, 104] on div at bounding box center [290, 129] width 505 height 103
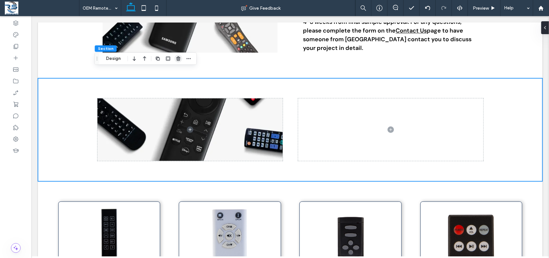
click at [178, 58] on icon "button" at bounding box center [178, 58] width 5 height 5
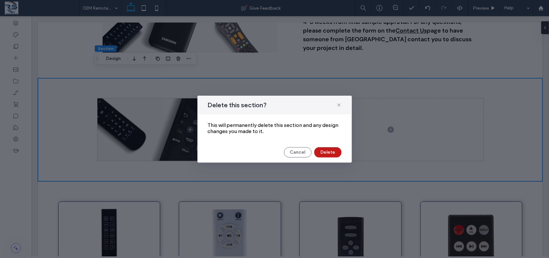
click at [331, 149] on button "Delete" at bounding box center [327, 152] width 27 height 10
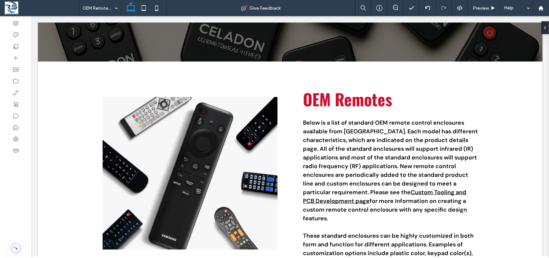
scroll to position [216, 0]
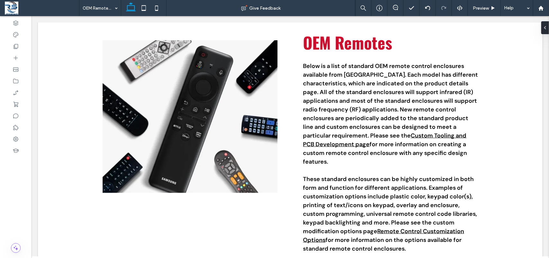
drag, startPoint x: 547, startPoint y: 42, endPoint x: 580, endPoint y: 37, distance: 33.4
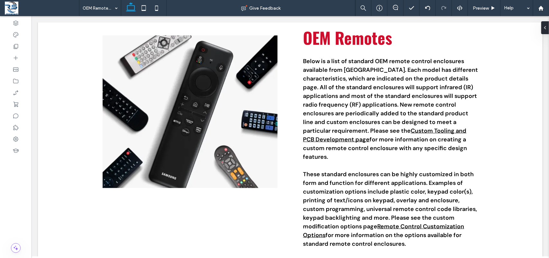
scroll to position [15, 0]
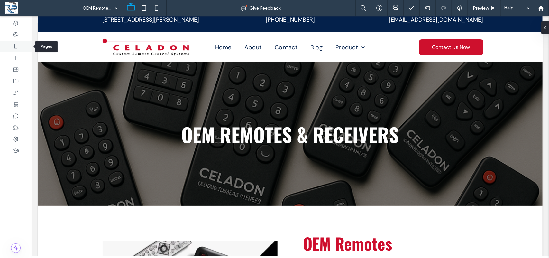
click at [13, 45] on icon at bounding box center [16, 46] width 6 height 6
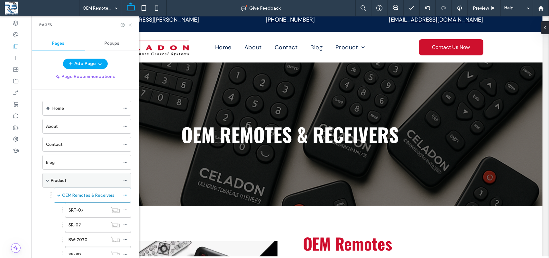
click at [87, 186] on div "Product" at bounding box center [85, 180] width 69 height 14
click at [131, 25] on use at bounding box center [130, 24] width 3 height 3
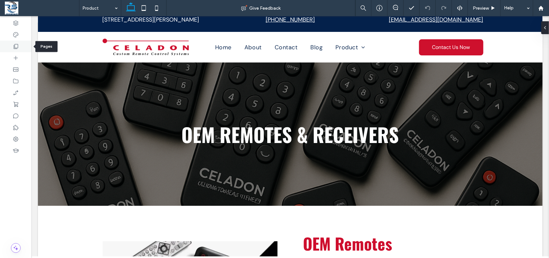
click at [13, 46] on icon at bounding box center [16, 46] width 6 height 6
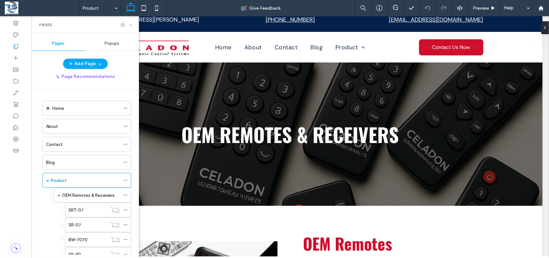
click at [130, 26] on icon at bounding box center [130, 25] width 5 height 5
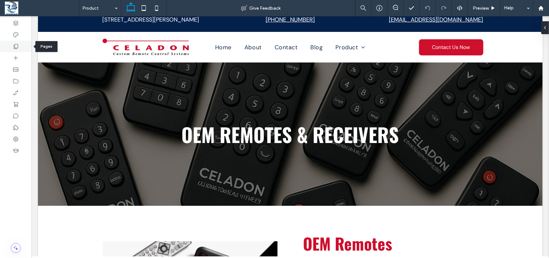
click at [17, 47] on icon at bounding box center [16, 46] width 6 height 6
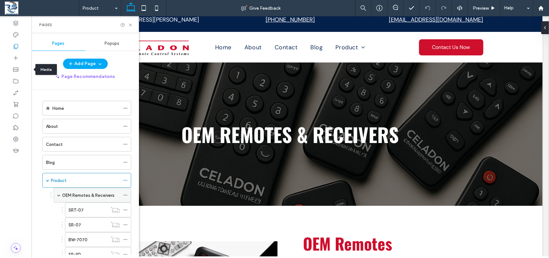
click at [91, 199] on label "OEM Remotes & Receivers" at bounding box center [88, 194] width 52 height 11
click at [129, 25] on icon at bounding box center [130, 25] width 5 height 5
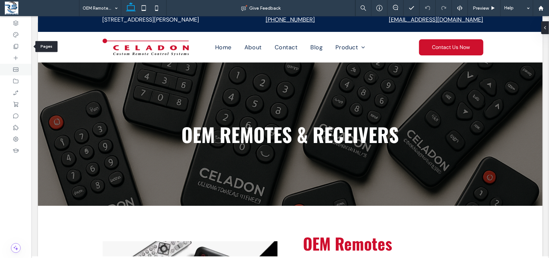
drag, startPoint x: 13, startPoint y: 49, endPoint x: 28, endPoint y: 73, distance: 28.6
click at [13, 49] on icon at bounding box center [16, 46] width 6 height 6
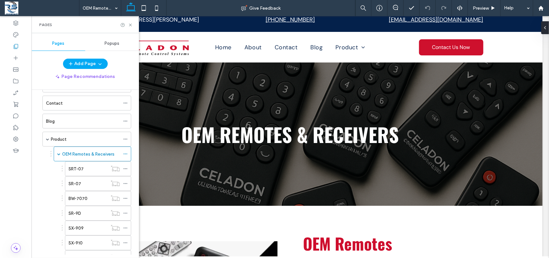
scroll to position [64, 0]
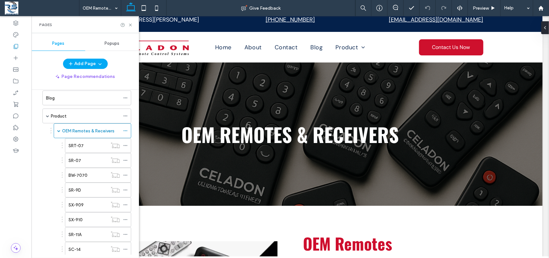
click at [68, 117] on div "Product" at bounding box center [85, 116] width 69 height 7
click at [129, 26] on icon at bounding box center [130, 25] width 5 height 5
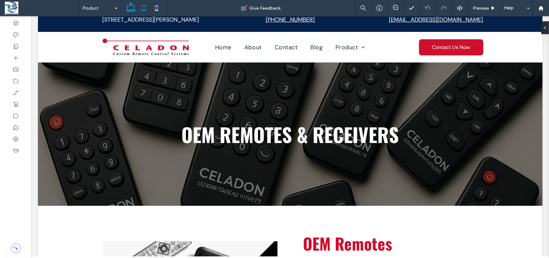
type input "**"
type input "****"
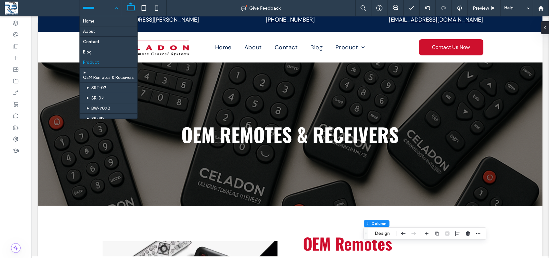
click at [103, 83] on hr at bounding box center [108, 82] width 57 height 0
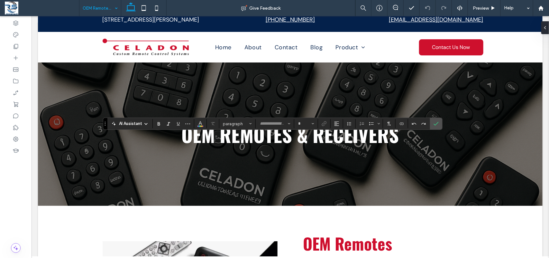
type input "******"
type input "**"
click at [441, 120] on label "Confirm" at bounding box center [436, 124] width 10 height 12
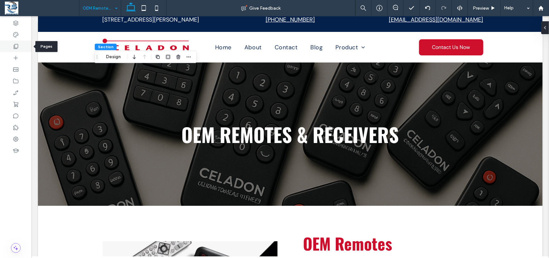
click at [16, 44] on icon at bounding box center [16, 46] width 6 height 6
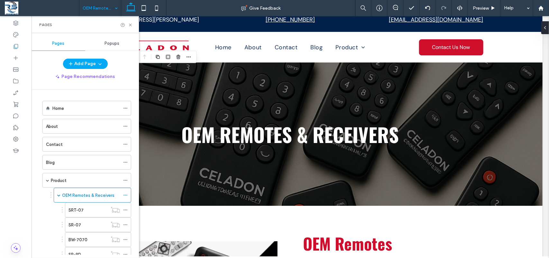
scroll to position [51, 0]
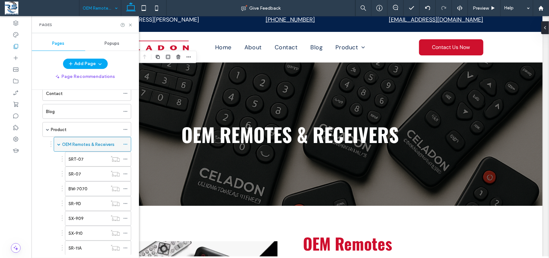
click at [125, 145] on icon at bounding box center [125, 144] width 5 height 5
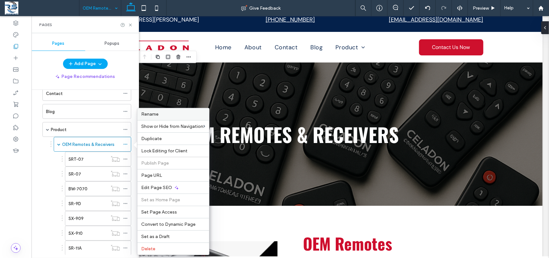
click at [158, 113] on span "Rename" at bounding box center [149, 113] width 17 height 5
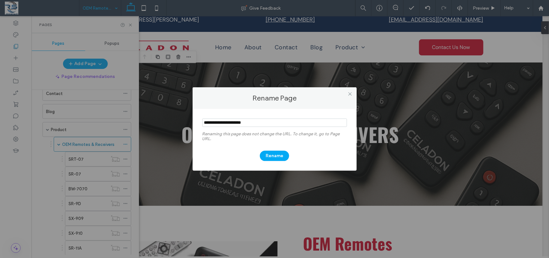
click at [283, 119] on input "notEmpty" at bounding box center [274, 122] width 145 height 8
type input "**********"
click at [274, 154] on button "Rename" at bounding box center [274, 155] width 29 height 10
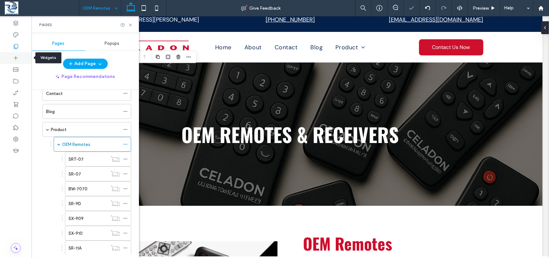
click at [16, 59] on icon at bounding box center [16, 58] width 6 height 6
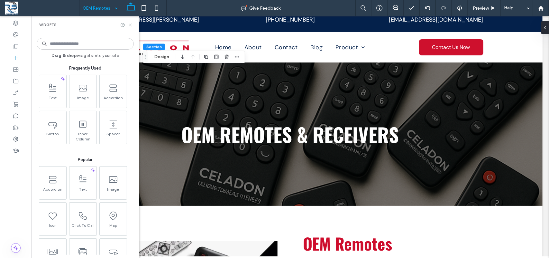
click at [130, 24] on icon at bounding box center [130, 25] width 5 height 5
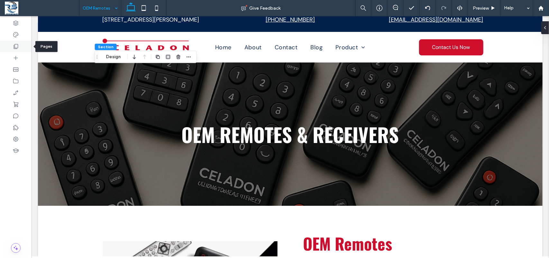
click at [18, 45] on icon at bounding box center [16, 46] width 6 height 6
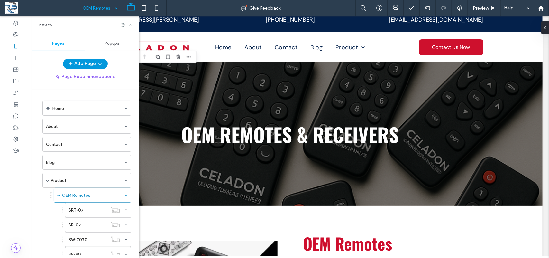
click at [76, 62] on button "Add Page" at bounding box center [85, 64] width 45 height 10
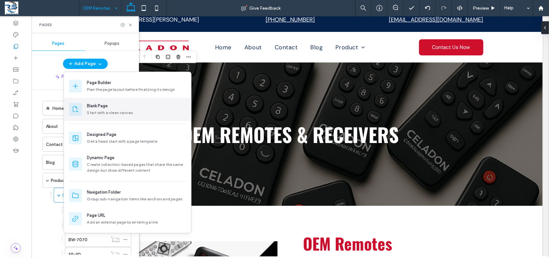
click at [111, 111] on div "Start with a clean canvas" at bounding box center [136, 113] width 99 height 6
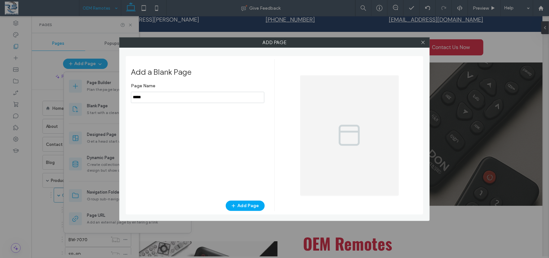
drag, startPoint x: 163, startPoint y: 97, endPoint x: 131, endPoint y: 100, distance: 32.0
click at [131, 100] on input "notEmpty" at bounding box center [197, 97] width 133 height 11
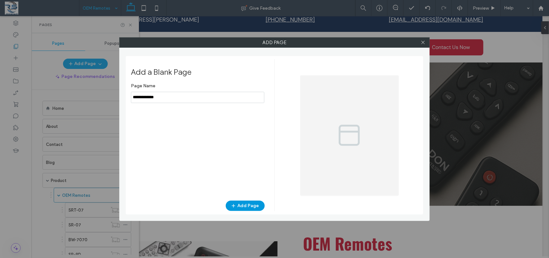
type input "**********"
click at [243, 203] on button "Add Page" at bounding box center [245, 205] width 39 height 10
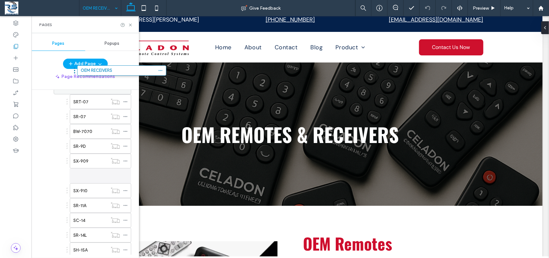
scroll to position [63, 0]
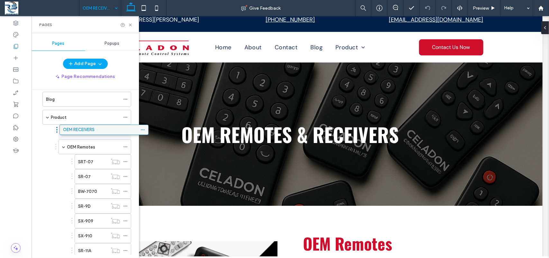
drag, startPoint x: 62, startPoint y: 232, endPoint x: 79, endPoint y: 132, distance: 100.5
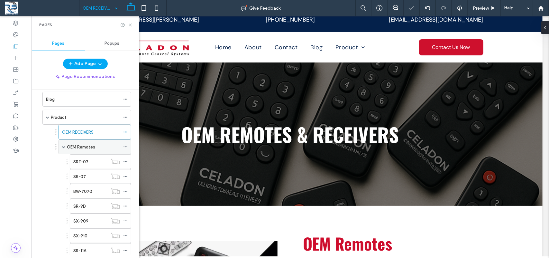
click at [63, 148] on span at bounding box center [63, 146] width 3 height 3
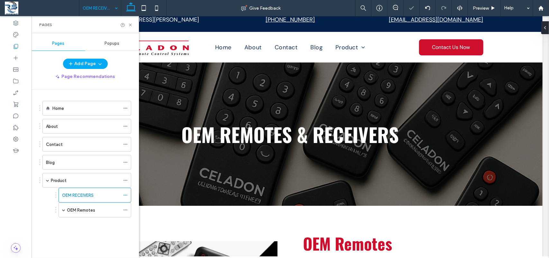
scroll to position [0, 0]
drag, startPoint x: 74, startPoint y: 211, endPoint x: 78, endPoint y: 190, distance: 21.3
click at [64, 195] on span at bounding box center [63, 194] width 3 height 3
click at [126, 212] on icon at bounding box center [125, 209] width 5 height 5
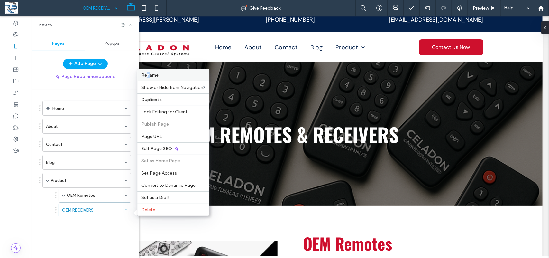
click at [148, 72] on span "Rename" at bounding box center [149, 74] width 17 height 5
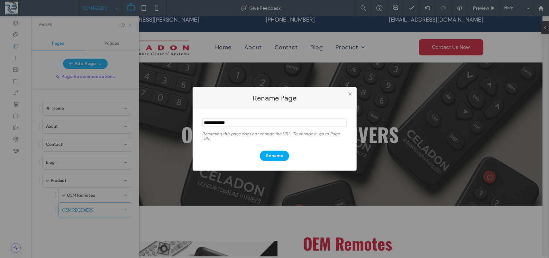
drag, startPoint x: 246, startPoint y: 123, endPoint x: 225, endPoint y: 124, distance: 20.6
click at [225, 124] on input "notEmpty" at bounding box center [274, 122] width 145 height 8
type input "**********"
click at [274, 152] on button "Rename" at bounding box center [274, 155] width 29 height 10
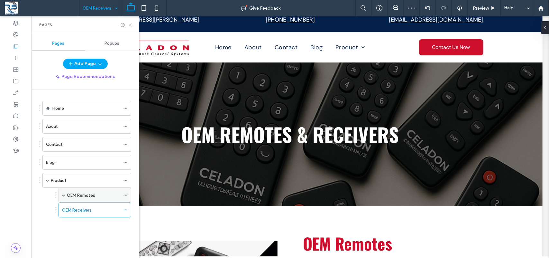
click at [65, 195] on span at bounding box center [63, 194] width 3 height 3
click at [62, 198] on span at bounding box center [63, 195] width 3 height 14
click at [91, 197] on label "OEM Remotes" at bounding box center [81, 194] width 28 height 11
click at [130, 25] on icon at bounding box center [130, 25] width 5 height 5
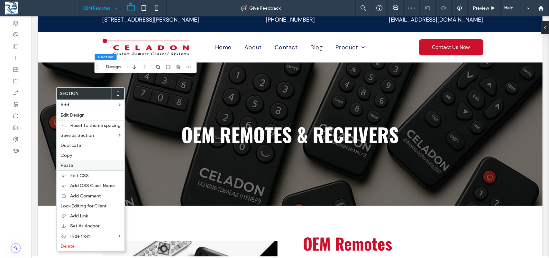
click at [68, 164] on span "Paste" at bounding box center [66, 164] width 13 height 5
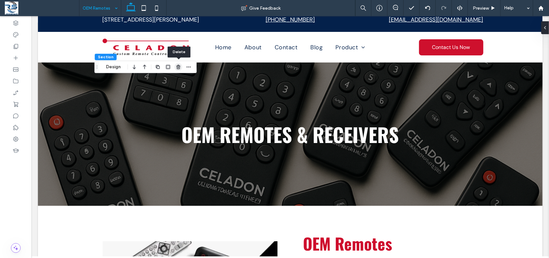
click at [179, 68] on icon "button" at bounding box center [178, 66] width 5 height 5
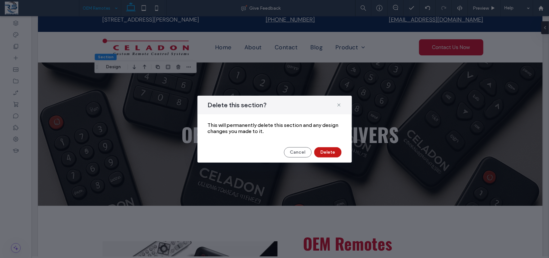
click at [325, 150] on button "Delete" at bounding box center [327, 152] width 27 height 10
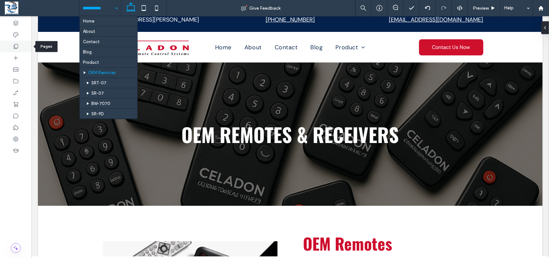
click at [15, 48] on icon at bounding box center [16, 46] width 6 height 6
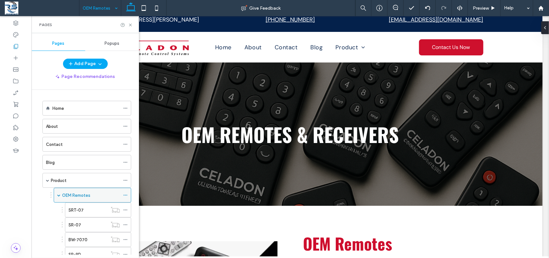
click at [58, 195] on span at bounding box center [58, 194] width 3 height 3
click at [71, 213] on label "OEM Receivers" at bounding box center [72, 209] width 30 height 11
click at [75, 192] on label "OEM Remotes" at bounding box center [76, 194] width 28 height 11
click at [130, 24] on use at bounding box center [130, 24] width 3 height 3
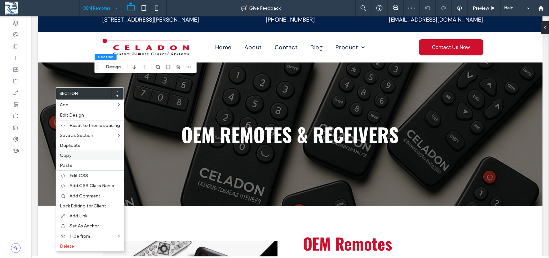
click at [71, 158] on span "Copy" at bounding box center [66, 154] width 12 height 5
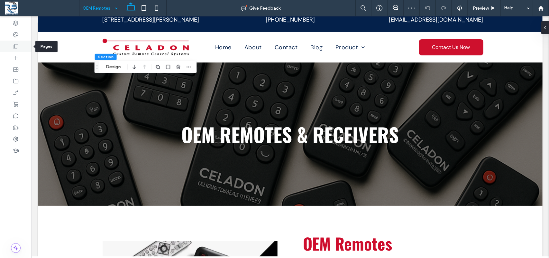
click at [16, 45] on icon at bounding box center [16, 46] width 6 height 6
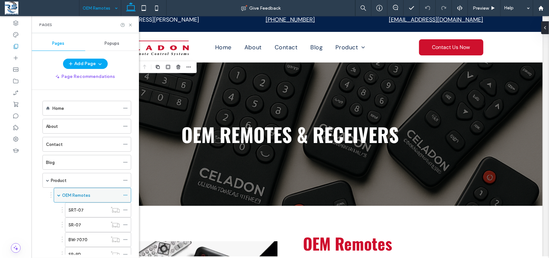
click at [59, 196] on span at bounding box center [58, 194] width 3 height 3
click at [74, 212] on label "OEM Receivers" at bounding box center [72, 209] width 30 height 11
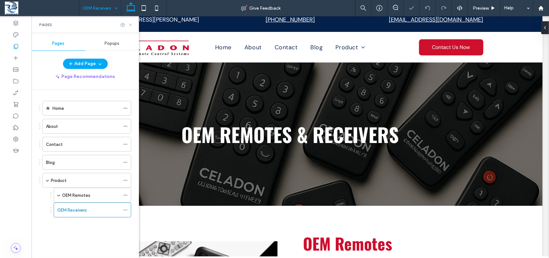
click at [131, 24] on use at bounding box center [130, 24] width 3 height 3
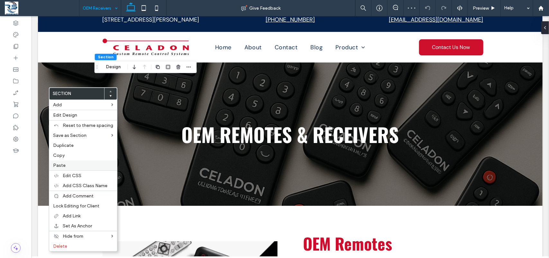
click at [64, 170] on div "Paste" at bounding box center [83, 165] width 68 height 10
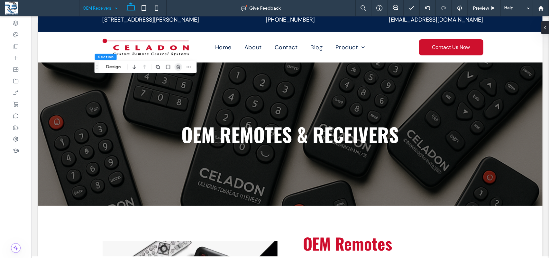
click at [177, 66] on icon "button" at bounding box center [178, 66] width 5 height 5
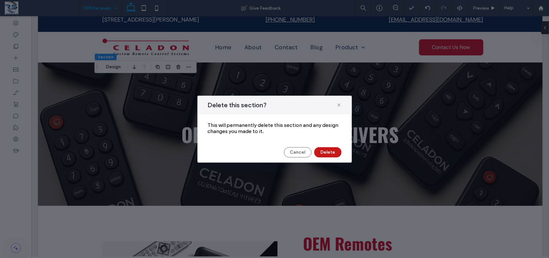
click at [323, 150] on button "Delete" at bounding box center [327, 152] width 27 height 10
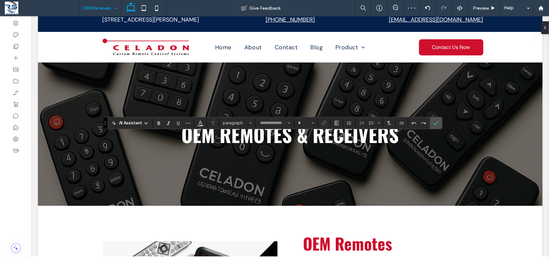
type input "******"
type input "**"
click at [433, 126] on label "Confirm" at bounding box center [436, 123] width 10 height 12
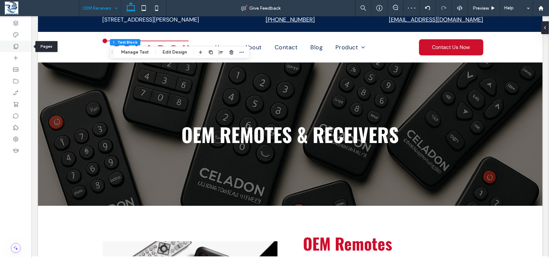
click at [13, 44] on icon at bounding box center [16, 46] width 6 height 6
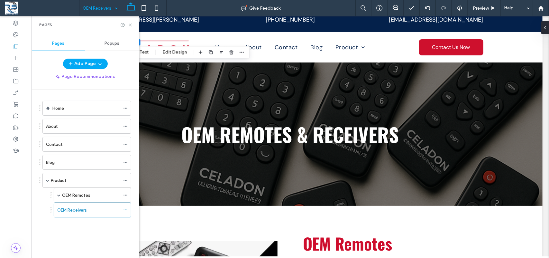
click at [69, 198] on label "OEM Remotes" at bounding box center [76, 194] width 28 height 11
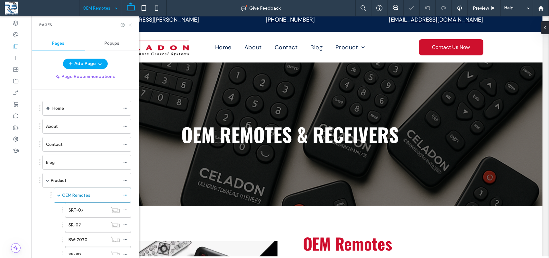
click at [128, 25] on icon at bounding box center [130, 25] width 5 height 5
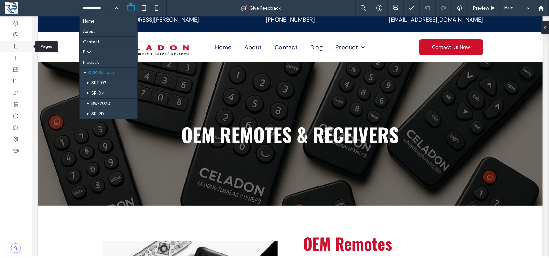
click at [15, 49] on use at bounding box center [16, 46] width 5 height 5
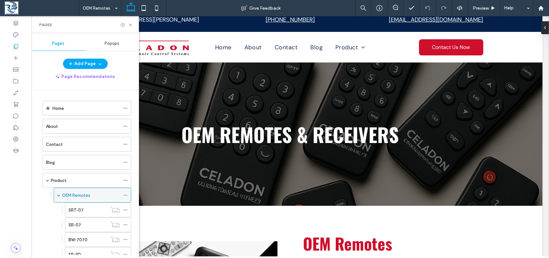
click at [59, 195] on span at bounding box center [58, 194] width 3 height 3
click at [63, 212] on label "OEM Receivers" at bounding box center [72, 209] width 30 height 11
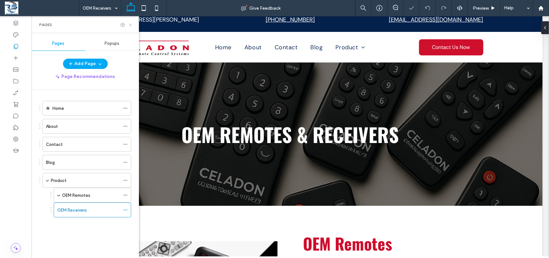
click at [129, 26] on icon at bounding box center [130, 25] width 5 height 5
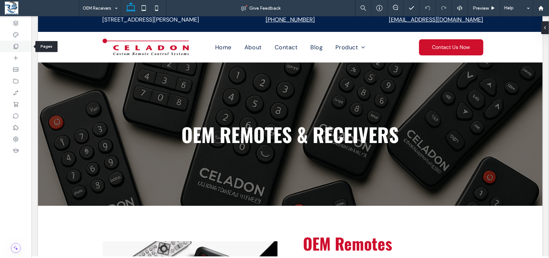
click at [16, 48] on use at bounding box center [16, 46] width 5 height 5
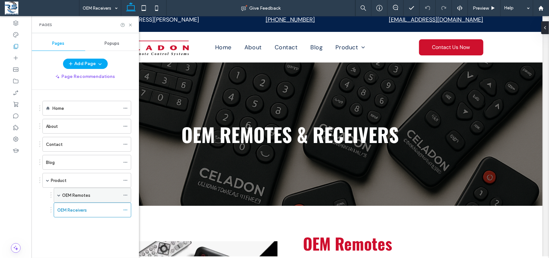
click at [86, 195] on label "OEM Remotes" at bounding box center [76, 194] width 28 height 11
click at [131, 26] on icon at bounding box center [130, 25] width 5 height 5
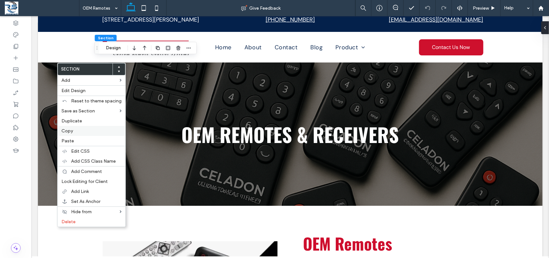
click at [71, 135] on div "Copy" at bounding box center [92, 131] width 68 height 10
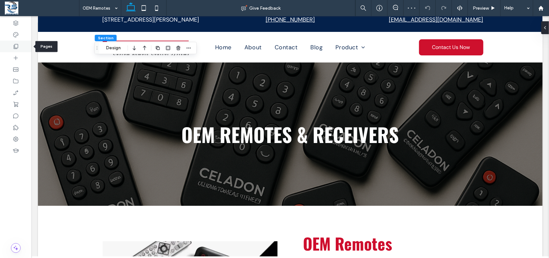
click at [19, 45] on icon at bounding box center [16, 46] width 6 height 6
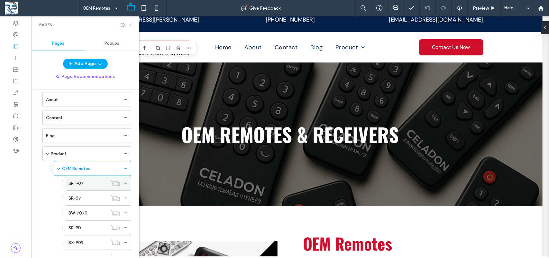
scroll to position [25, 0]
click at [59, 171] on span at bounding box center [58, 169] width 3 height 3
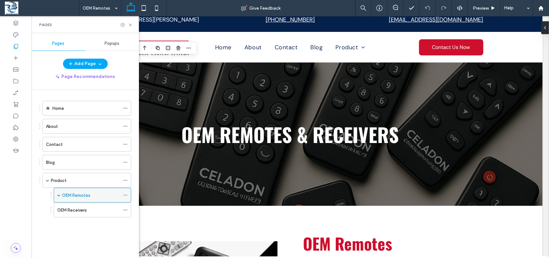
scroll to position [0, 0]
click at [81, 214] on div "OEM Receivers" at bounding box center [88, 210] width 63 height 14
click at [131, 23] on icon at bounding box center [130, 25] width 5 height 5
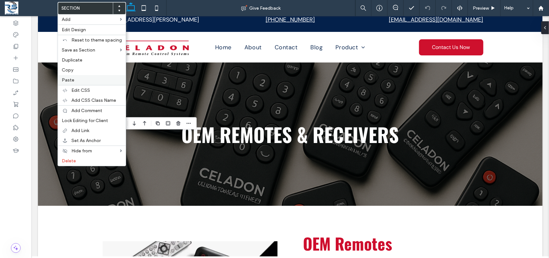
click at [73, 83] on label "Paste" at bounding box center [92, 79] width 60 height 5
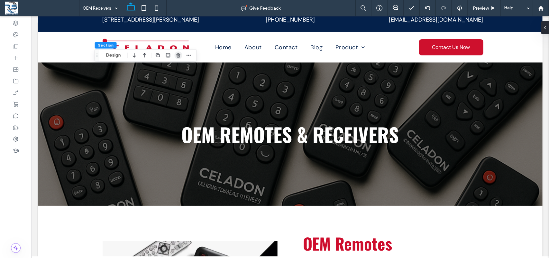
click at [179, 55] on icon "button" at bounding box center [178, 55] width 5 height 5
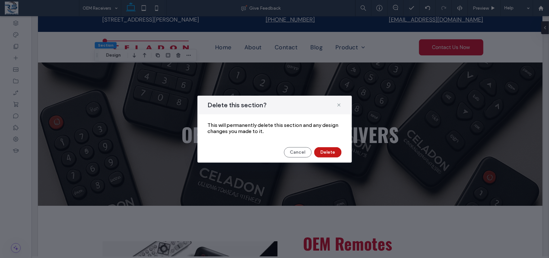
click at [330, 151] on button "Delete" at bounding box center [327, 152] width 27 height 10
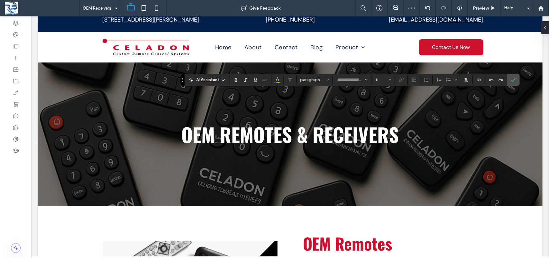
type input "******"
type input "**"
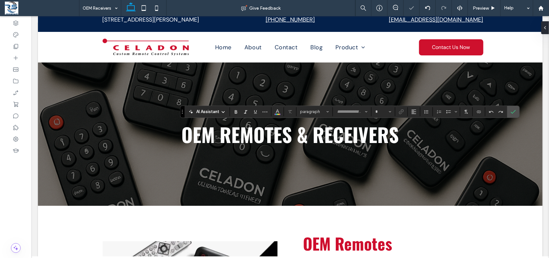
type input "*******"
type input "**"
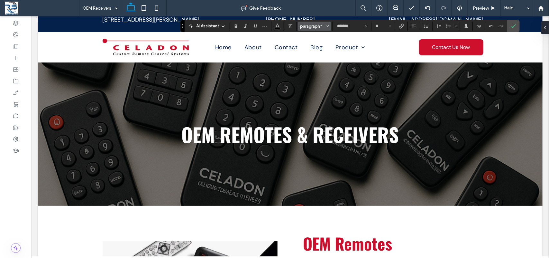
click at [310, 28] on span "paragraph*" at bounding box center [312, 26] width 25 height 5
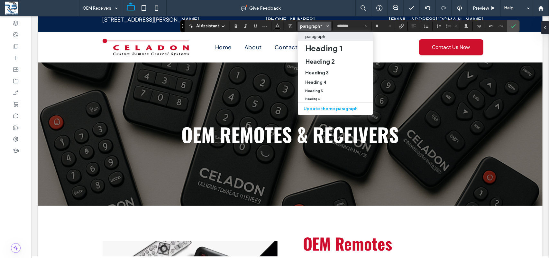
click at [321, 38] on p "paragraph" at bounding box center [315, 36] width 20 height 5
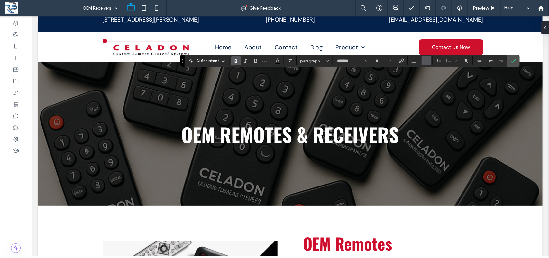
click at [429, 59] on icon "Line Height" at bounding box center [426, 60] width 5 height 5
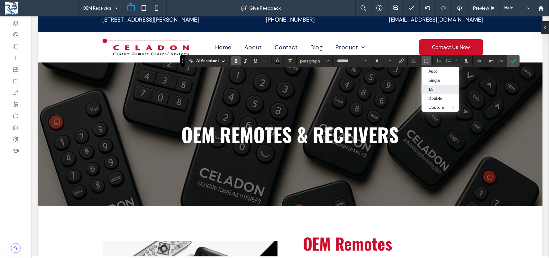
click at [436, 91] on div "1.5" at bounding box center [437, 89] width 16 height 5
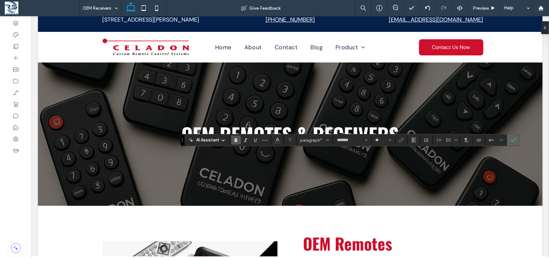
click at [510, 143] on label "Confirm" at bounding box center [513, 140] width 10 height 12
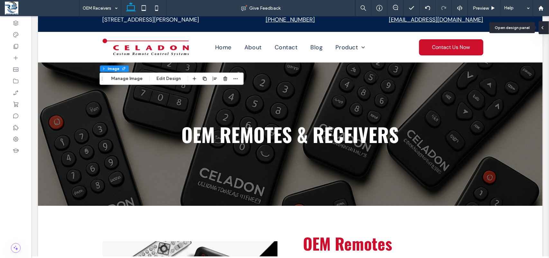
click at [545, 27] on icon at bounding box center [542, 27] width 5 height 5
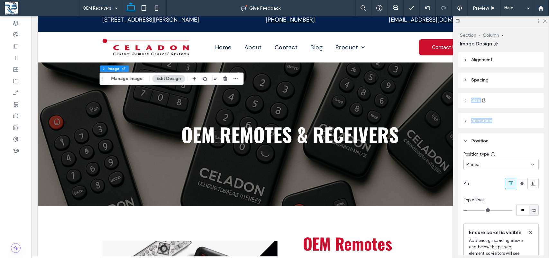
drag, startPoint x: 549, startPoint y: 94, endPoint x: 549, endPoint y: 109, distance: 14.5
click at [549, 109] on div "Section Column Image Design Alignment Spacing Set margins and padding -404px 0%…" at bounding box center [501, 141] width 96 height 231
click at [479, 81] on span "Spacing" at bounding box center [479, 79] width 17 height 5
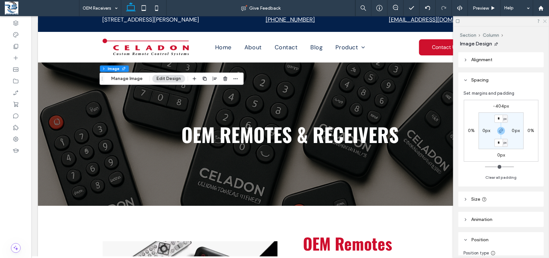
click at [542, 19] on icon at bounding box center [544, 21] width 4 height 4
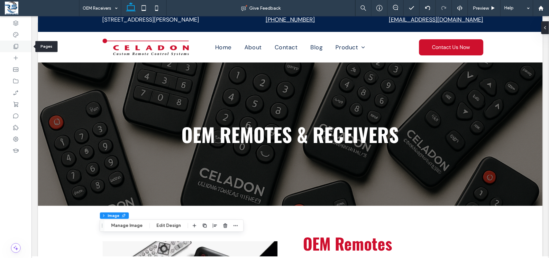
click at [13, 47] on icon at bounding box center [16, 46] width 6 height 6
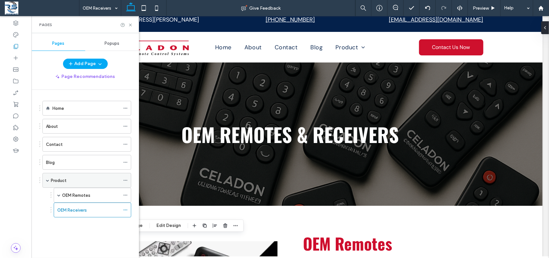
click at [80, 186] on div "Product" at bounding box center [85, 180] width 69 height 14
click at [129, 24] on icon at bounding box center [130, 25] width 5 height 5
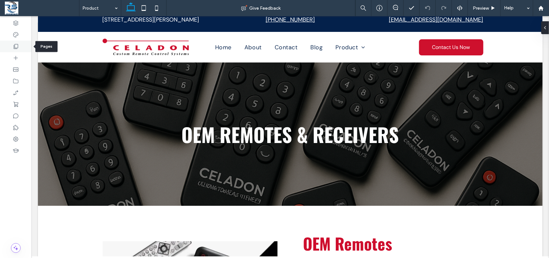
click at [15, 48] on use at bounding box center [16, 46] width 5 height 5
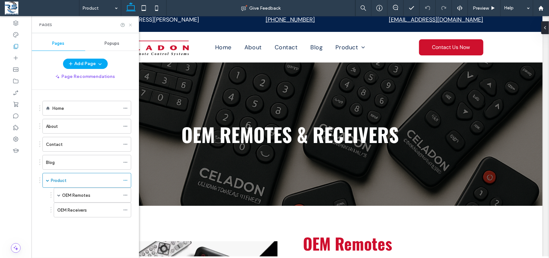
click at [130, 26] on icon at bounding box center [130, 25] width 5 height 5
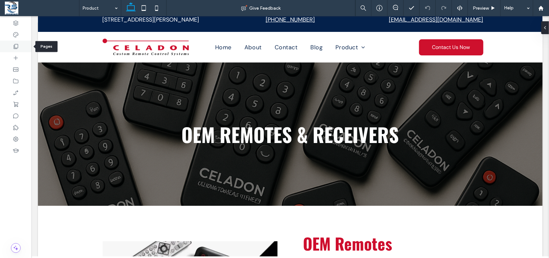
click at [15, 50] on div at bounding box center [16, 47] width 32 height 12
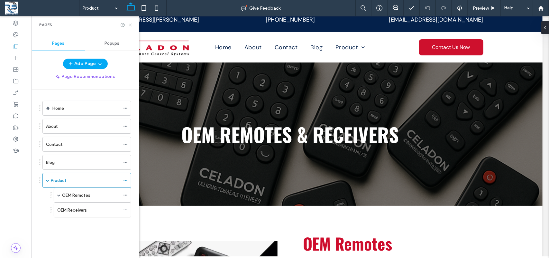
click at [129, 24] on icon at bounding box center [130, 25] width 5 height 5
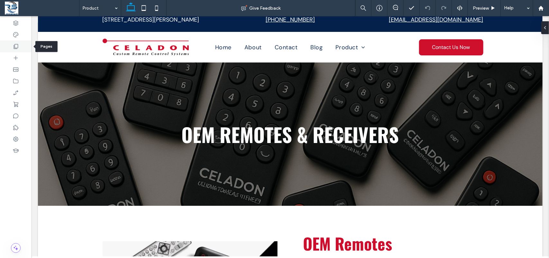
click at [12, 47] on div at bounding box center [16, 47] width 32 height 12
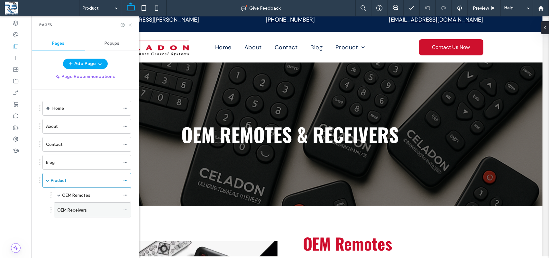
click at [94, 212] on div "OEM Receivers" at bounding box center [88, 209] width 63 height 7
click at [129, 25] on icon at bounding box center [130, 25] width 5 height 5
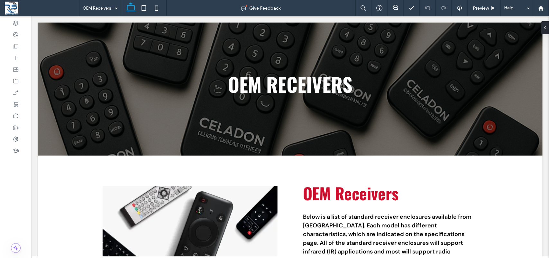
scroll to position [45, 0]
